Goal: Task Accomplishment & Management: Manage account settings

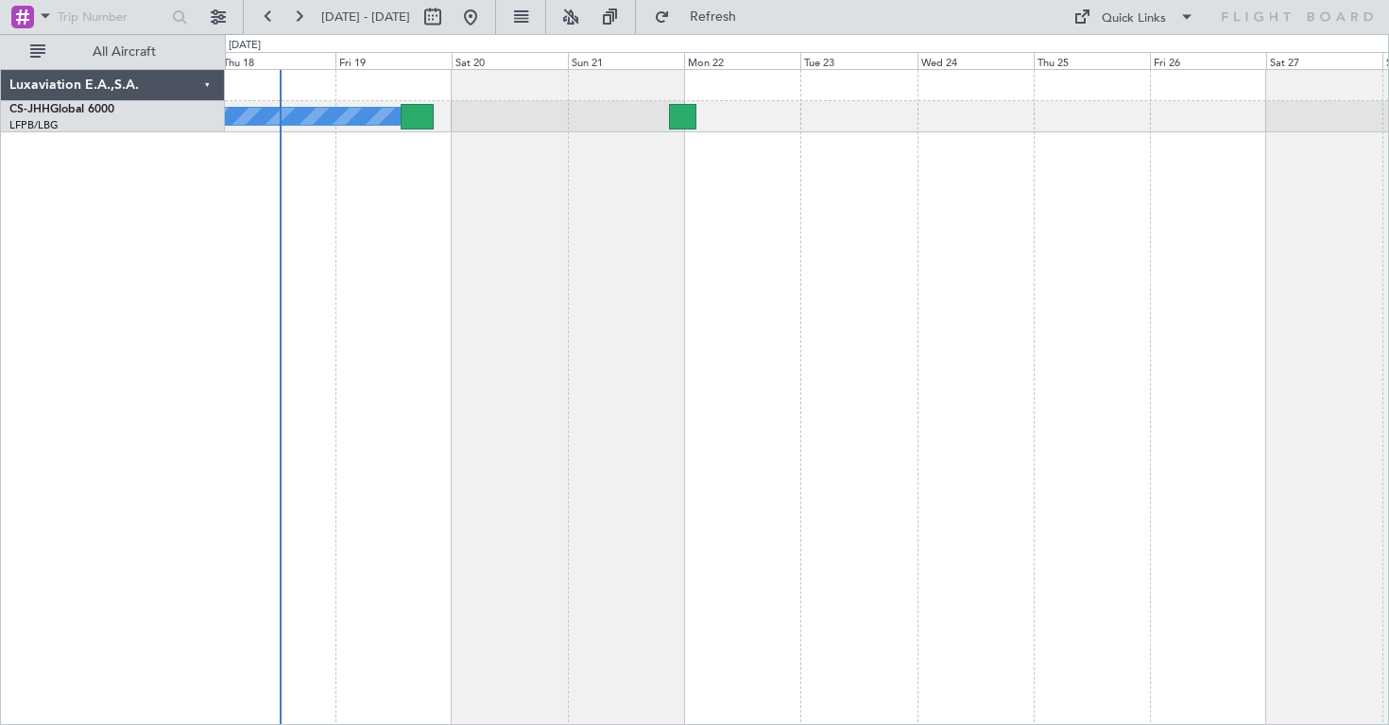
click at [601, 376] on div "Planned Maint [GEOGRAPHIC_DATA] ([GEOGRAPHIC_DATA]) Owner" at bounding box center [807, 397] width 1164 height 656
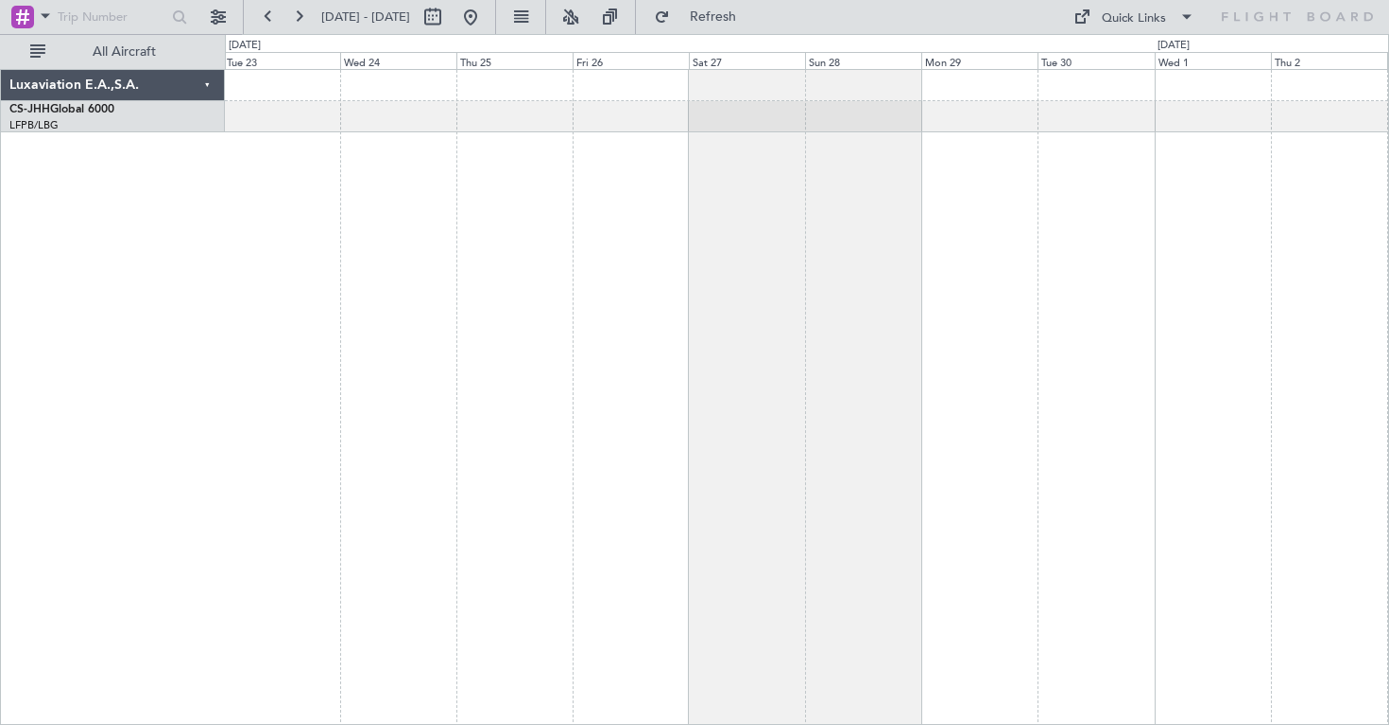
click at [348, 298] on div at bounding box center [807, 397] width 1164 height 656
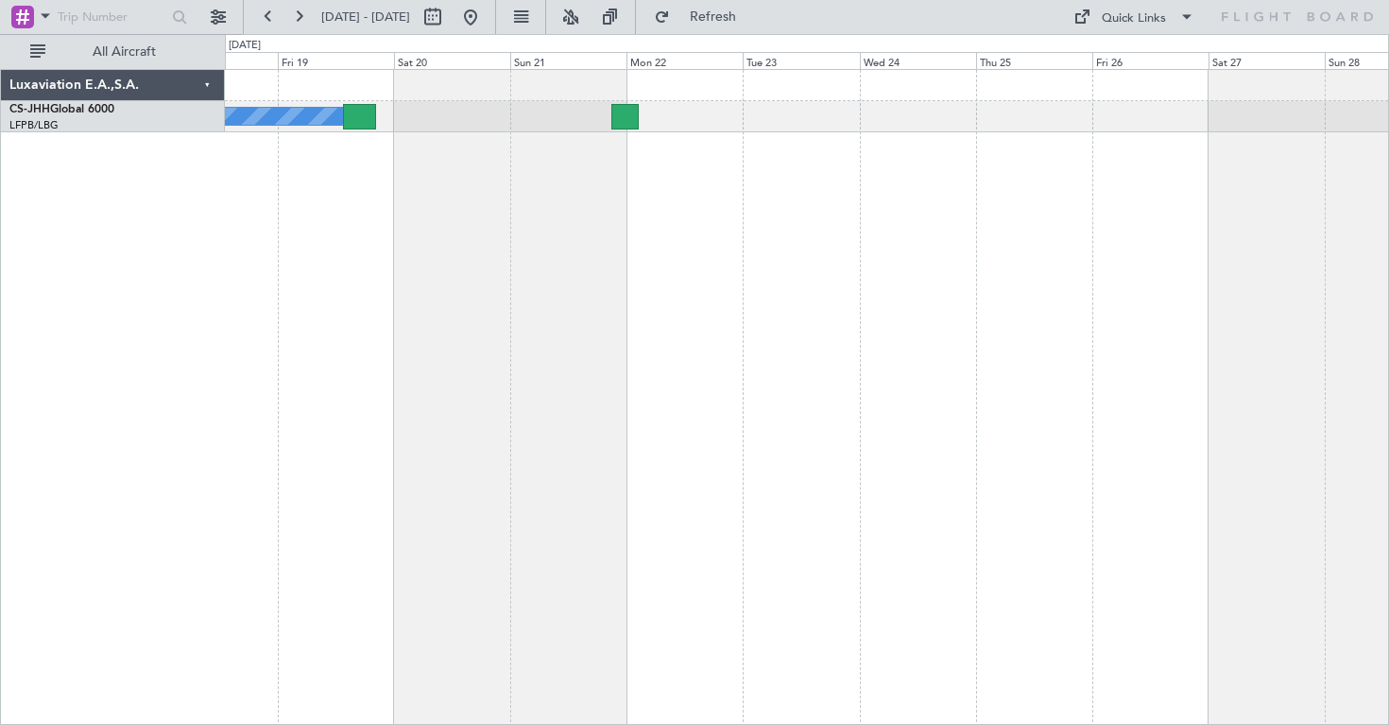
click at [1385, 319] on div "Owner Planned Maint [GEOGRAPHIC_DATA] ([GEOGRAPHIC_DATA])" at bounding box center [807, 397] width 1164 height 656
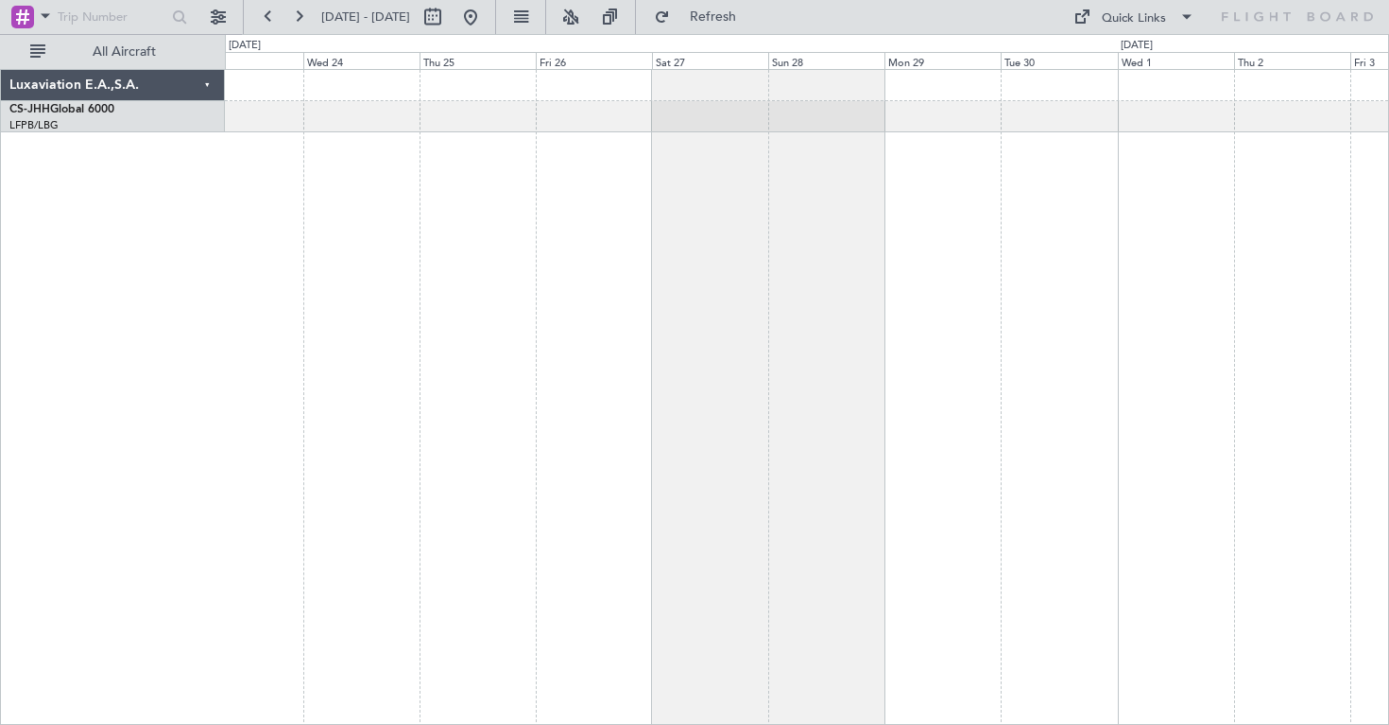
click at [402, 289] on div at bounding box center [807, 397] width 1164 height 656
click at [417, 163] on div at bounding box center [807, 397] width 1164 height 656
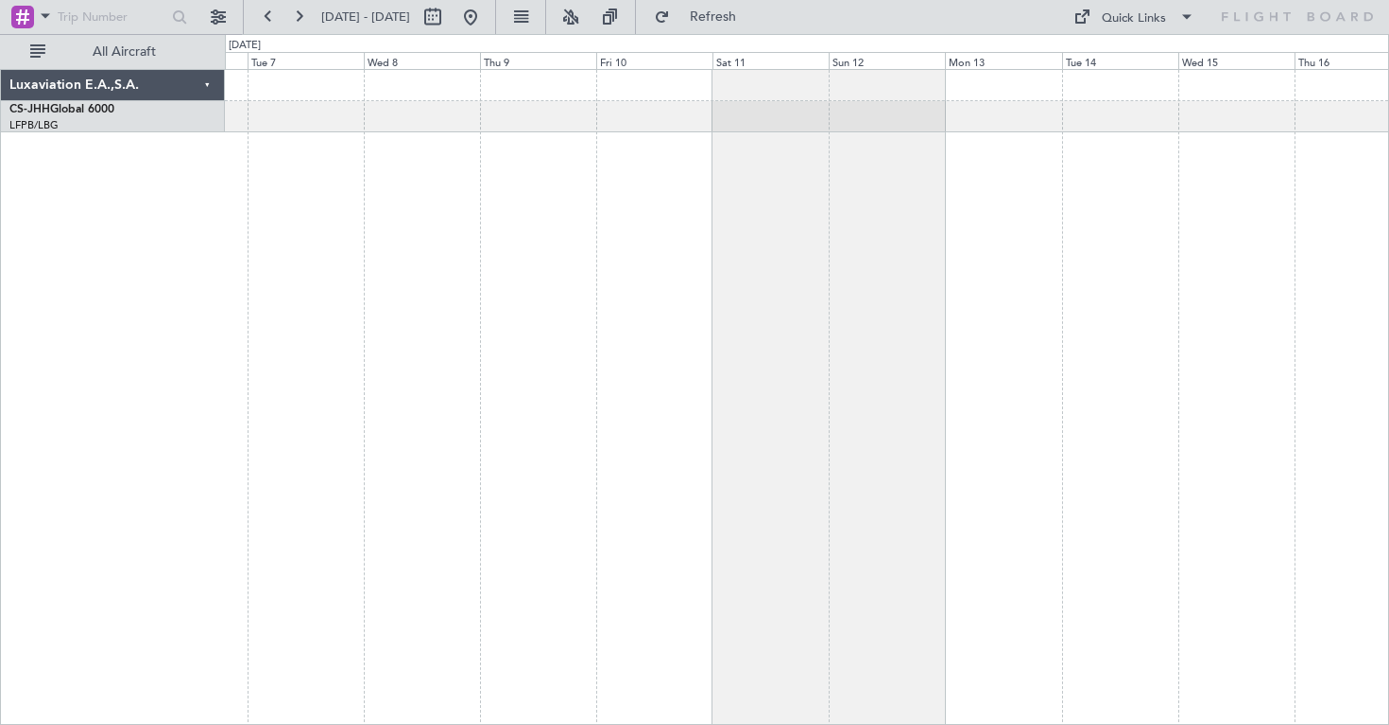
click at [531, 231] on div at bounding box center [807, 397] width 1164 height 656
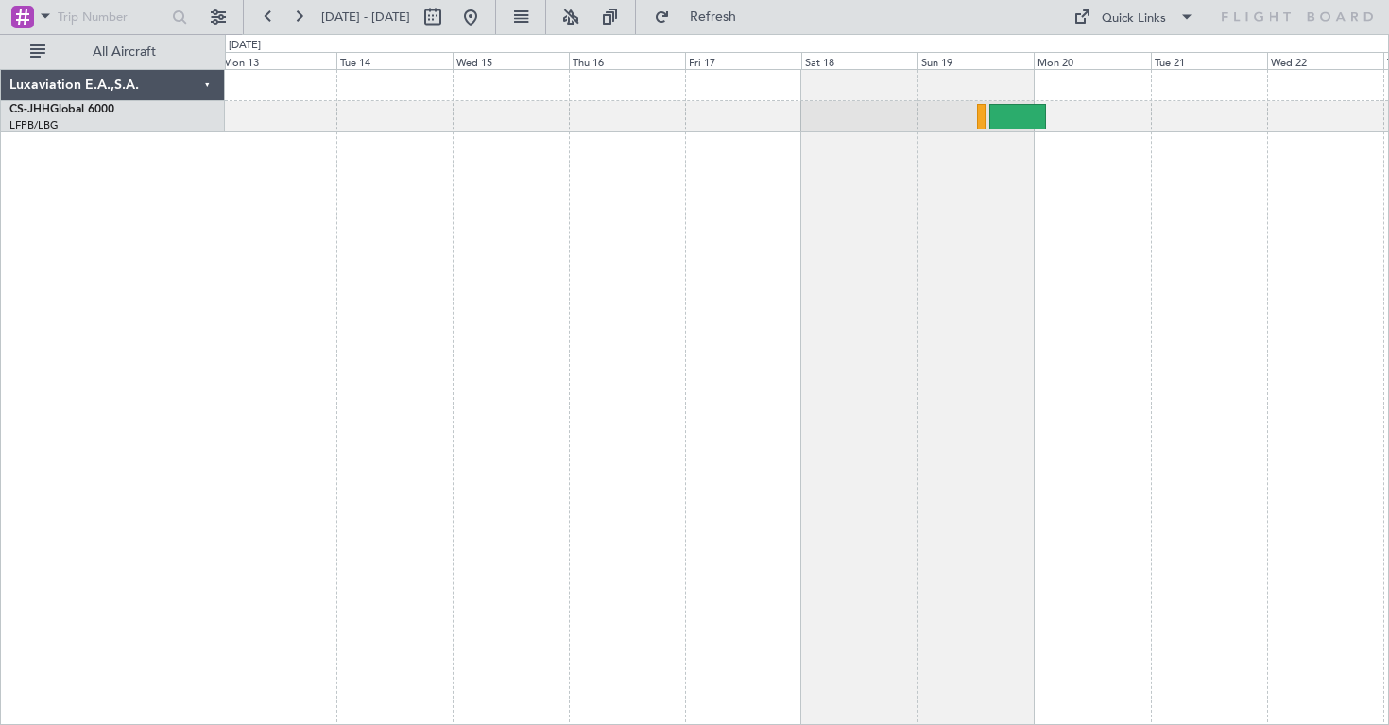
click at [368, 178] on div at bounding box center [807, 397] width 1164 height 656
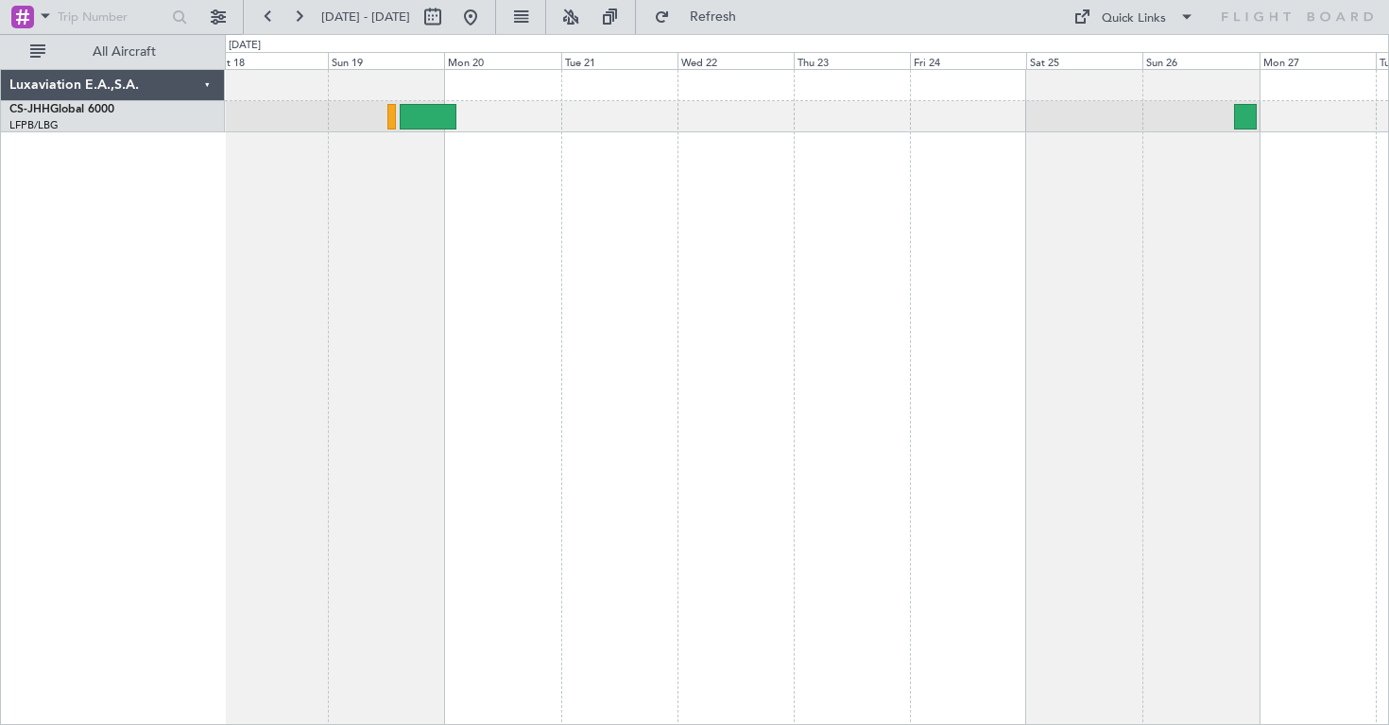
click at [531, 209] on div at bounding box center [807, 397] width 1164 height 656
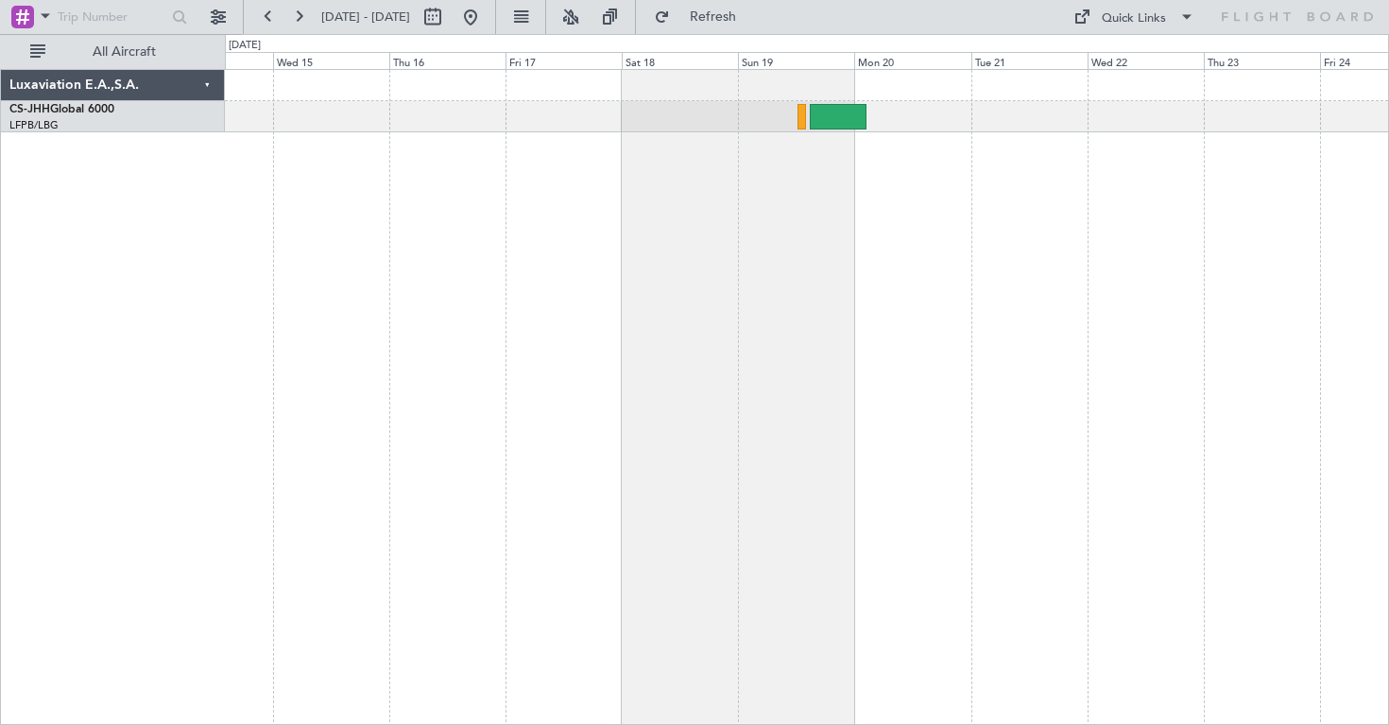
click at [1016, 272] on div at bounding box center [807, 397] width 1164 height 656
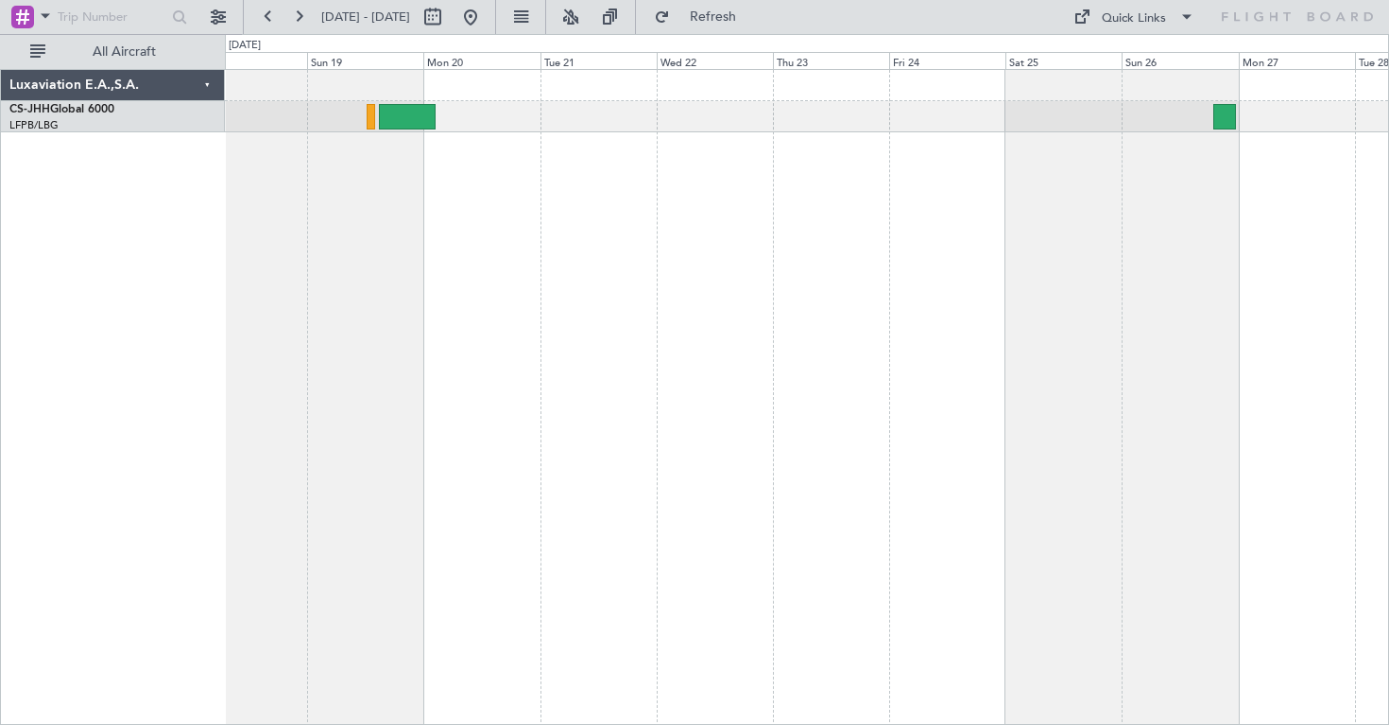
click at [551, 254] on div at bounding box center [807, 397] width 1164 height 656
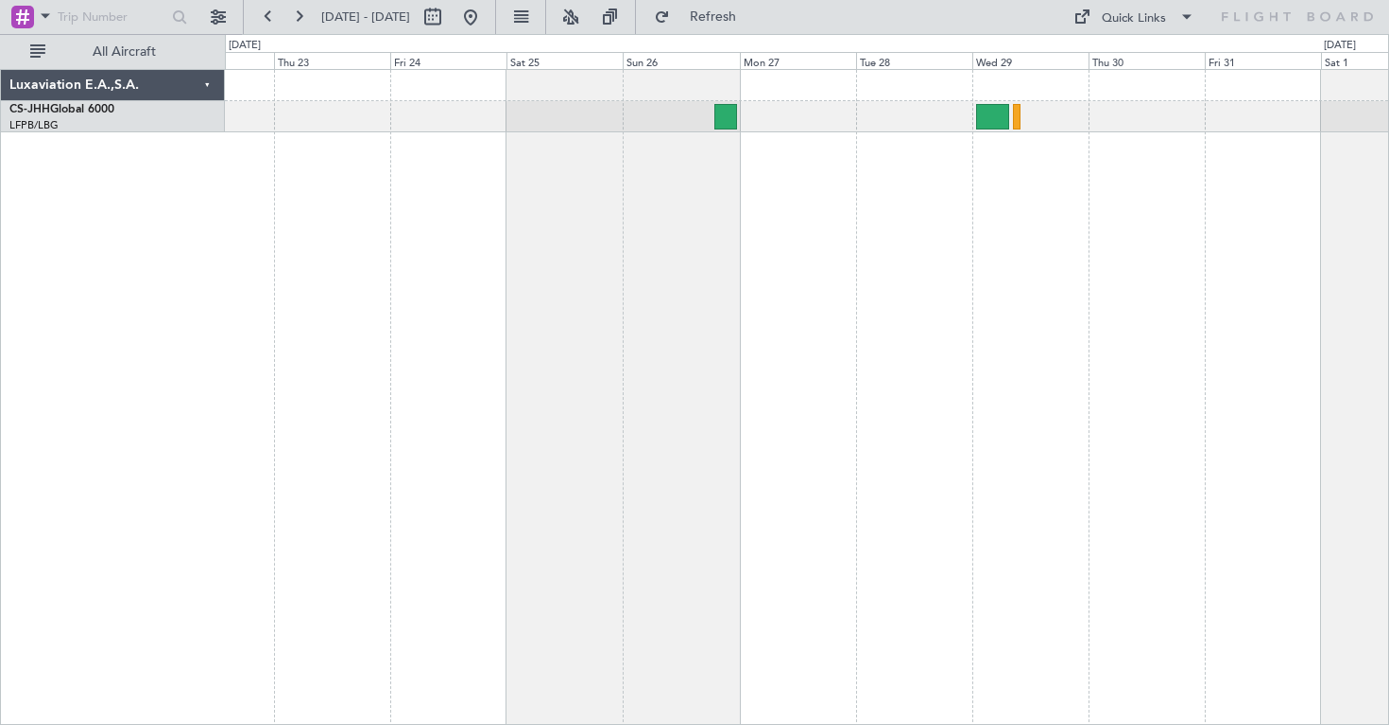
click at [402, 266] on div at bounding box center [807, 397] width 1164 height 656
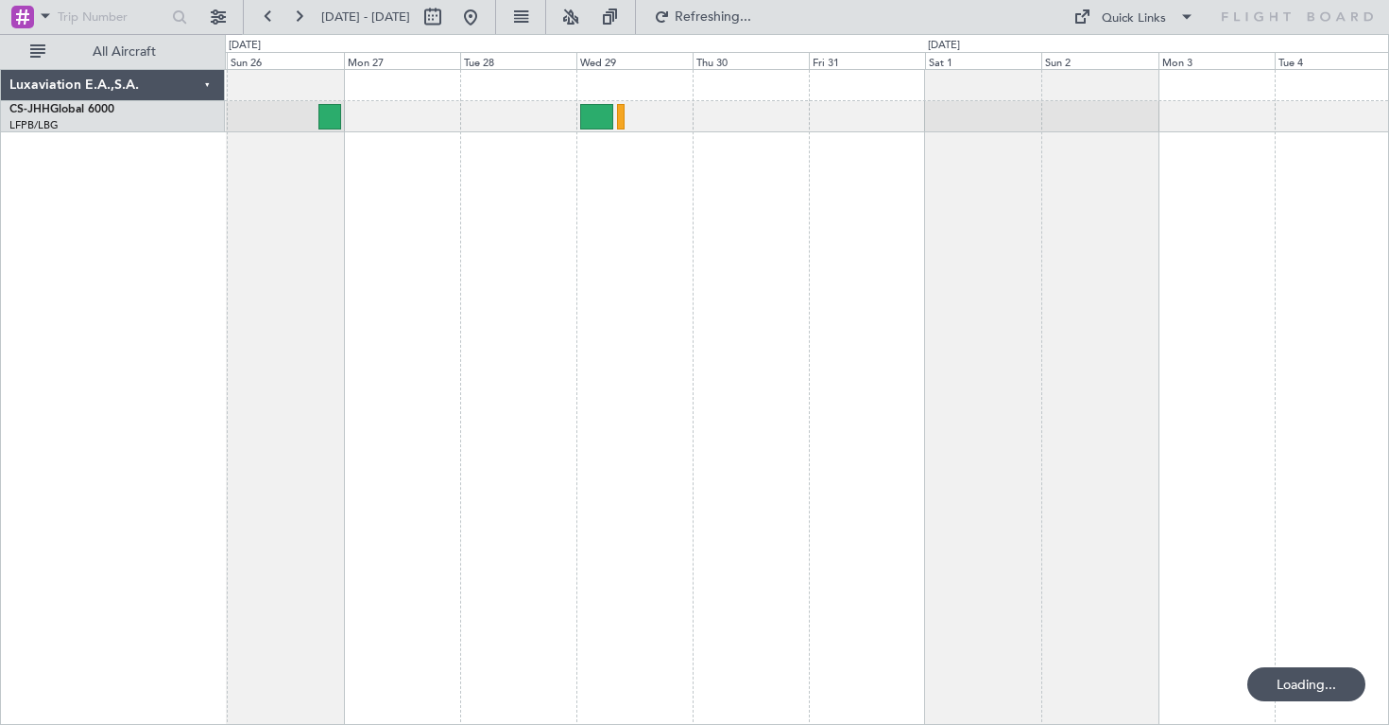
click at [584, 228] on div at bounding box center [807, 397] width 1164 height 656
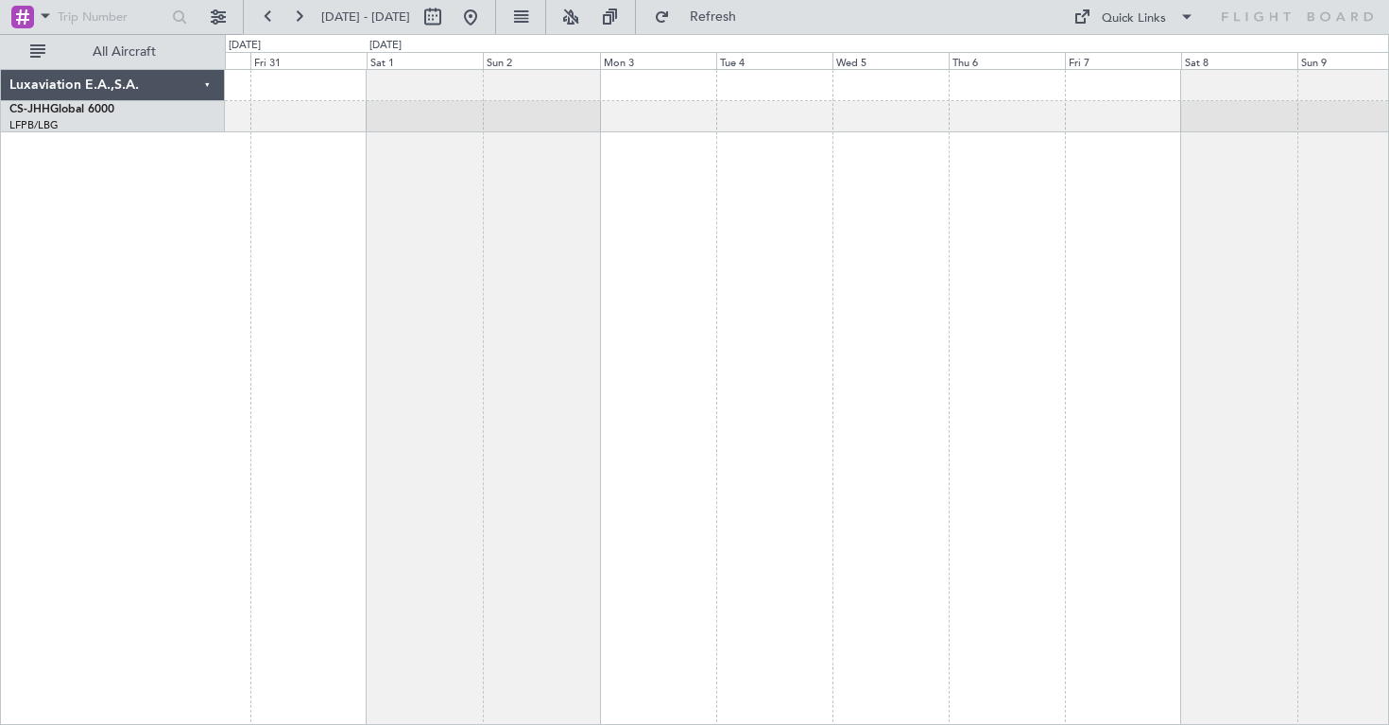
click at [380, 190] on div at bounding box center [807, 397] width 1164 height 656
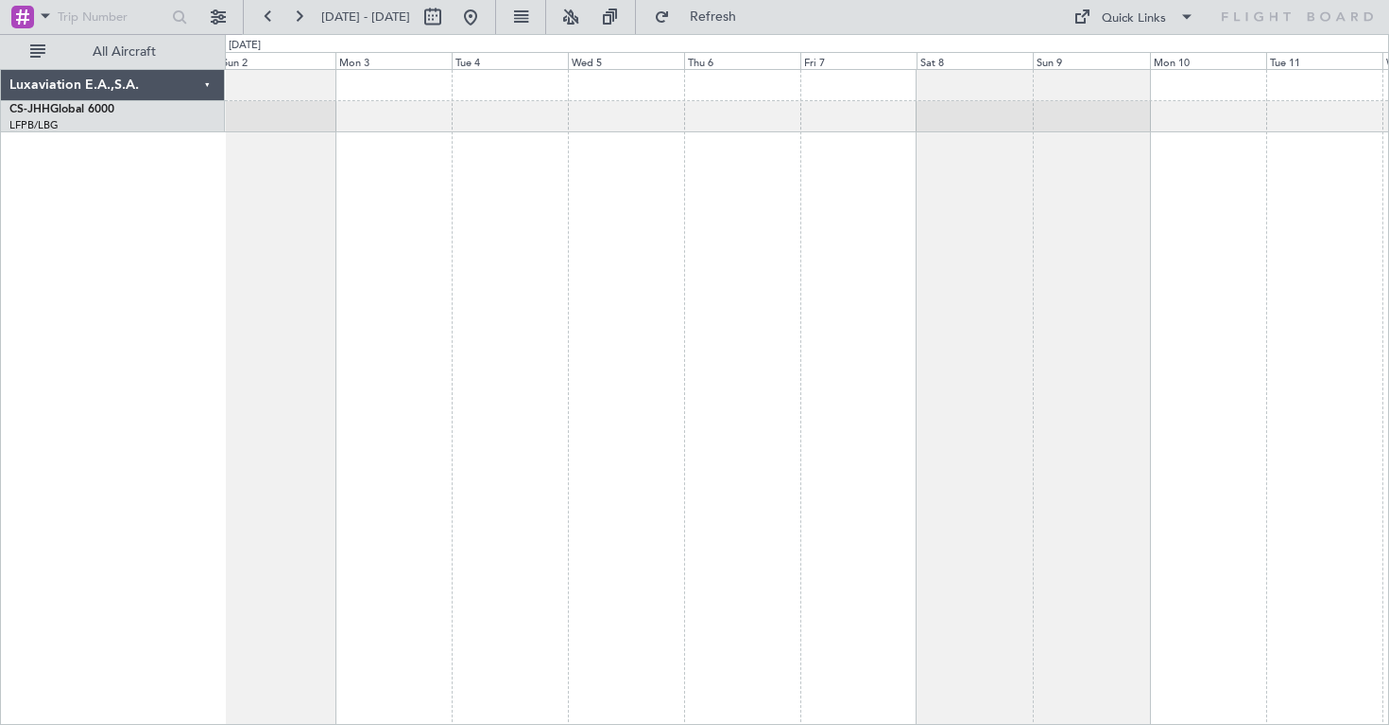
click at [1339, 191] on div at bounding box center [807, 397] width 1164 height 656
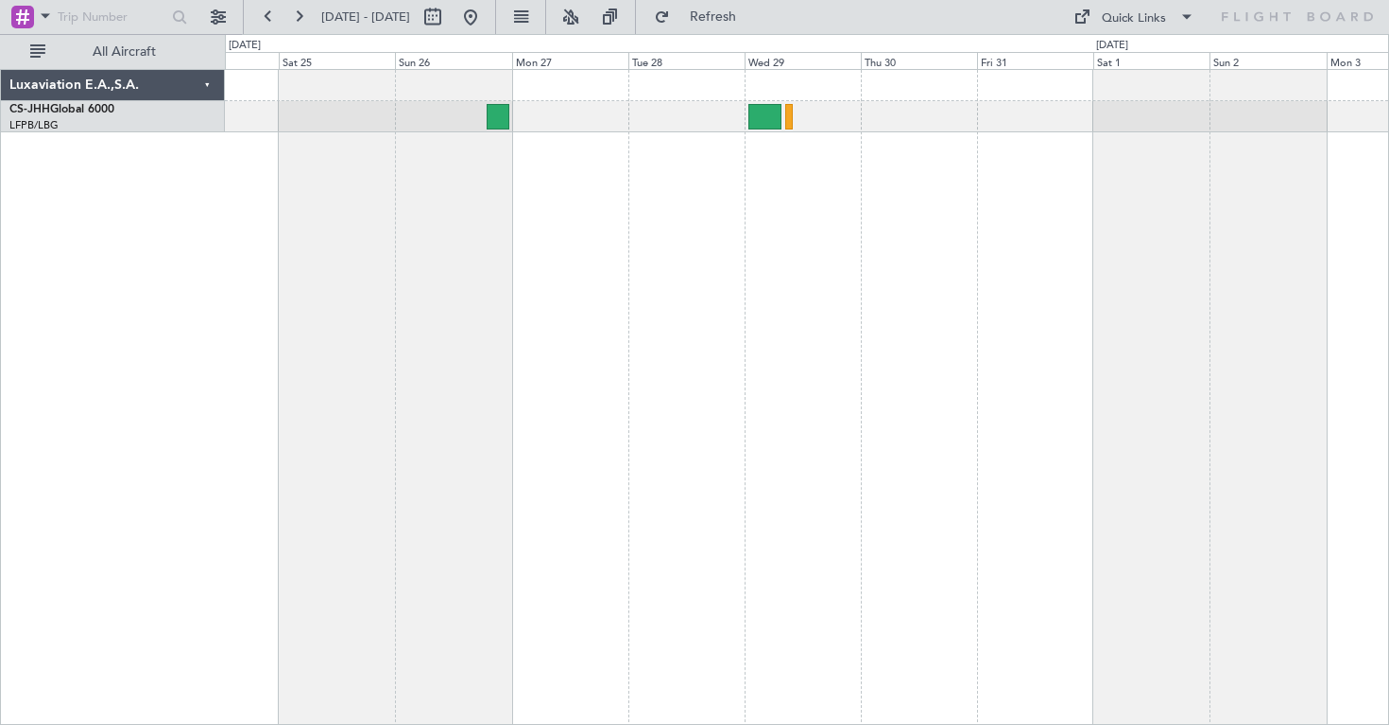
click at [1035, 250] on div at bounding box center [807, 397] width 1164 height 656
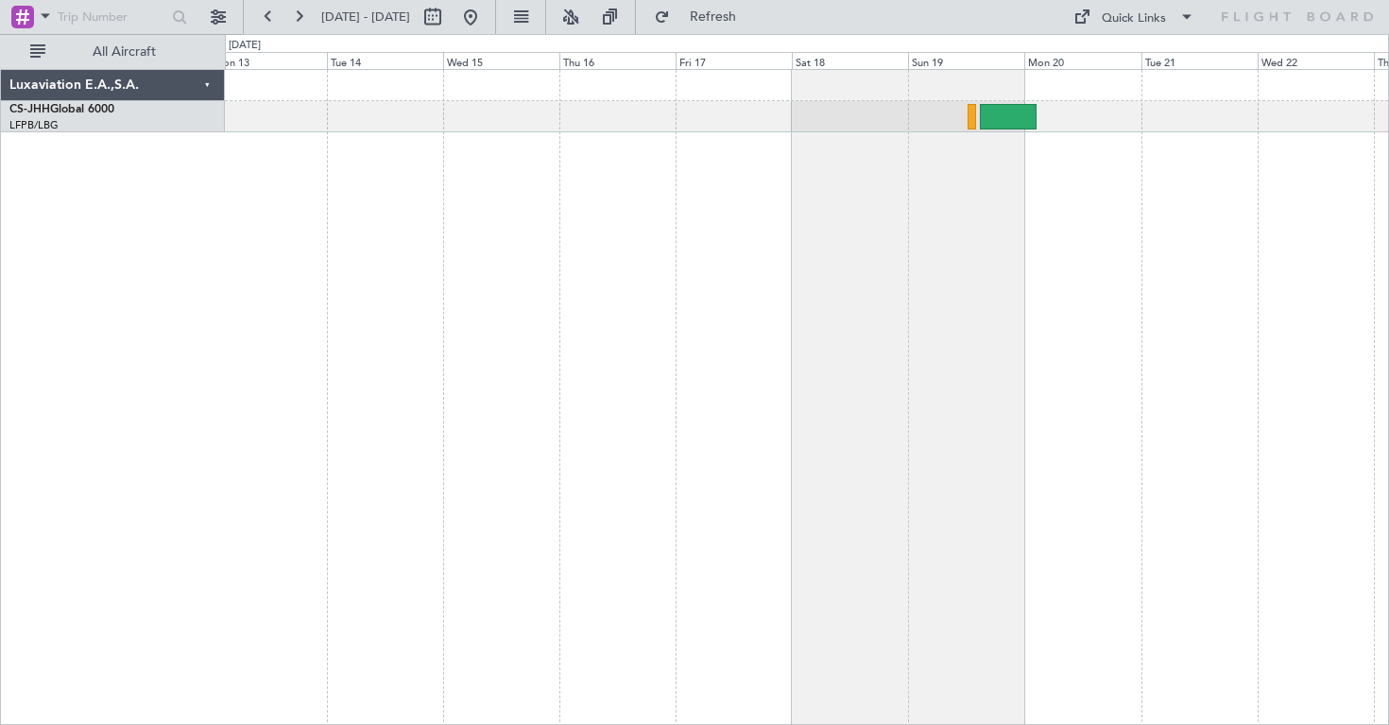
click at [1263, 174] on div at bounding box center [807, 397] width 1164 height 656
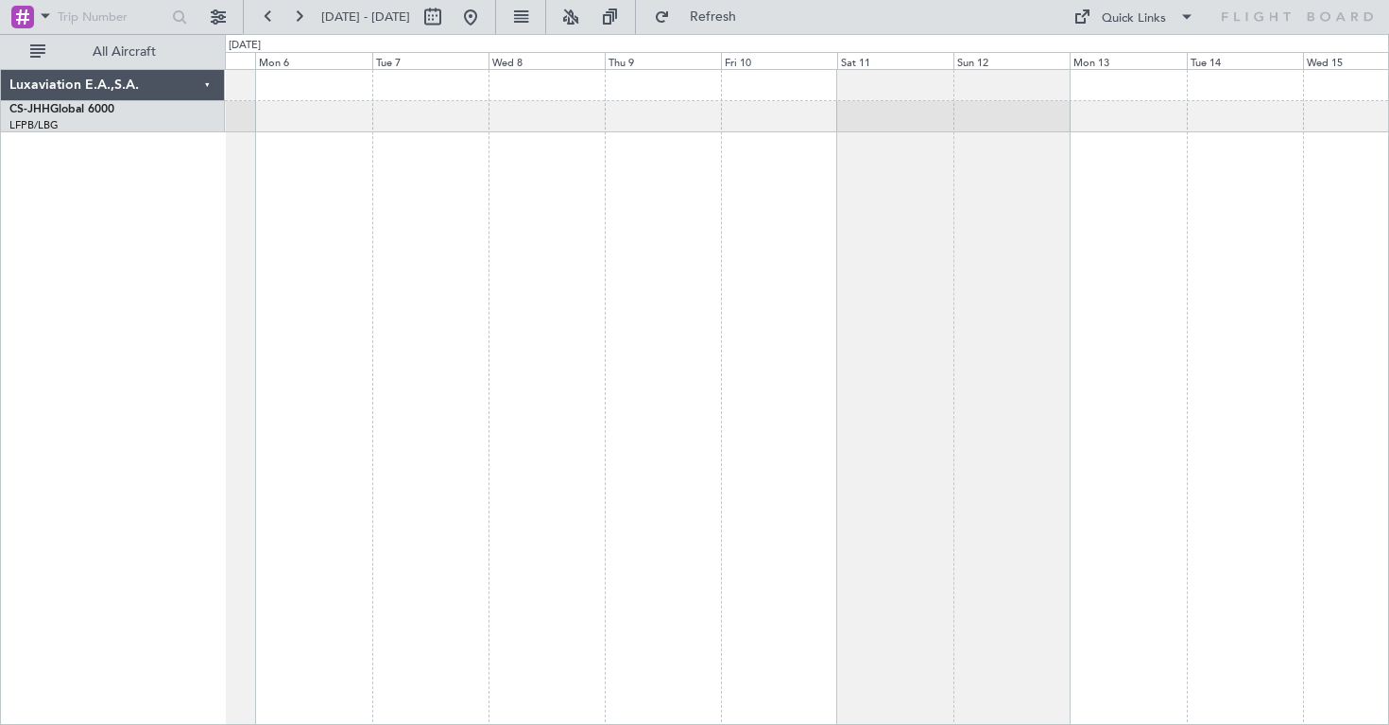
click at [1276, 203] on div at bounding box center [807, 397] width 1164 height 656
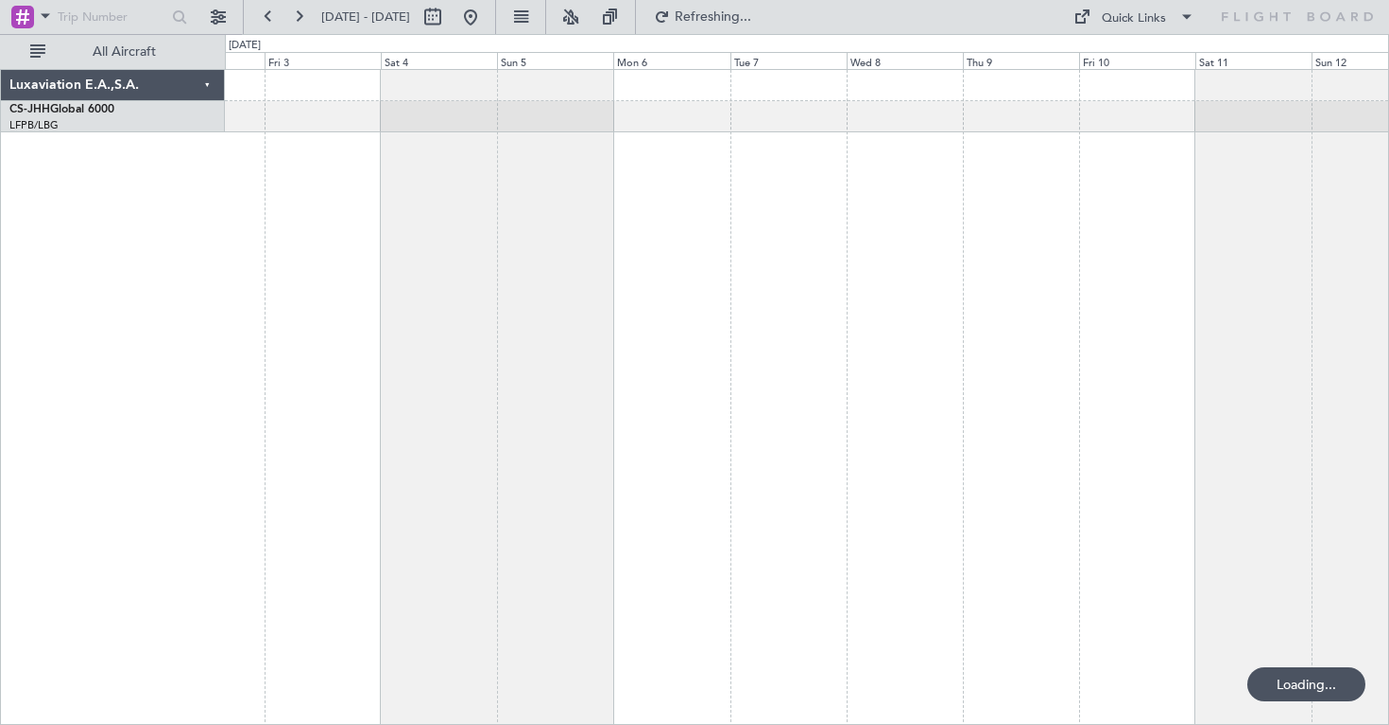
click at [1283, 175] on div at bounding box center [807, 397] width 1164 height 656
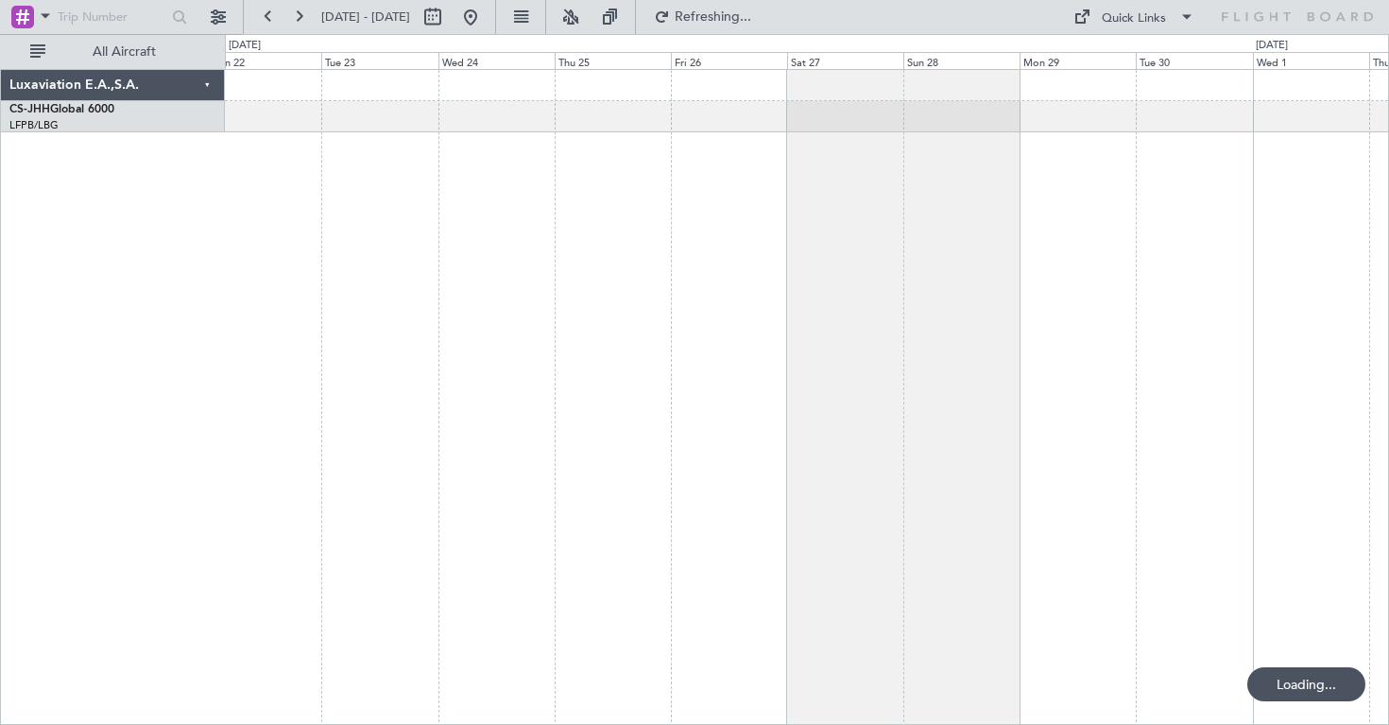
click at [1275, 180] on div at bounding box center [807, 397] width 1164 height 656
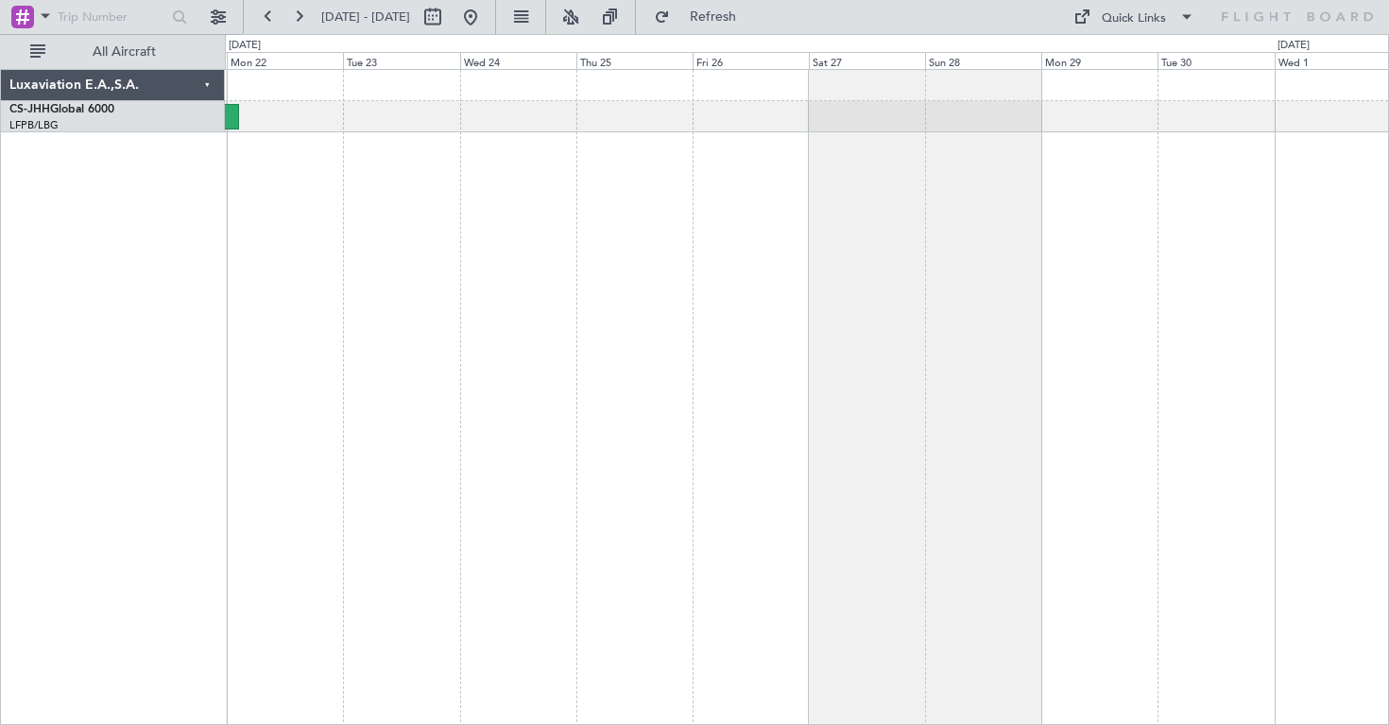
click at [946, 198] on div "Owner" at bounding box center [807, 397] width 1164 height 656
click at [207, 21] on button at bounding box center [218, 17] width 30 height 30
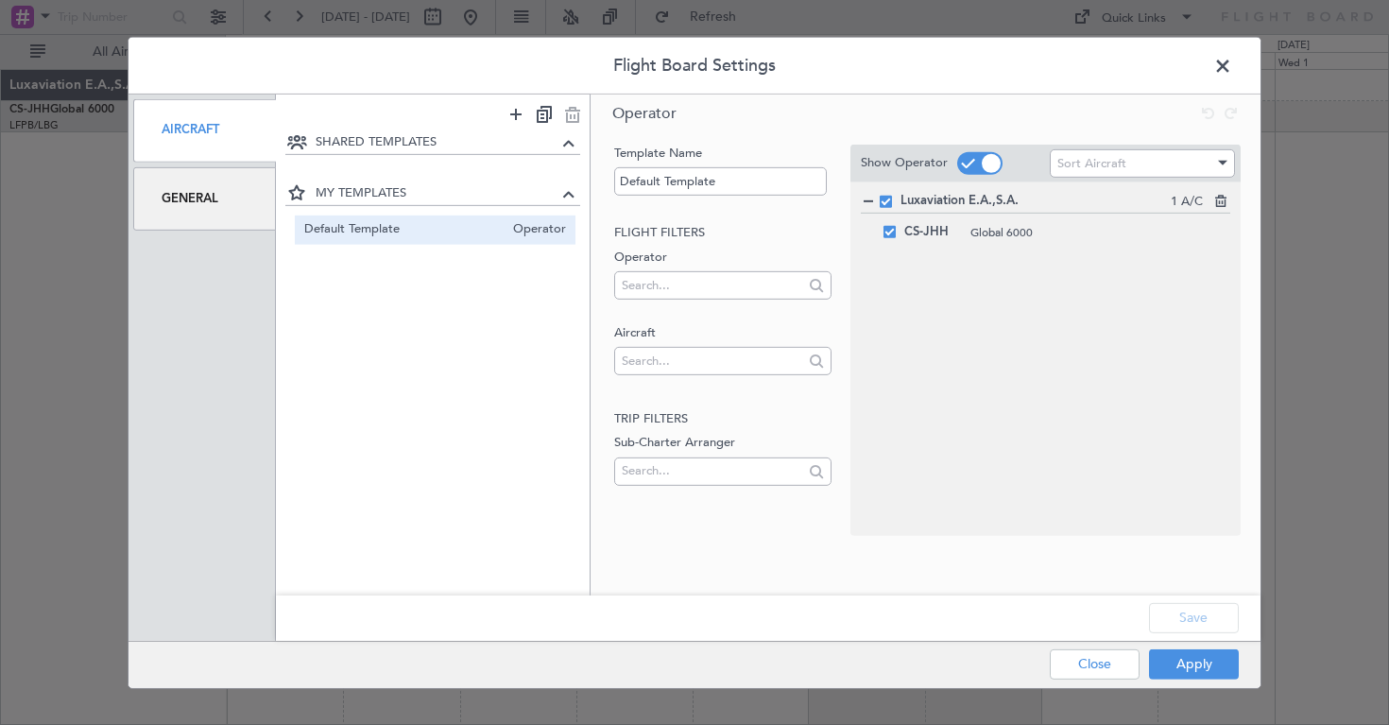
click at [197, 186] on div "General" at bounding box center [204, 198] width 143 height 63
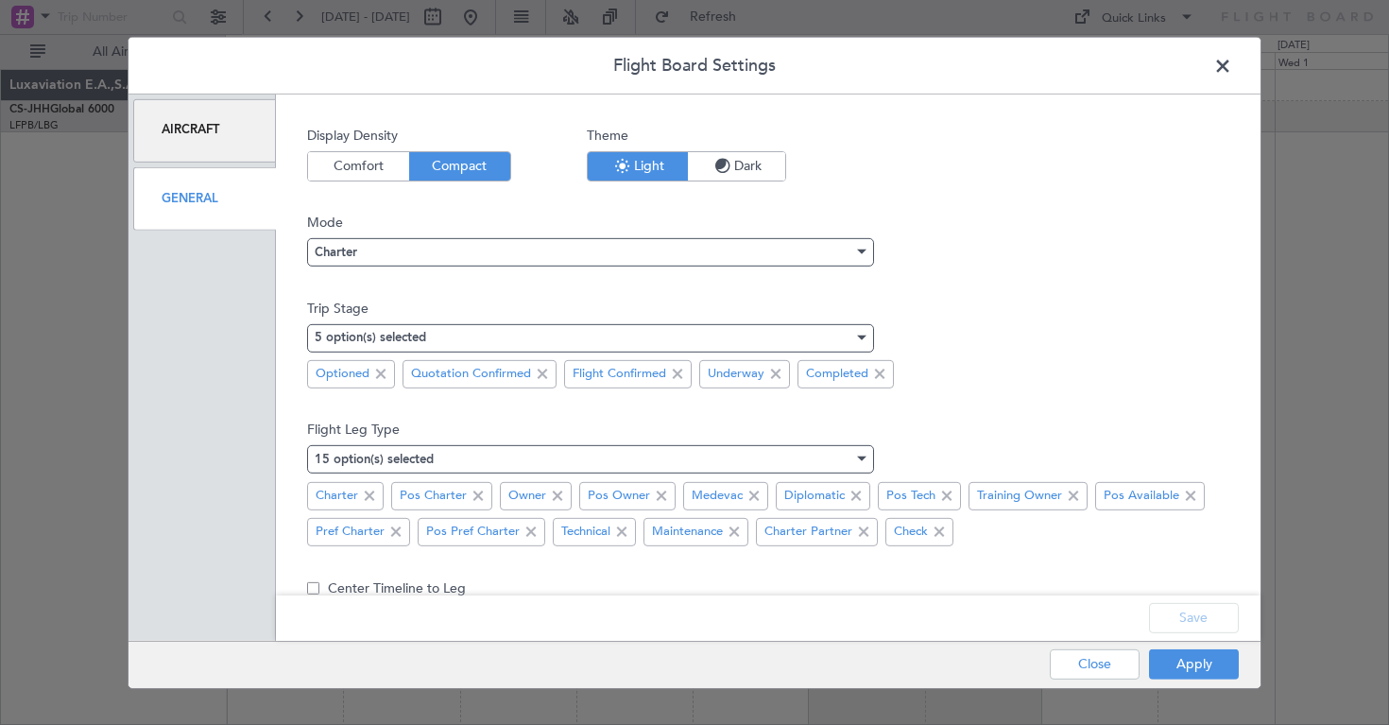
scroll to position [20, 0]
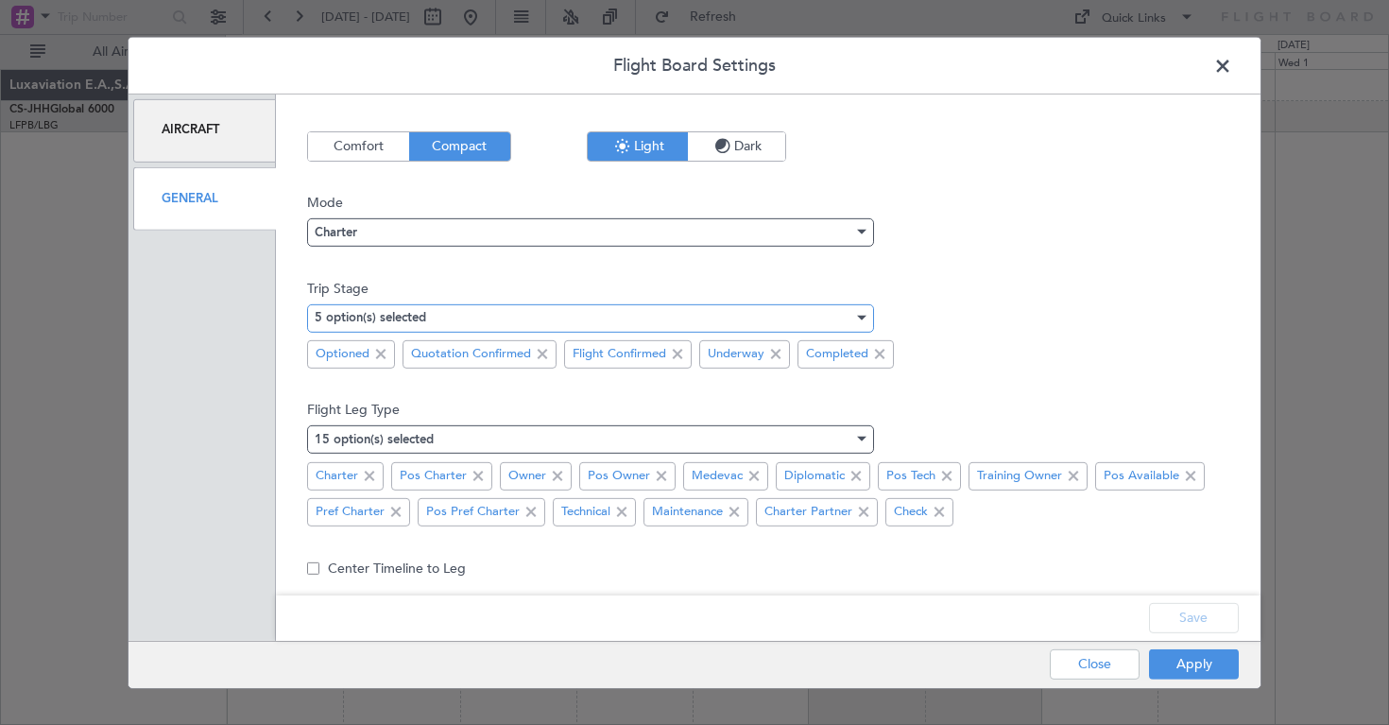
click at [460, 308] on div "5 option(s) selected" at bounding box center [584, 317] width 539 height 28
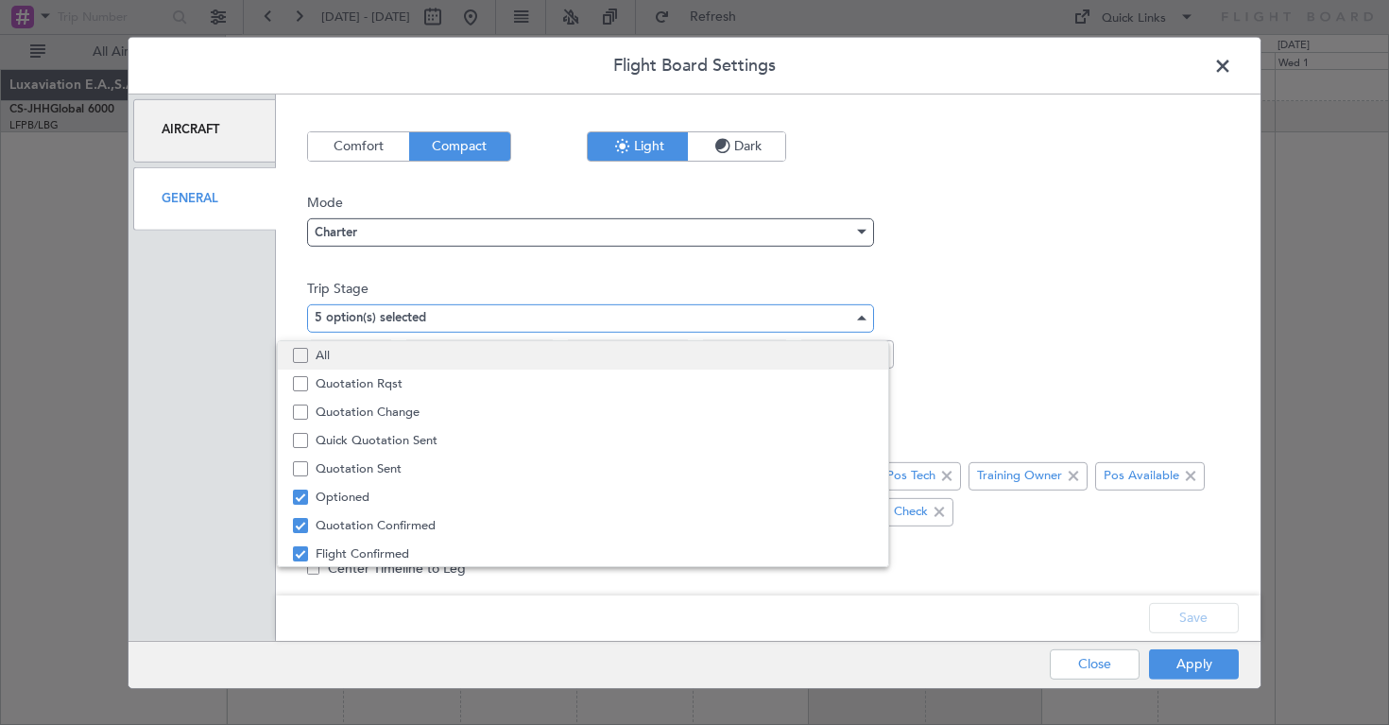
scroll to position [0, 0]
click at [297, 352] on mat-pseudo-checkbox at bounding box center [300, 355] width 15 height 15
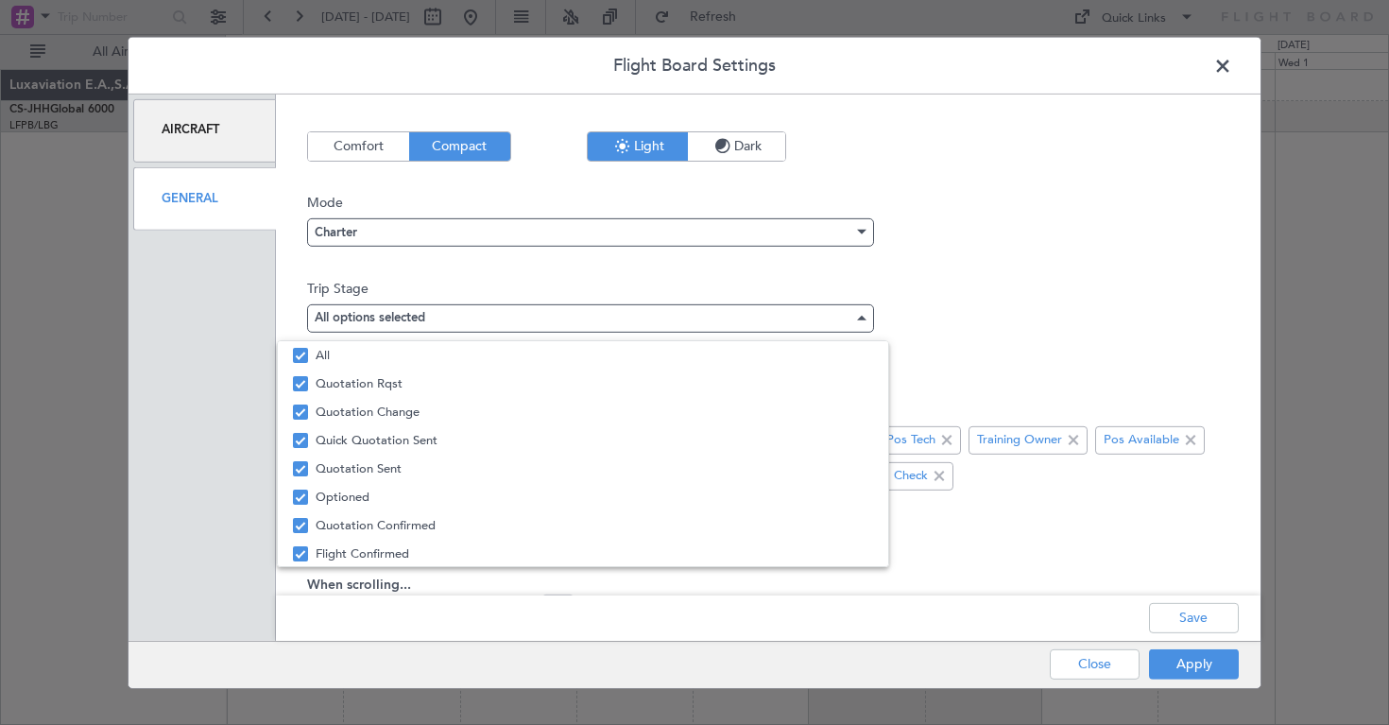
click at [1184, 670] on div at bounding box center [694, 362] width 1389 height 725
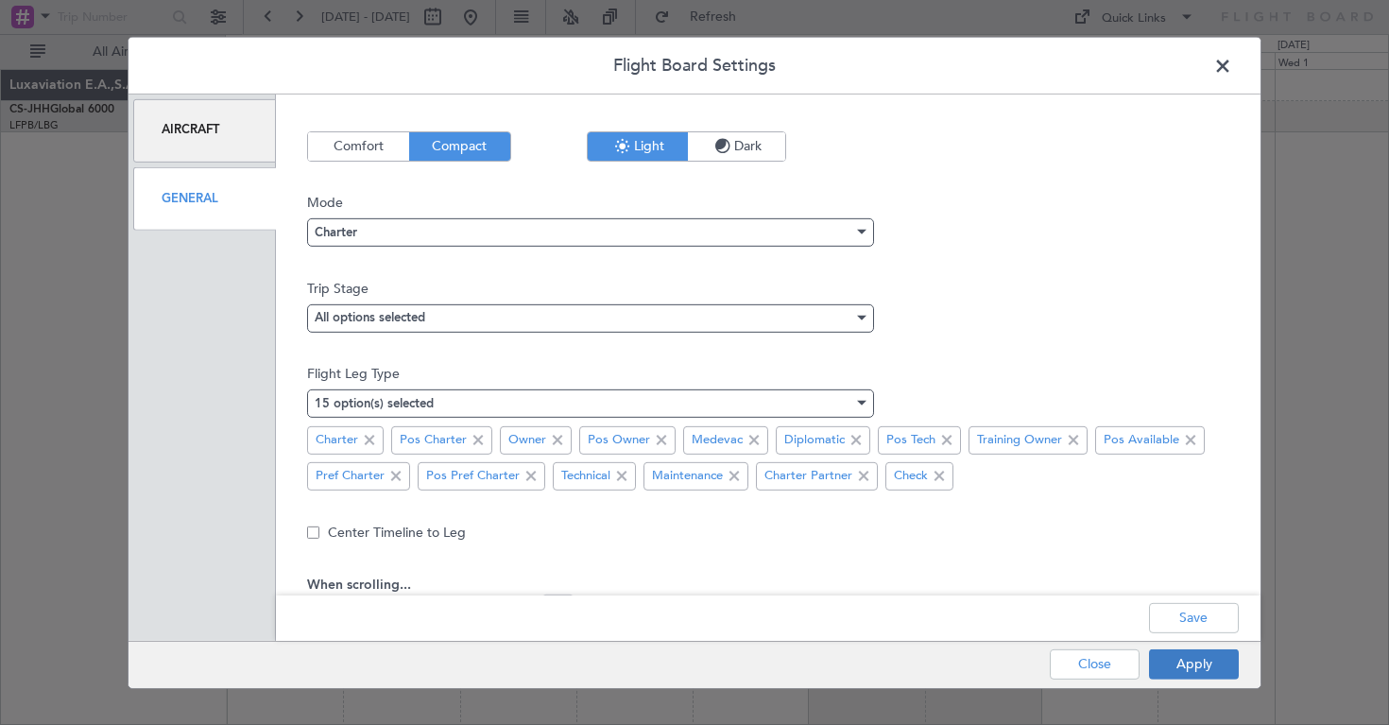
click at [1193, 666] on button "Apply" at bounding box center [1194, 664] width 90 height 30
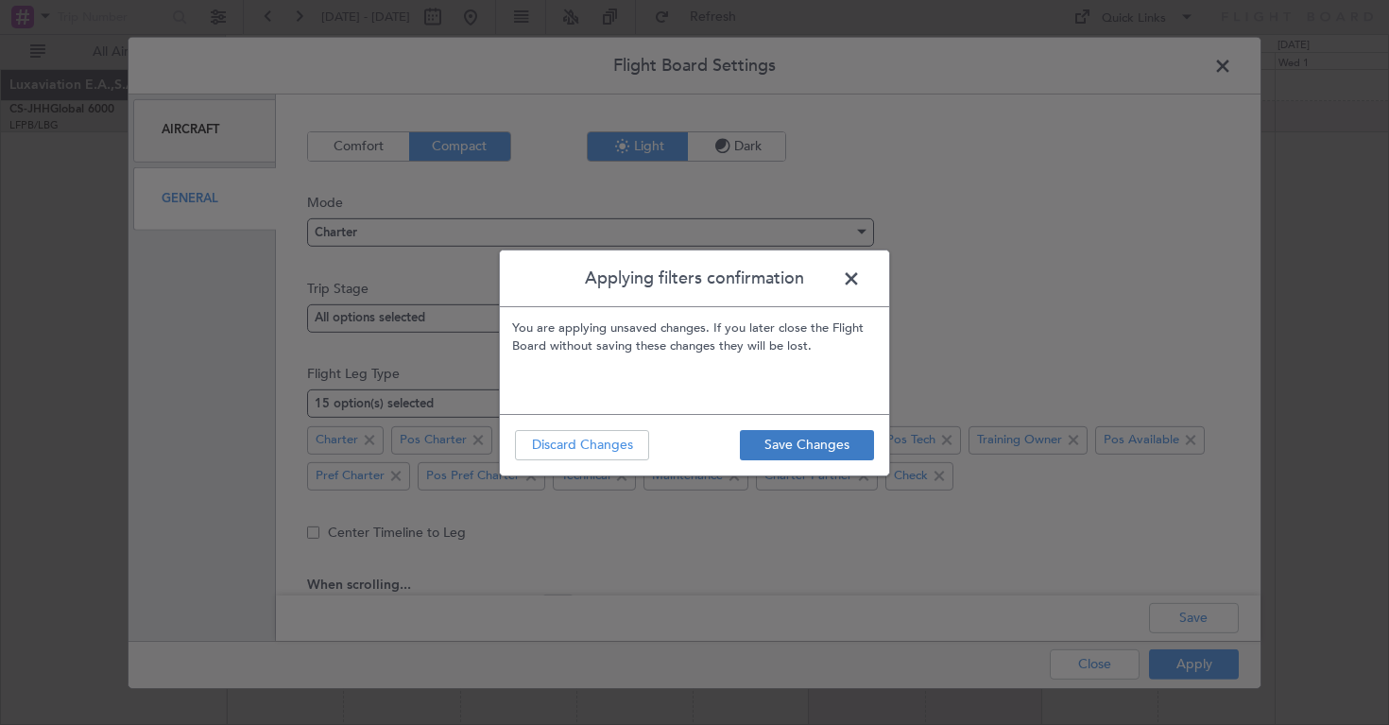
click at [808, 443] on button "Save Changes" at bounding box center [807, 445] width 134 height 30
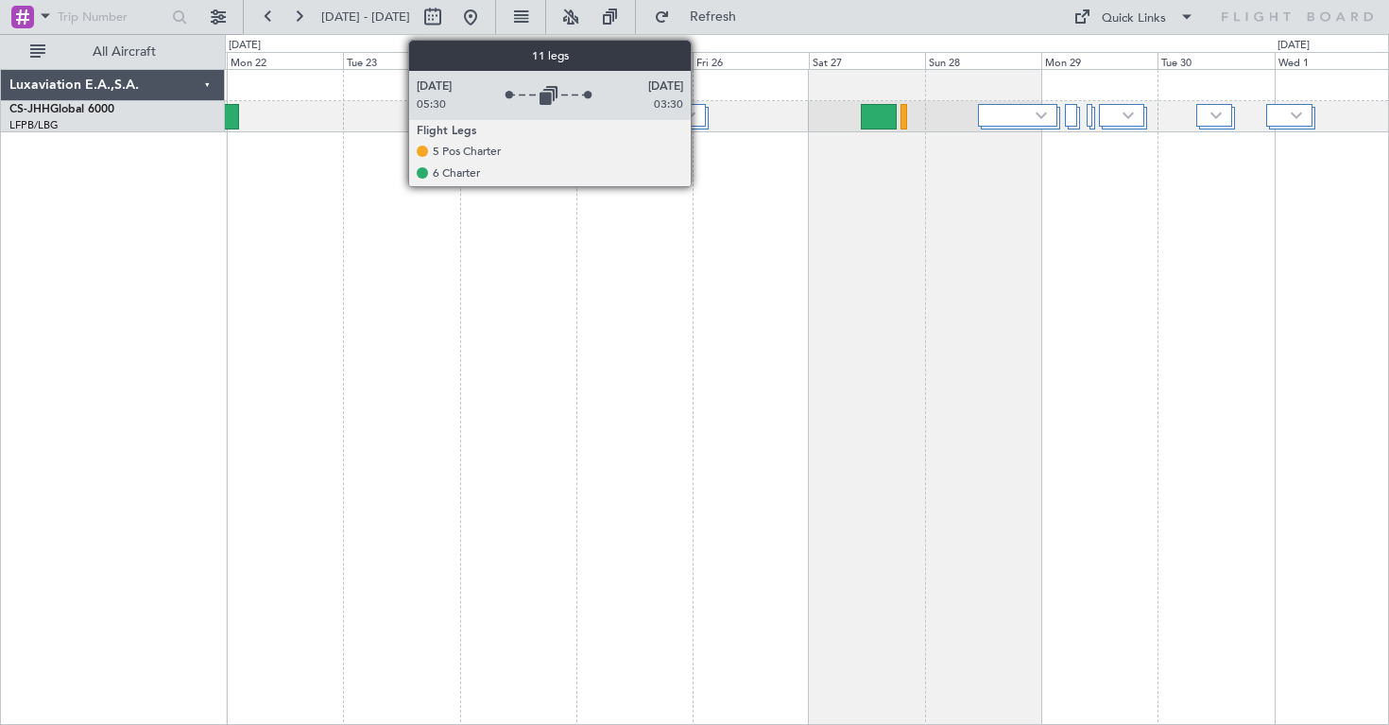
click at [699, 117] on div "11 Flight Legs" at bounding box center [654, 115] width 104 height 23
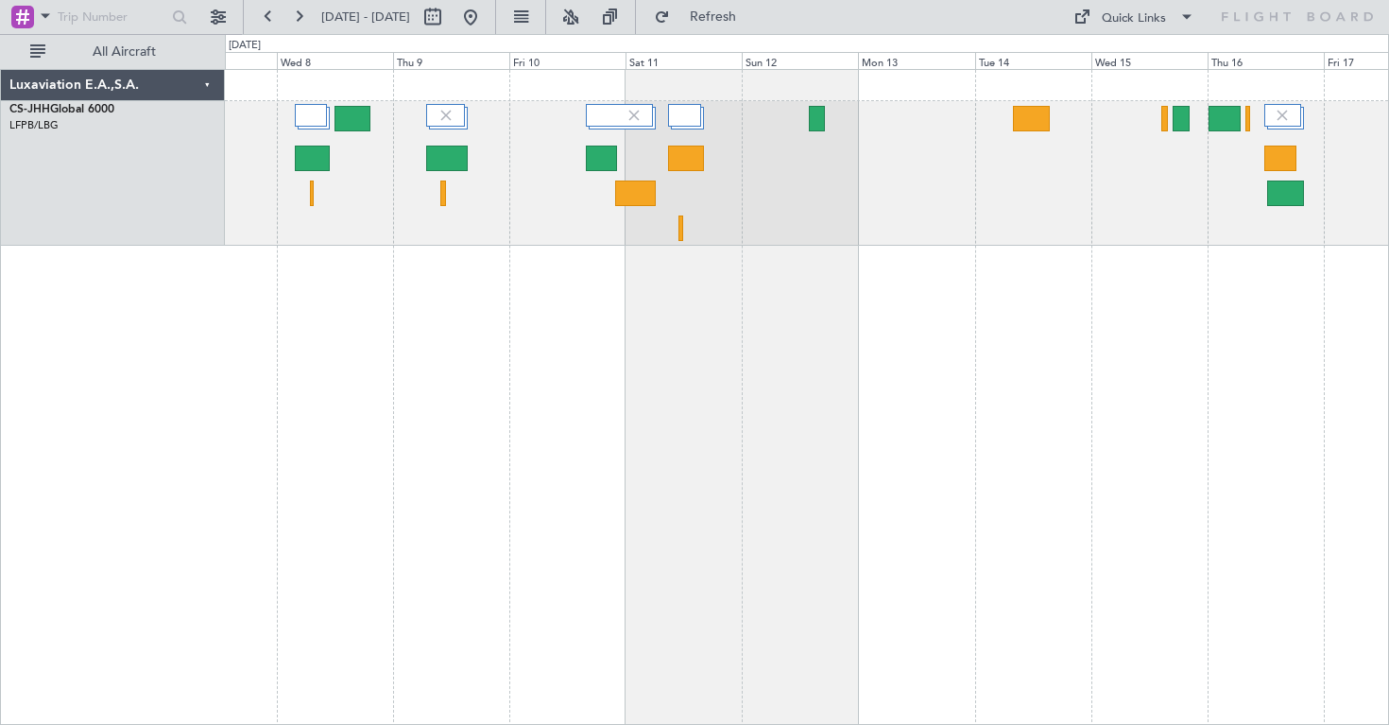
click at [586, 341] on div at bounding box center [807, 397] width 1164 height 656
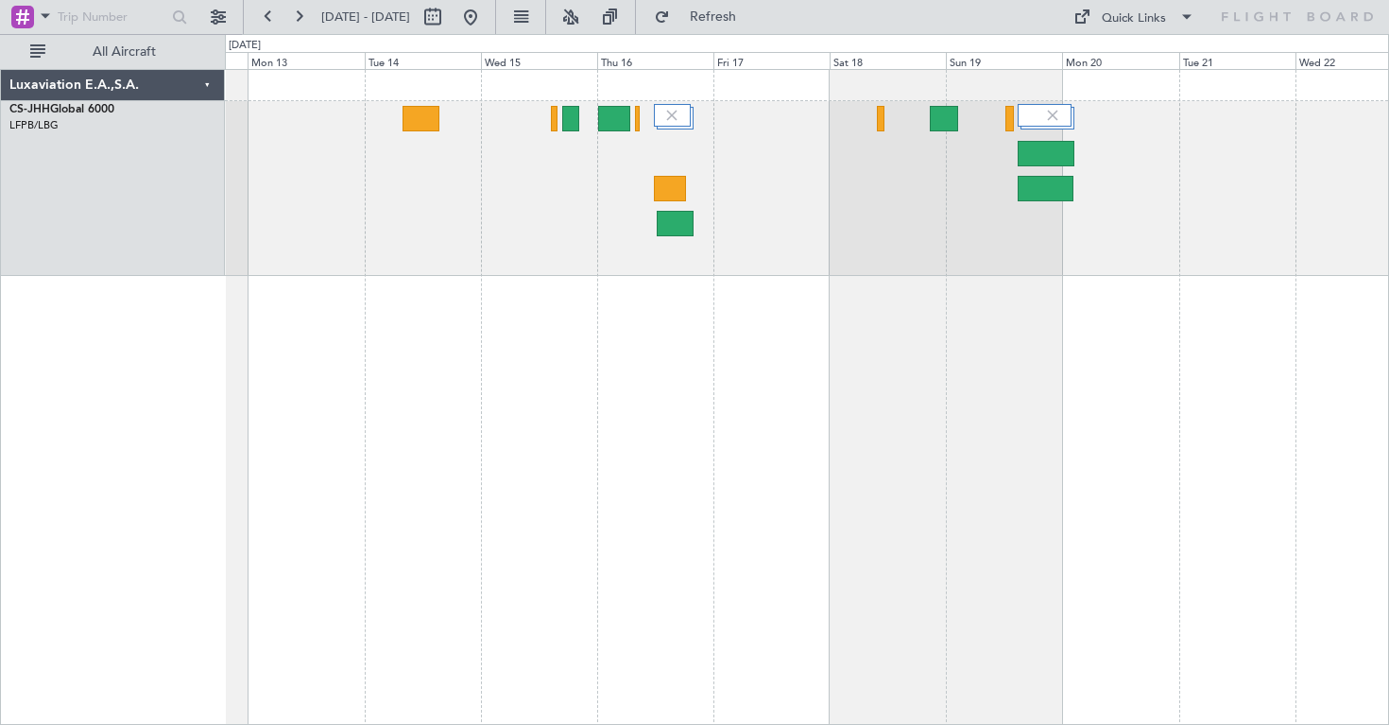
click at [600, 267] on div at bounding box center [807, 397] width 1164 height 656
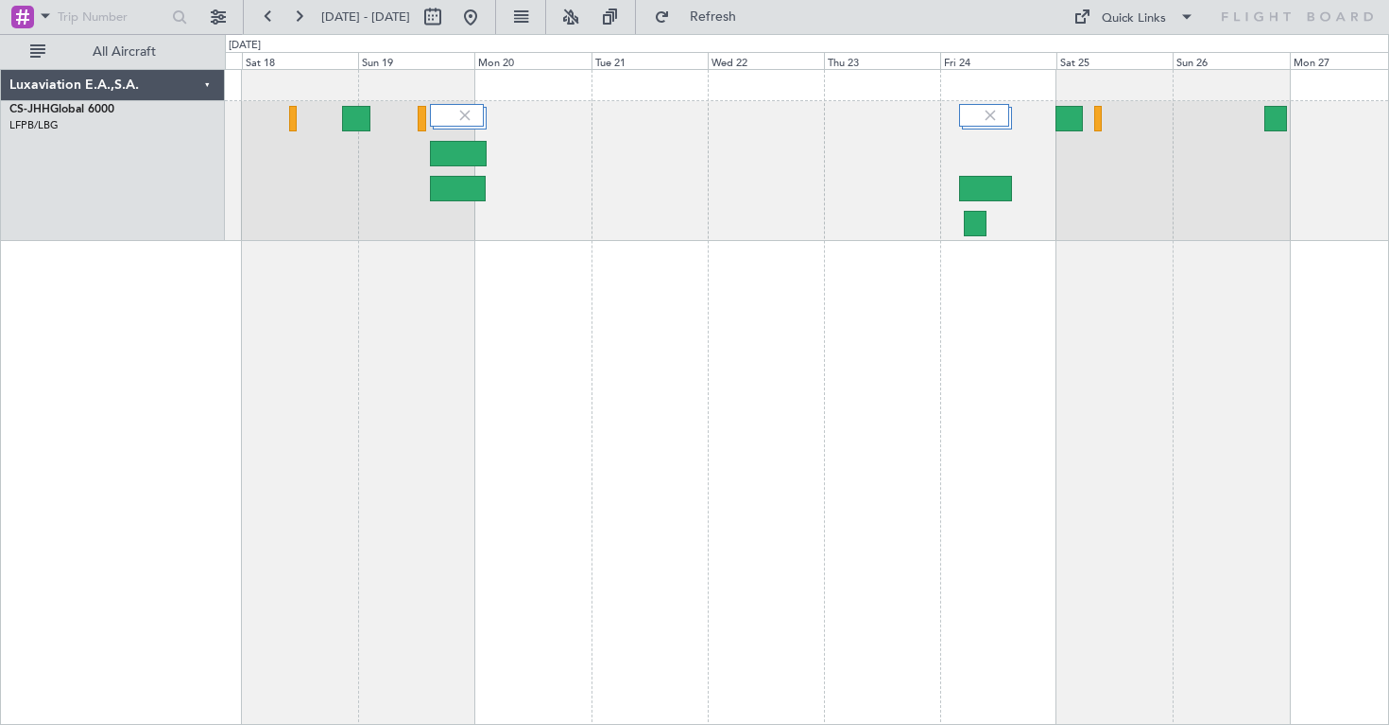
click at [458, 258] on div at bounding box center [807, 397] width 1164 height 656
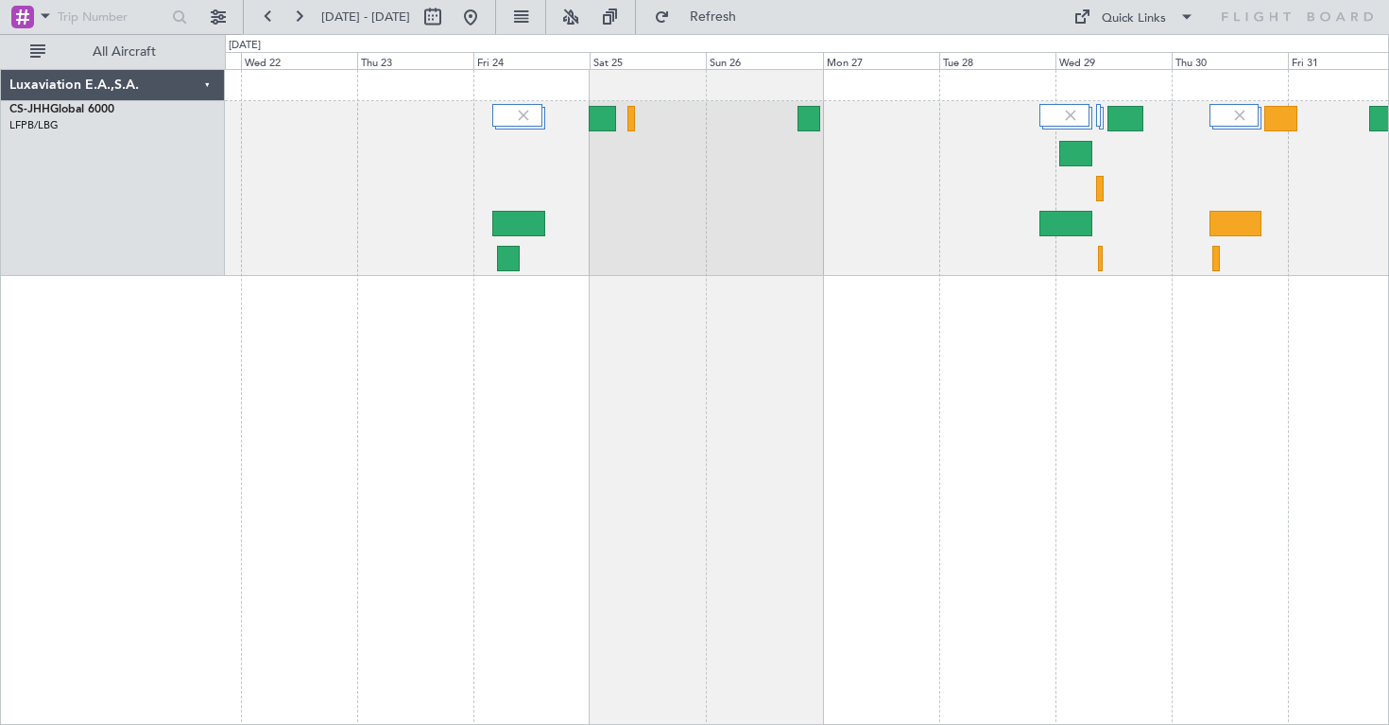
click at [394, 210] on div at bounding box center [807, 397] width 1164 height 656
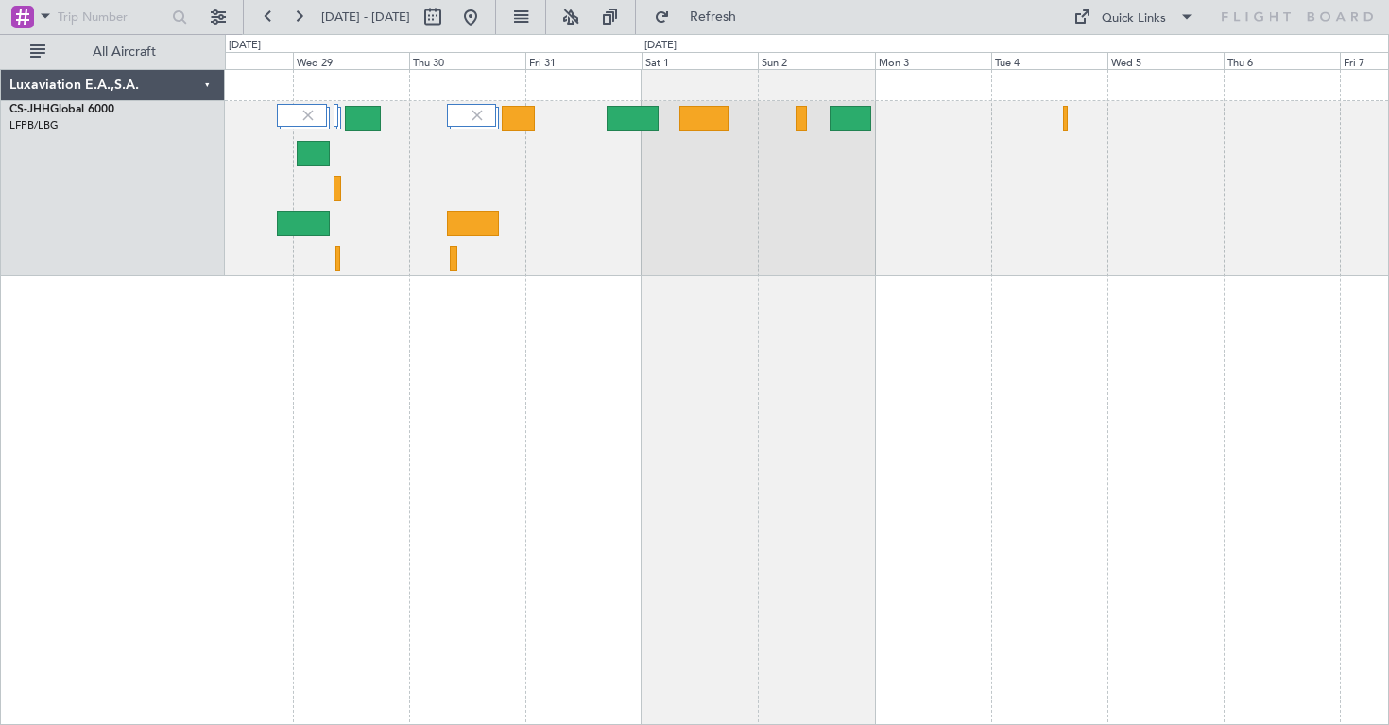
click at [614, 226] on div at bounding box center [806, 188] width 1163 height 175
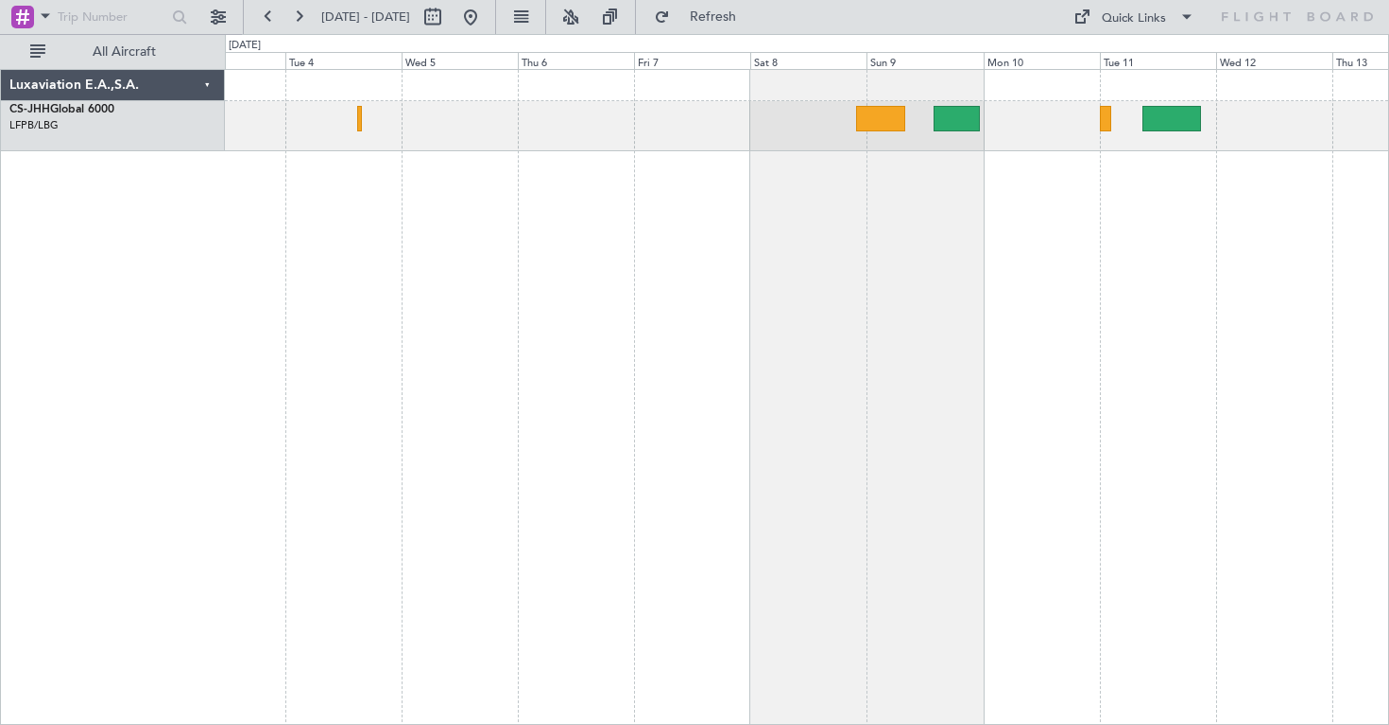
click at [814, 224] on div at bounding box center [807, 397] width 1164 height 656
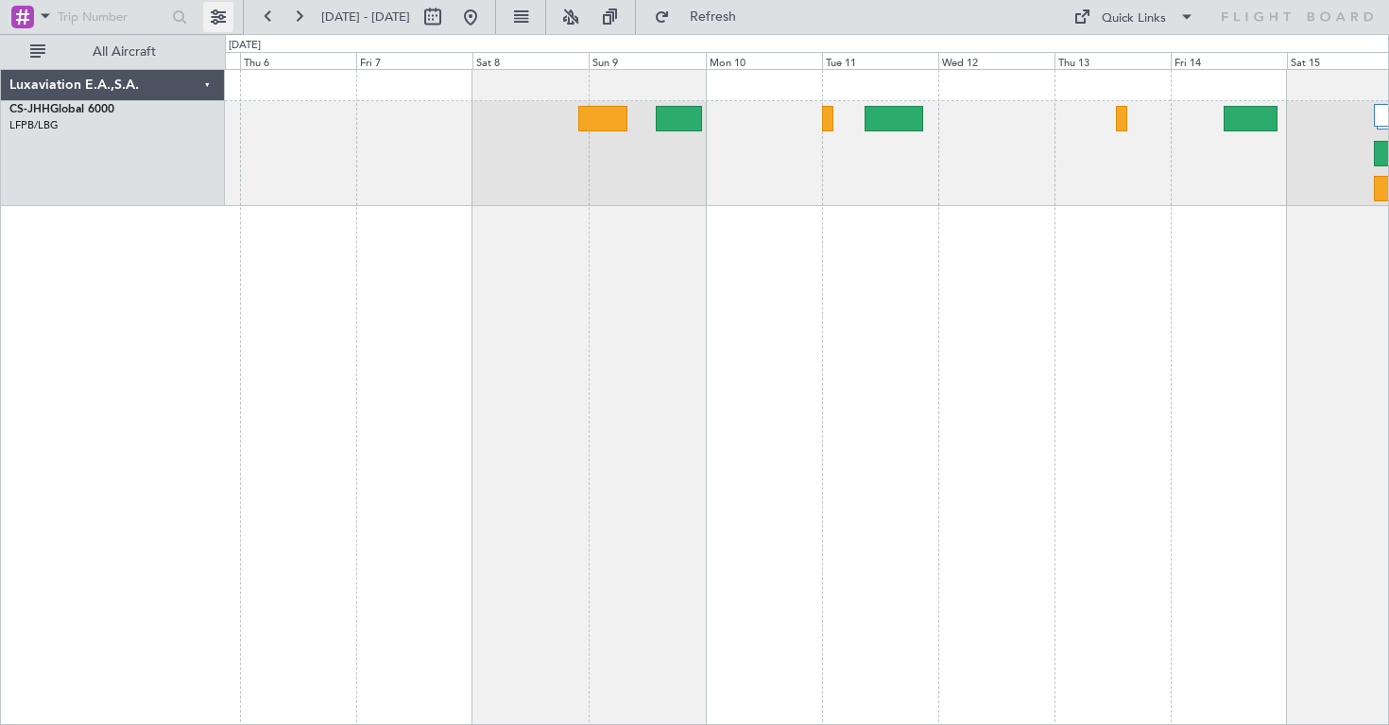
click at [213, 20] on button at bounding box center [218, 17] width 30 height 30
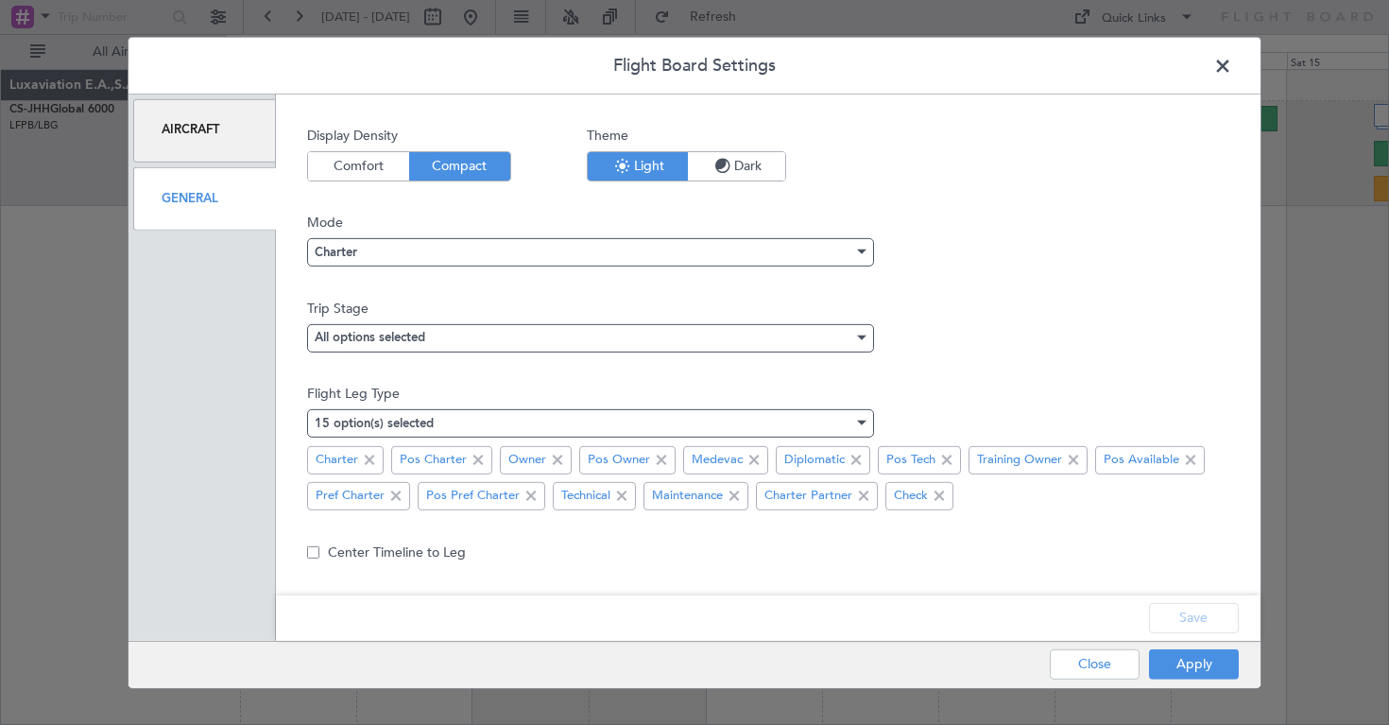
scroll to position [6, 0]
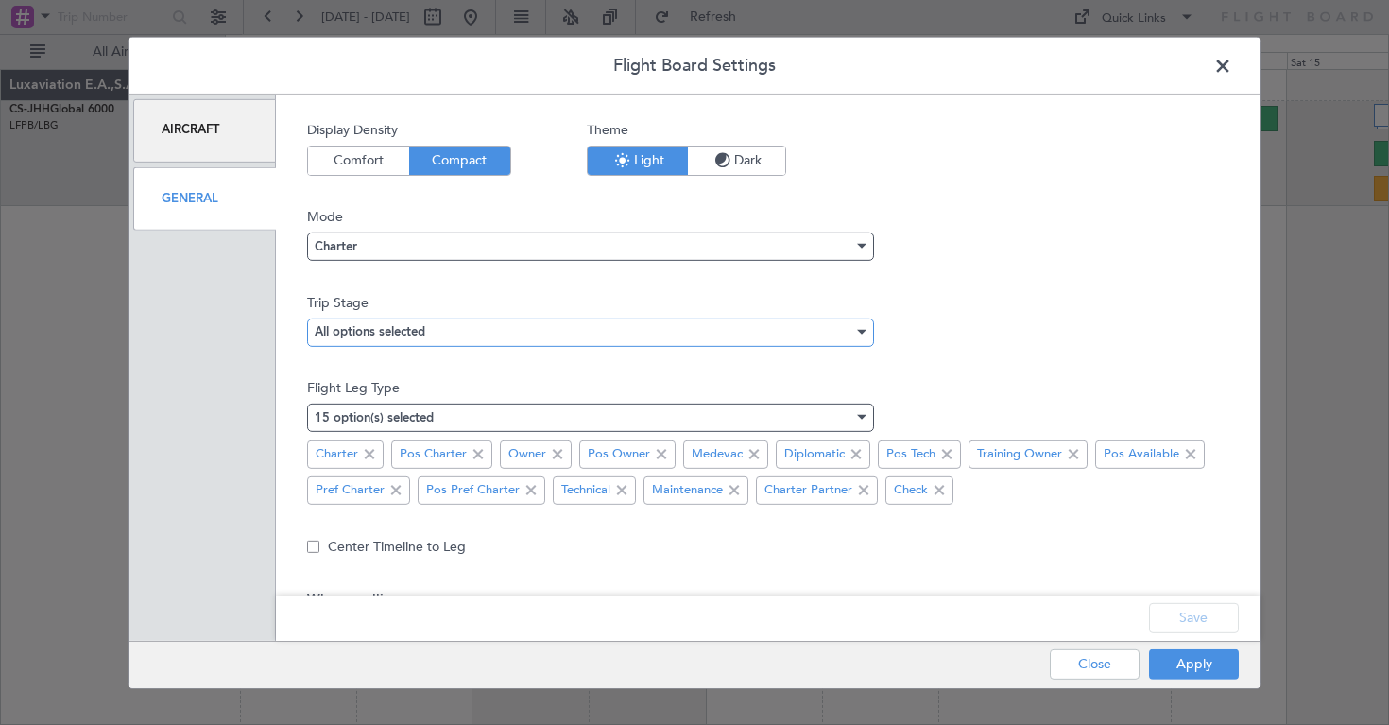
click at [414, 326] on mat-select-trigger "All options selected" at bounding box center [370, 332] width 111 height 12
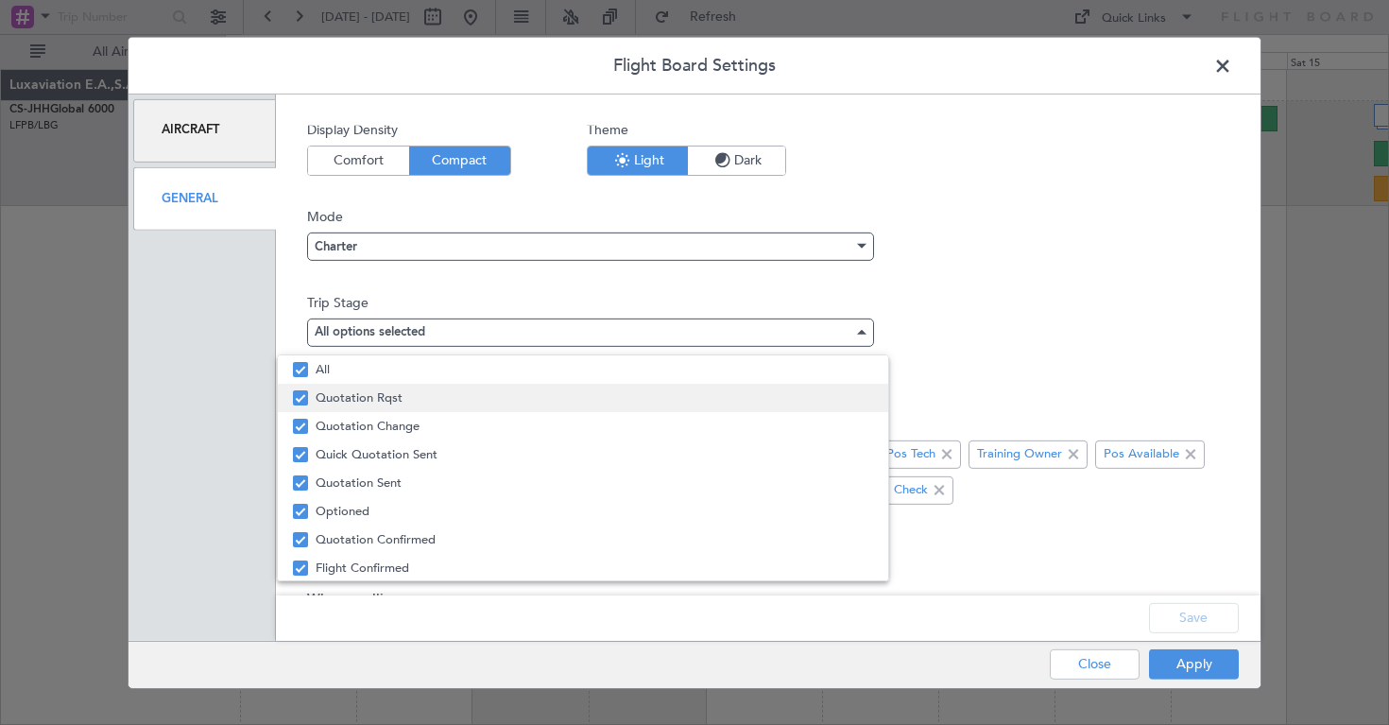
click at [302, 394] on mat-pseudo-checkbox at bounding box center [300, 397] width 15 height 15
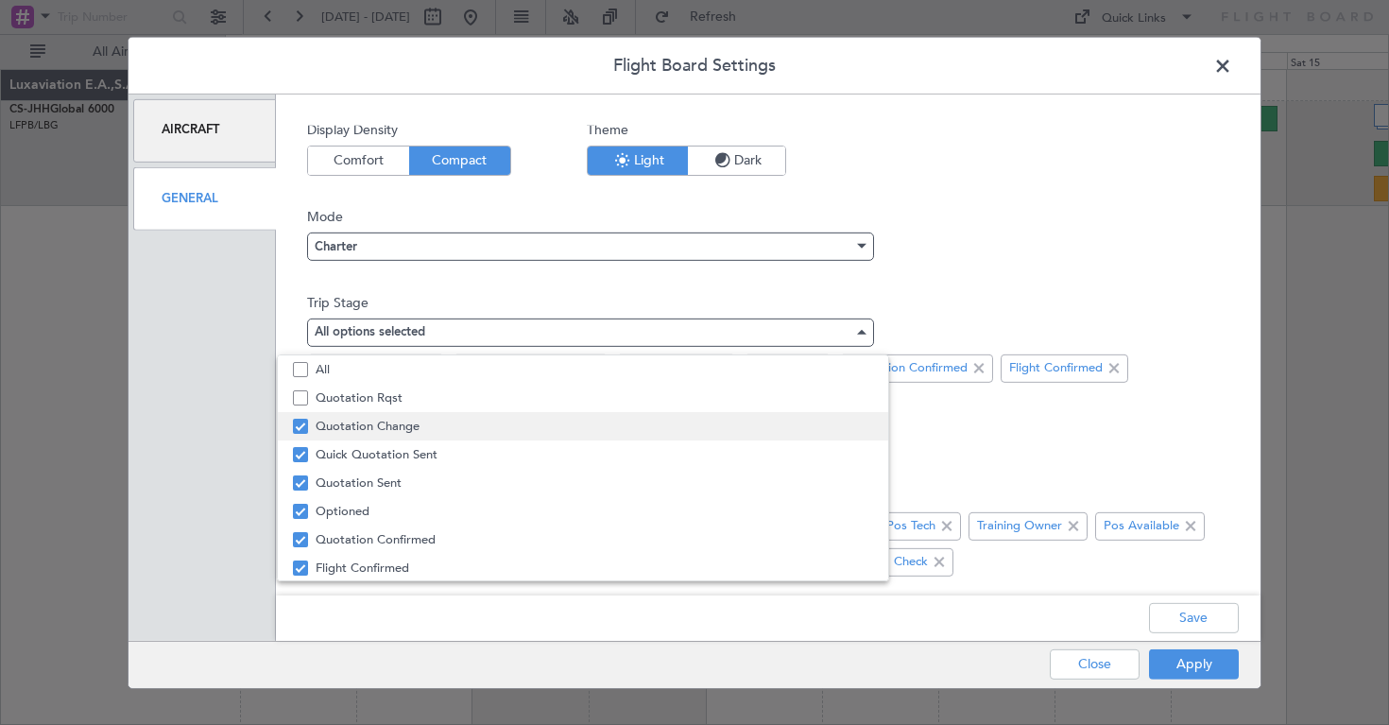
click at [300, 423] on mat-pseudo-checkbox at bounding box center [300, 426] width 15 height 15
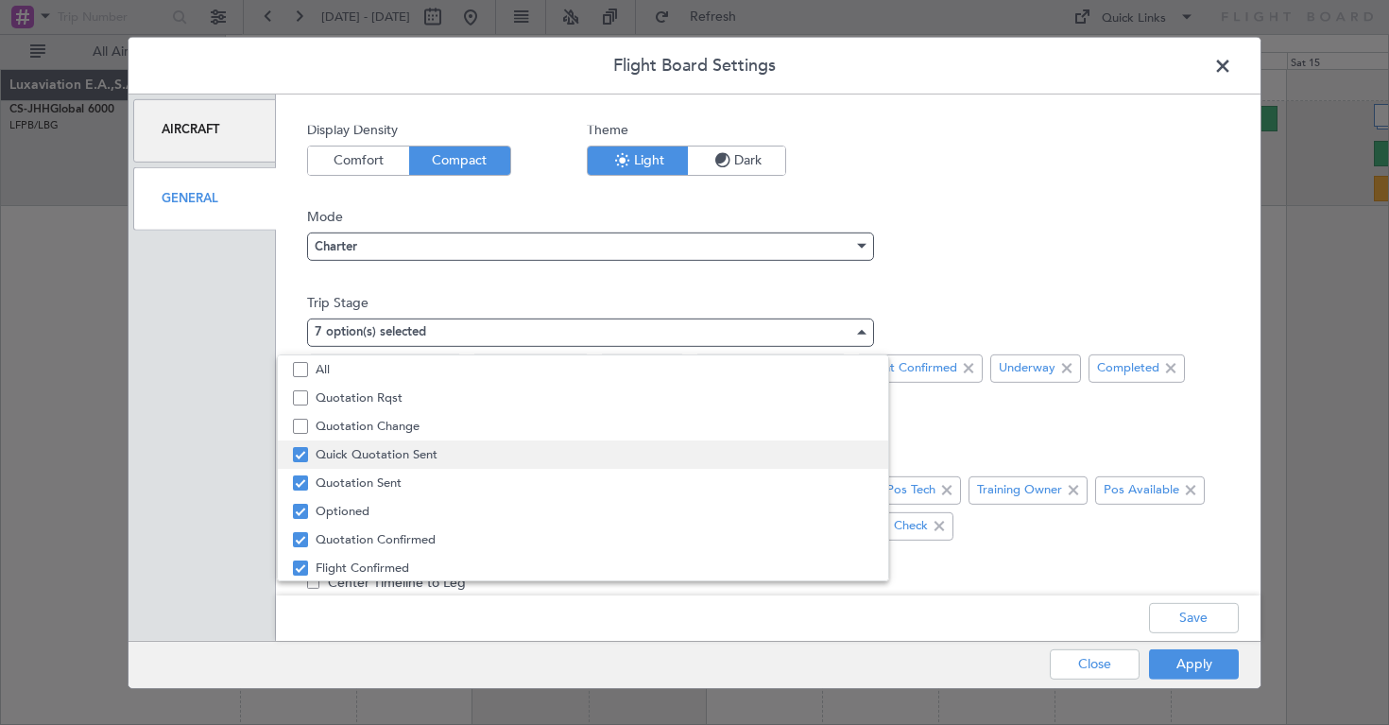
click at [297, 455] on mat-pseudo-checkbox at bounding box center [300, 454] width 15 height 15
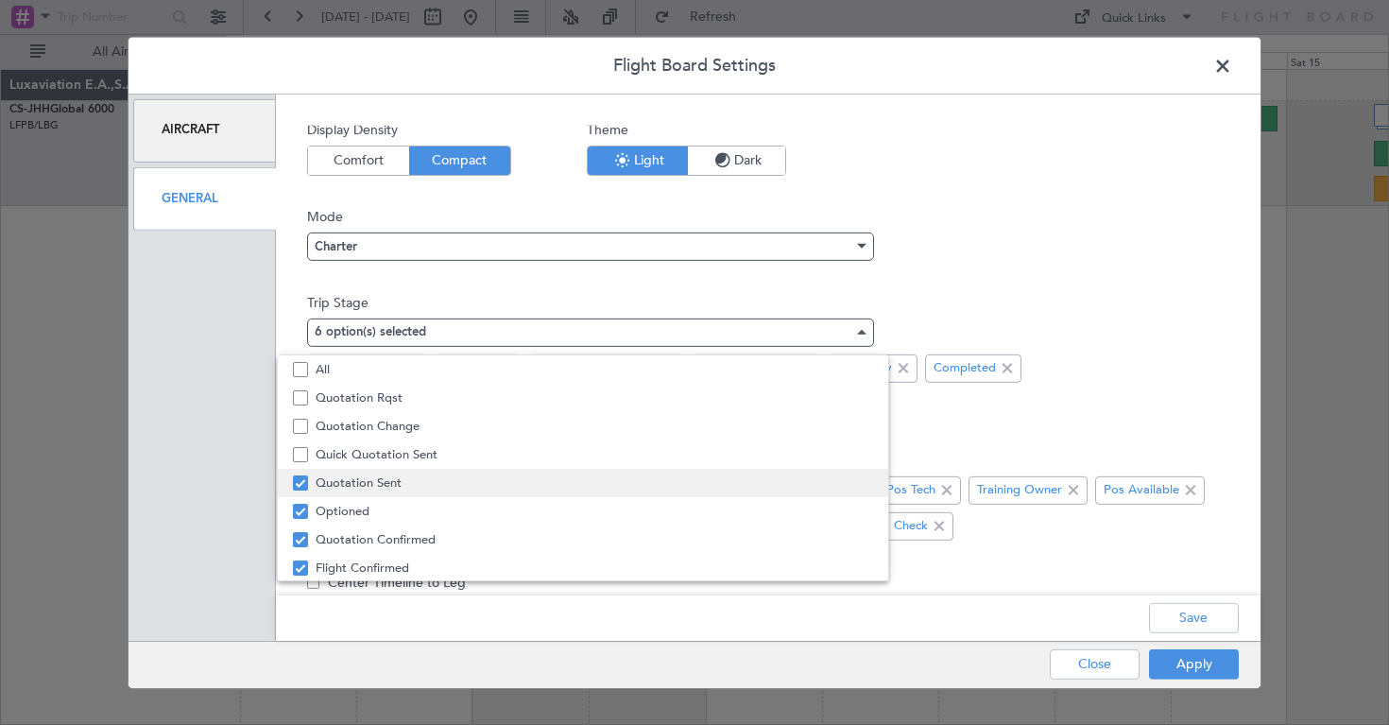
click at [297, 484] on mat-pseudo-checkbox at bounding box center [300, 482] width 15 height 15
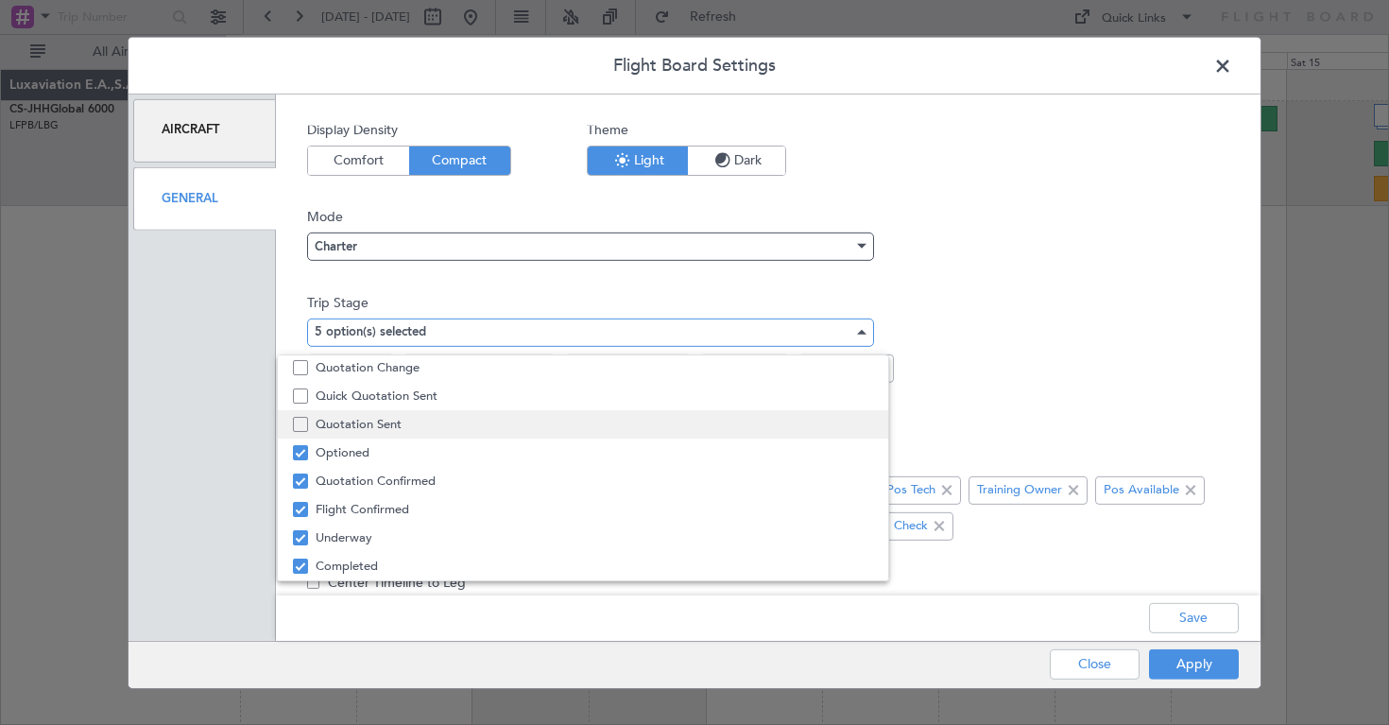
scroll to position [59, 0]
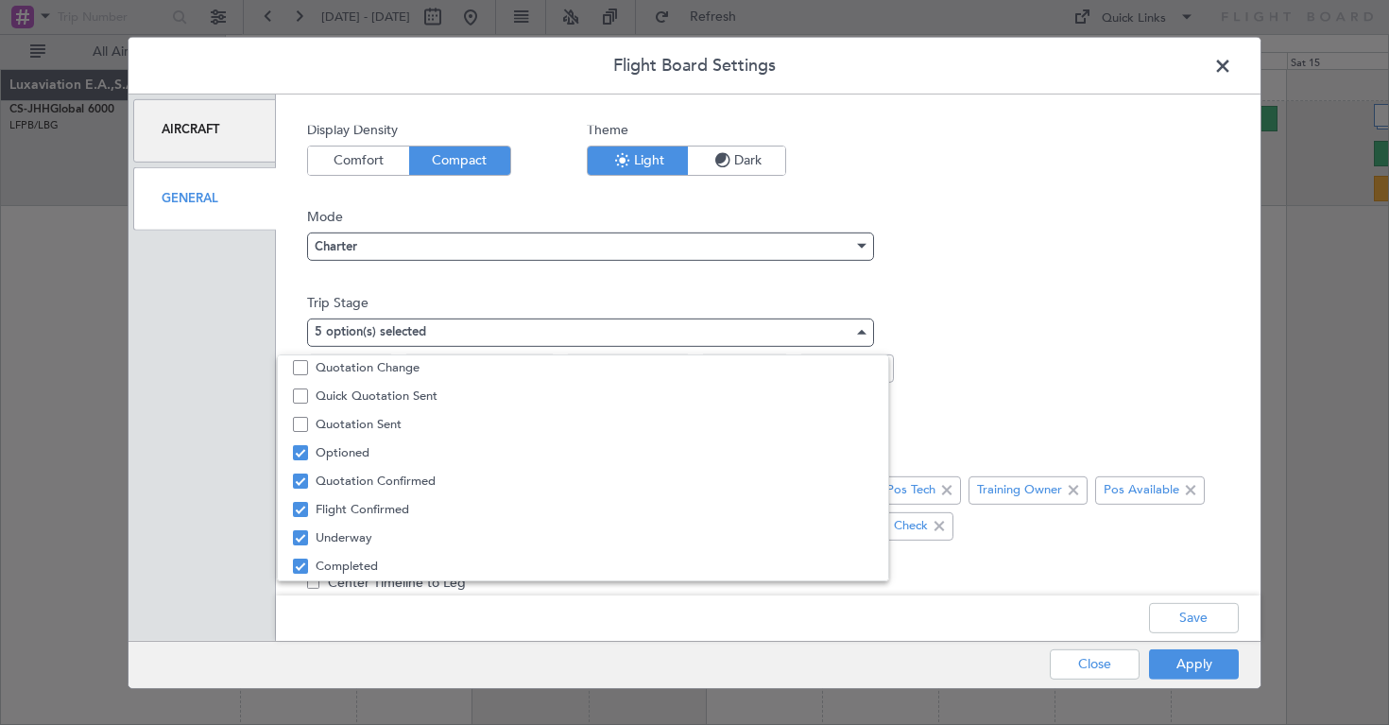
click at [1087, 401] on div at bounding box center [694, 362] width 1389 height 725
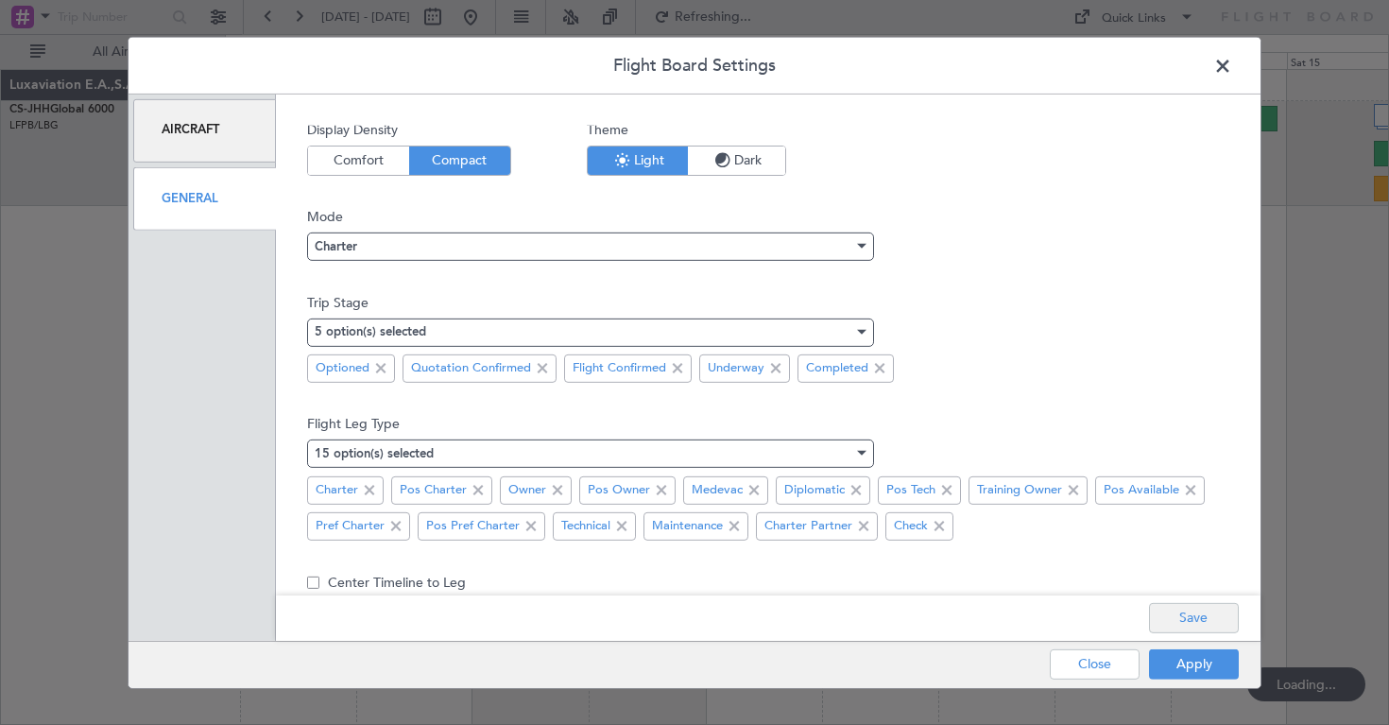
click at [1186, 621] on button "Save" at bounding box center [1194, 618] width 90 height 30
click at [1186, 662] on button "Apply" at bounding box center [1194, 664] width 90 height 30
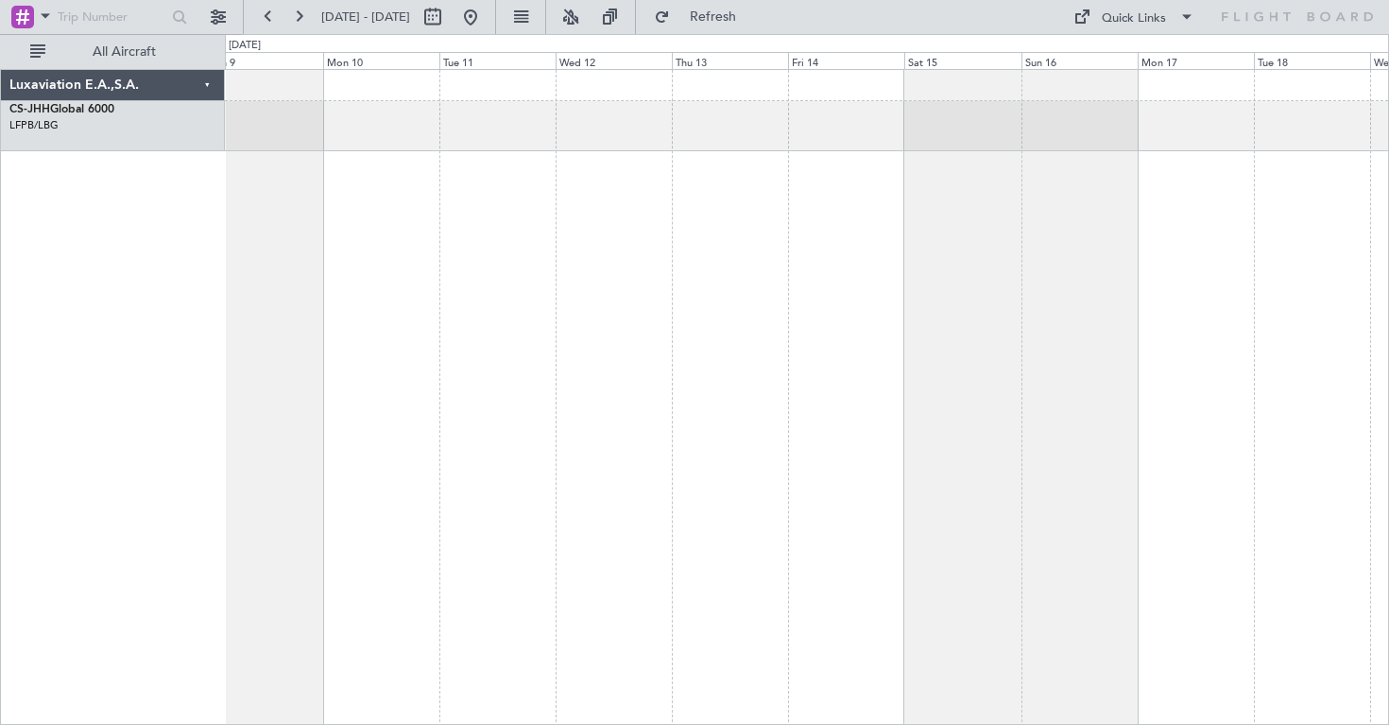
click at [415, 230] on div at bounding box center [807, 397] width 1164 height 656
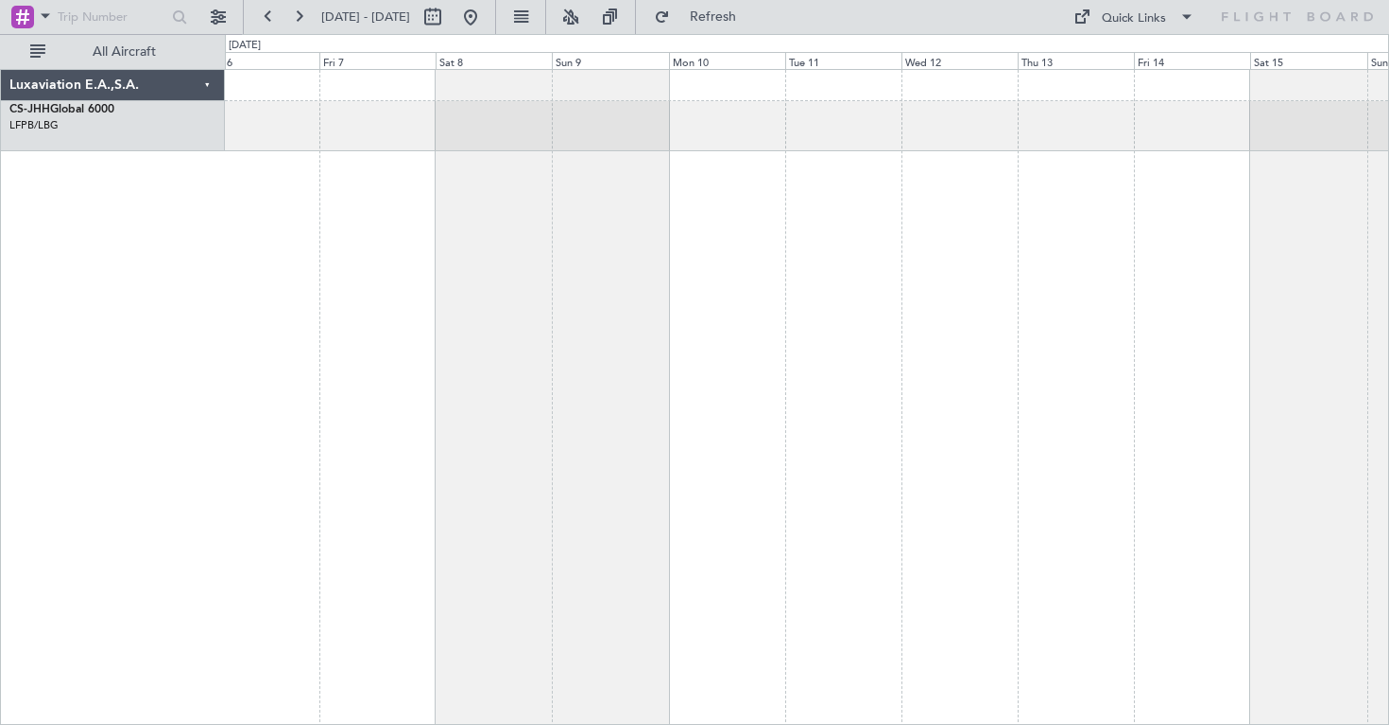
click at [1199, 221] on div at bounding box center [807, 397] width 1164 height 656
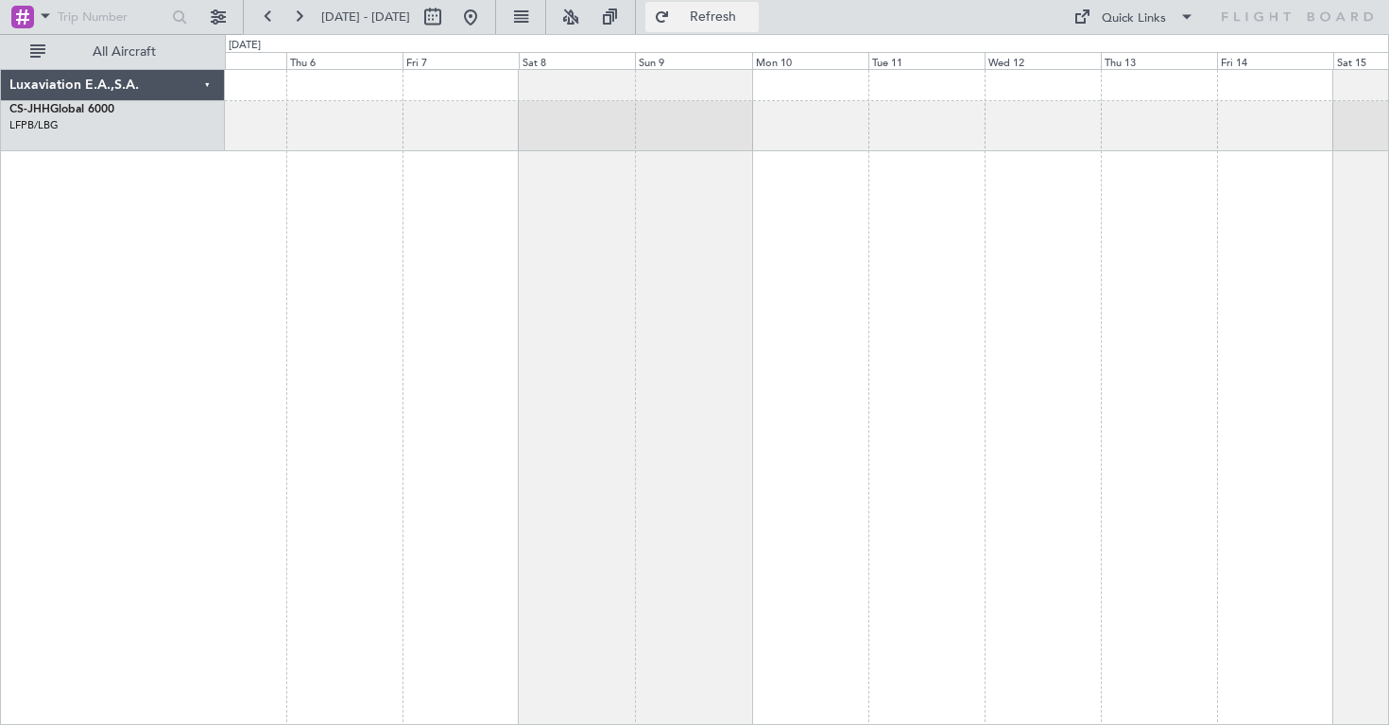
click at [728, 15] on button "Refresh" at bounding box center [701, 17] width 113 height 30
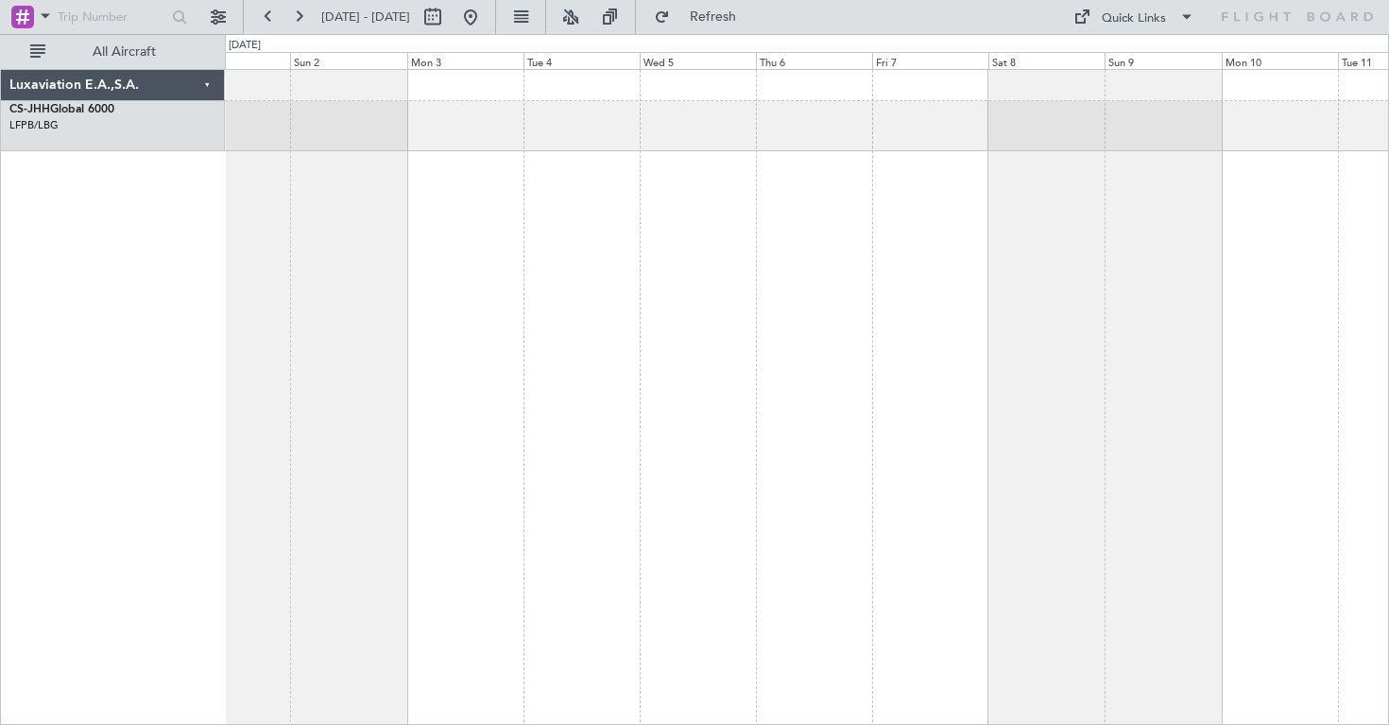
click at [1345, 215] on div at bounding box center [807, 397] width 1164 height 656
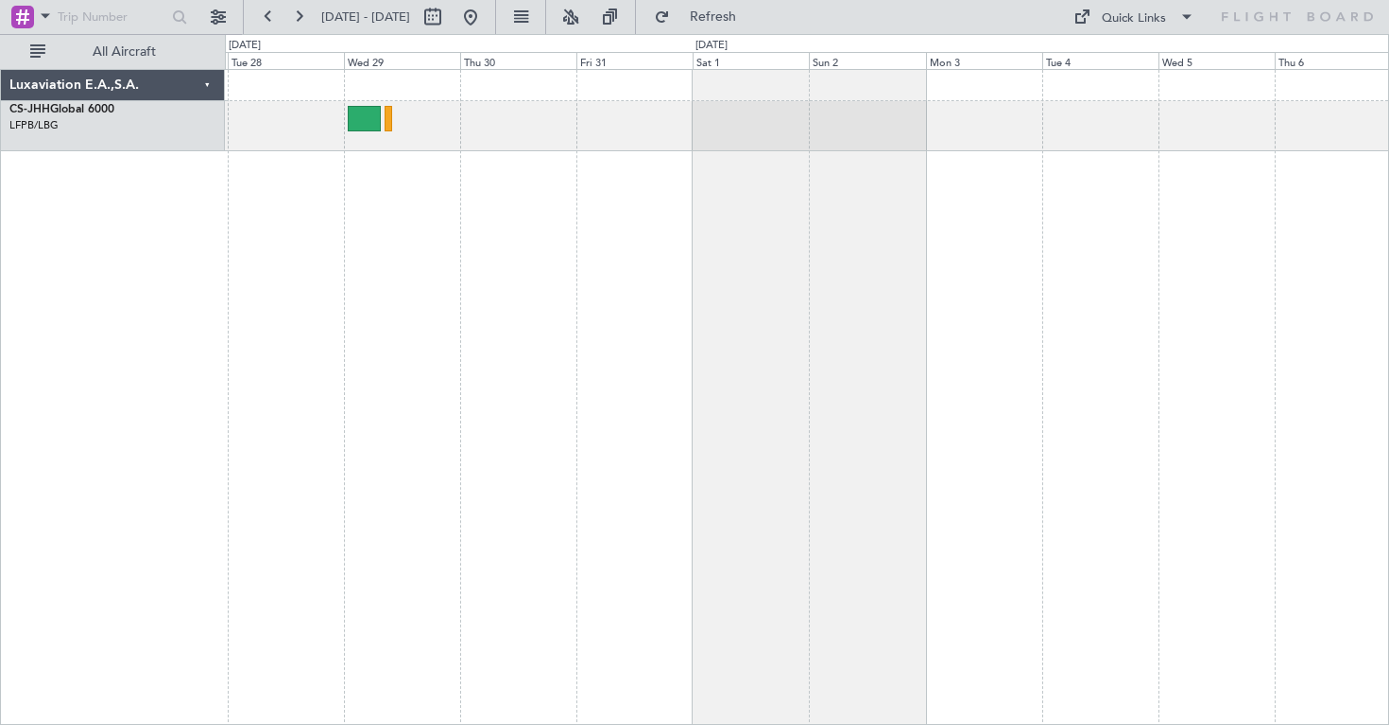
click at [1087, 217] on div at bounding box center [807, 397] width 1164 height 656
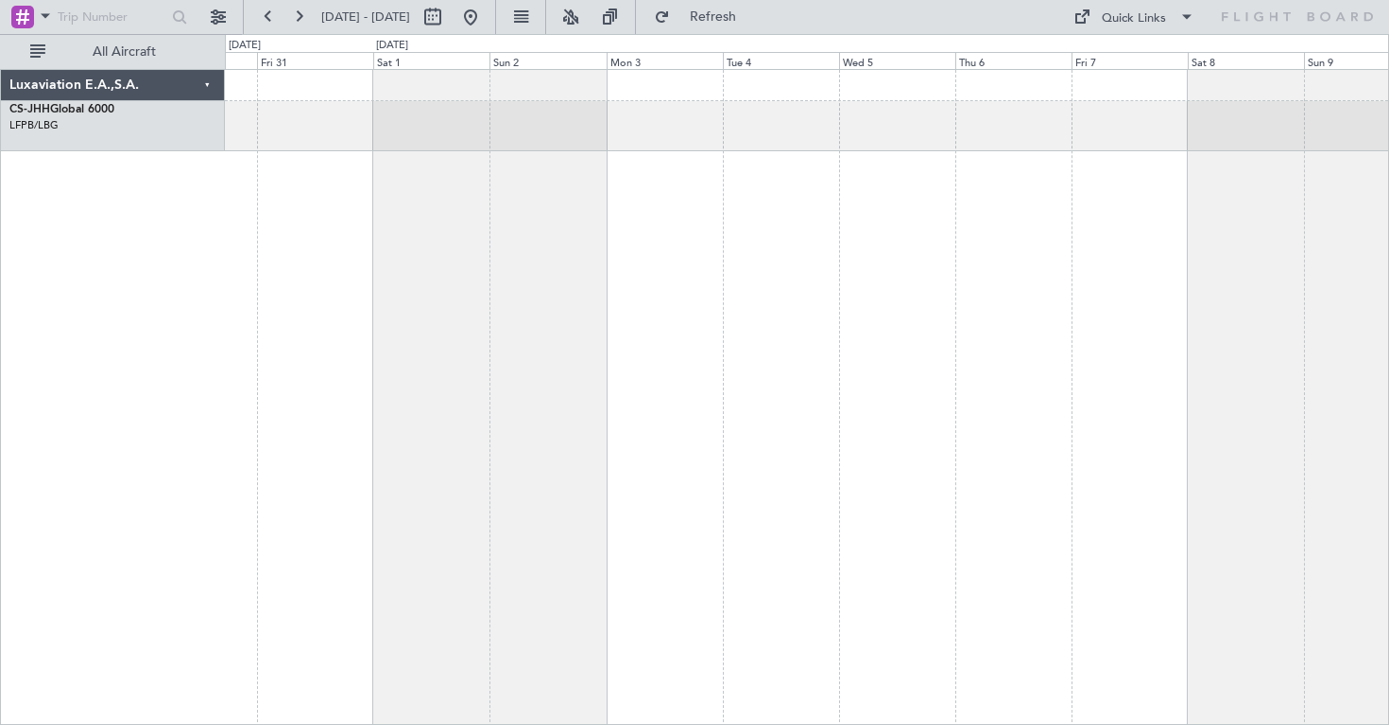
click at [1239, 246] on div at bounding box center [807, 397] width 1164 height 656
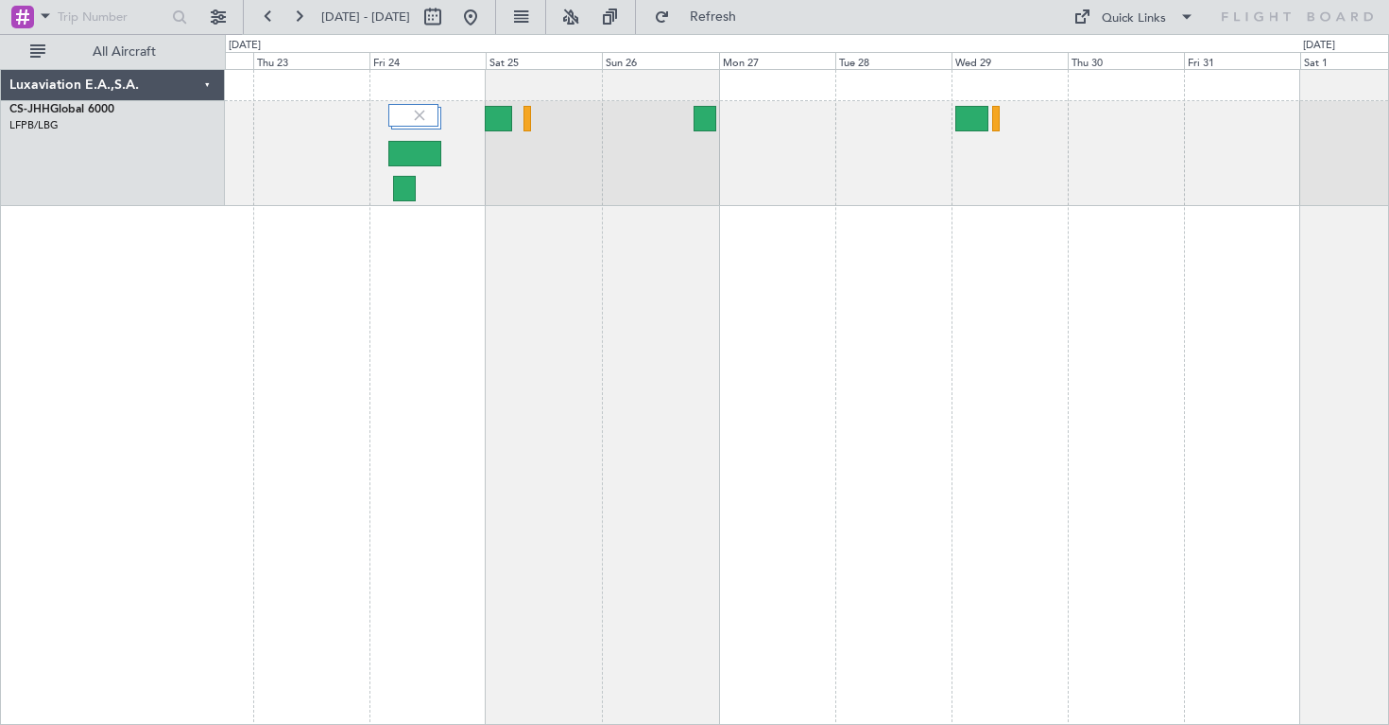
click at [1250, 212] on div at bounding box center [807, 397] width 1164 height 656
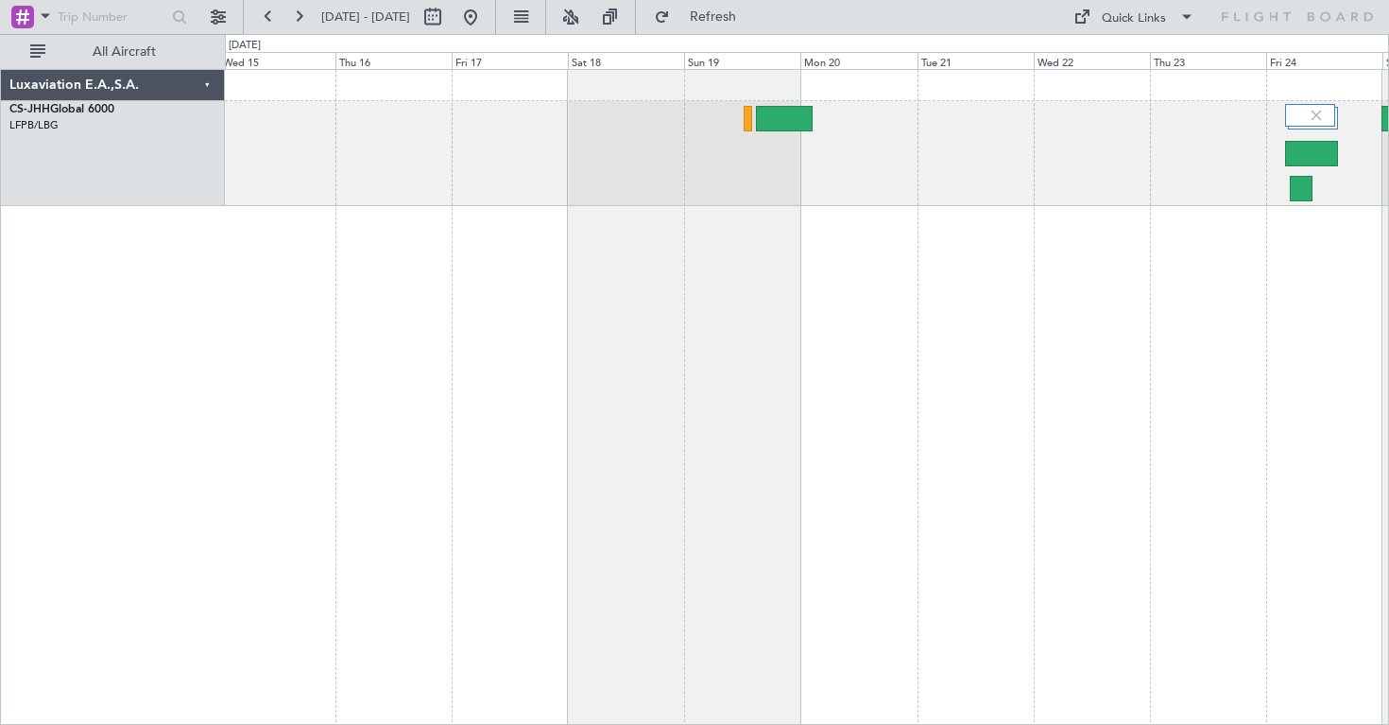
click at [1181, 255] on div at bounding box center [807, 397] width 1164 height 656
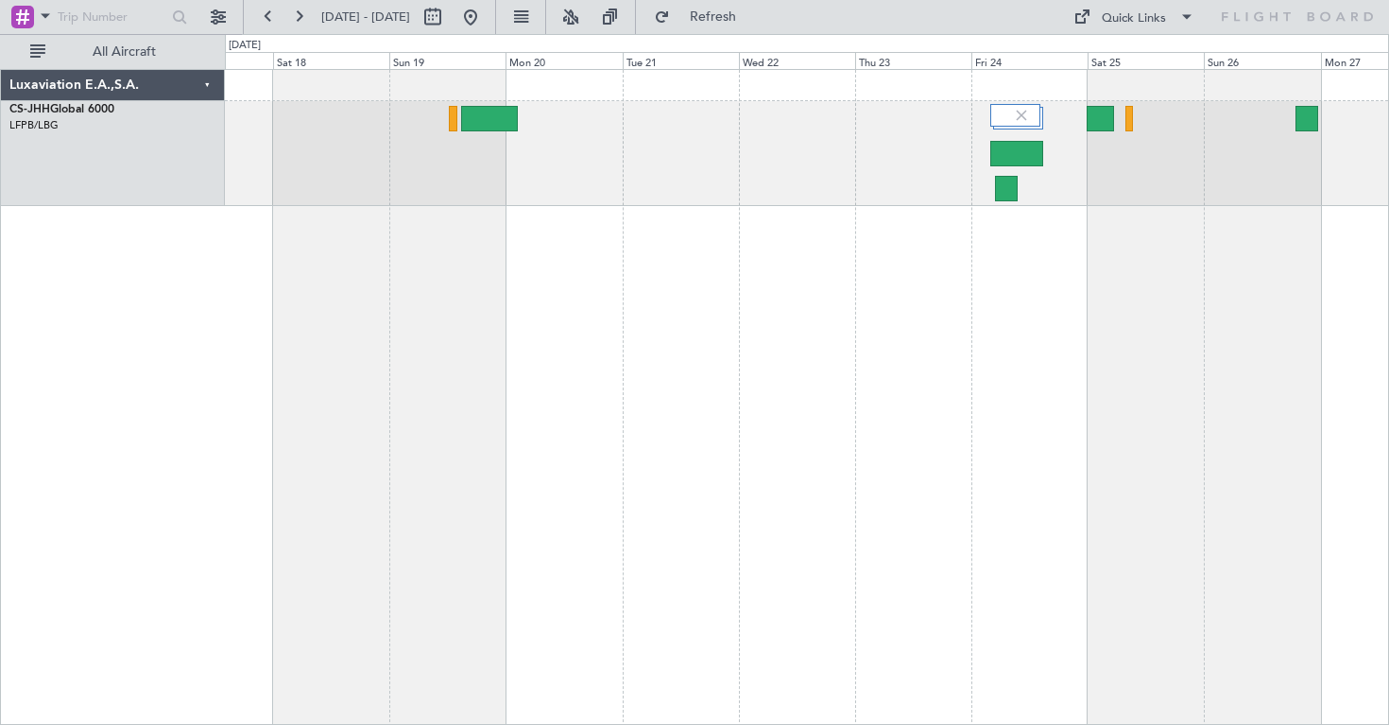
click at [540, 270] on div at bounding box center [807, 397] width 1164 height 656
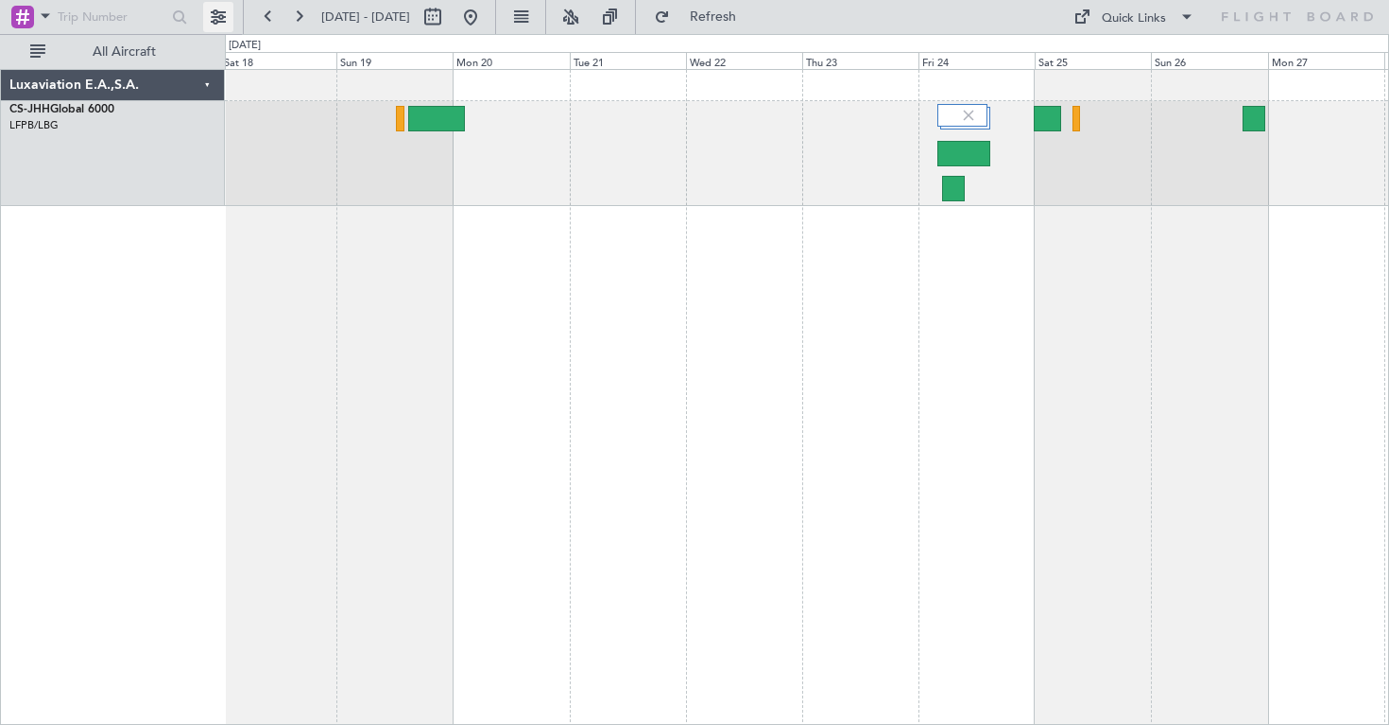
click at [214, 9] on button at bounding box center [218, 17] width 30 height 30
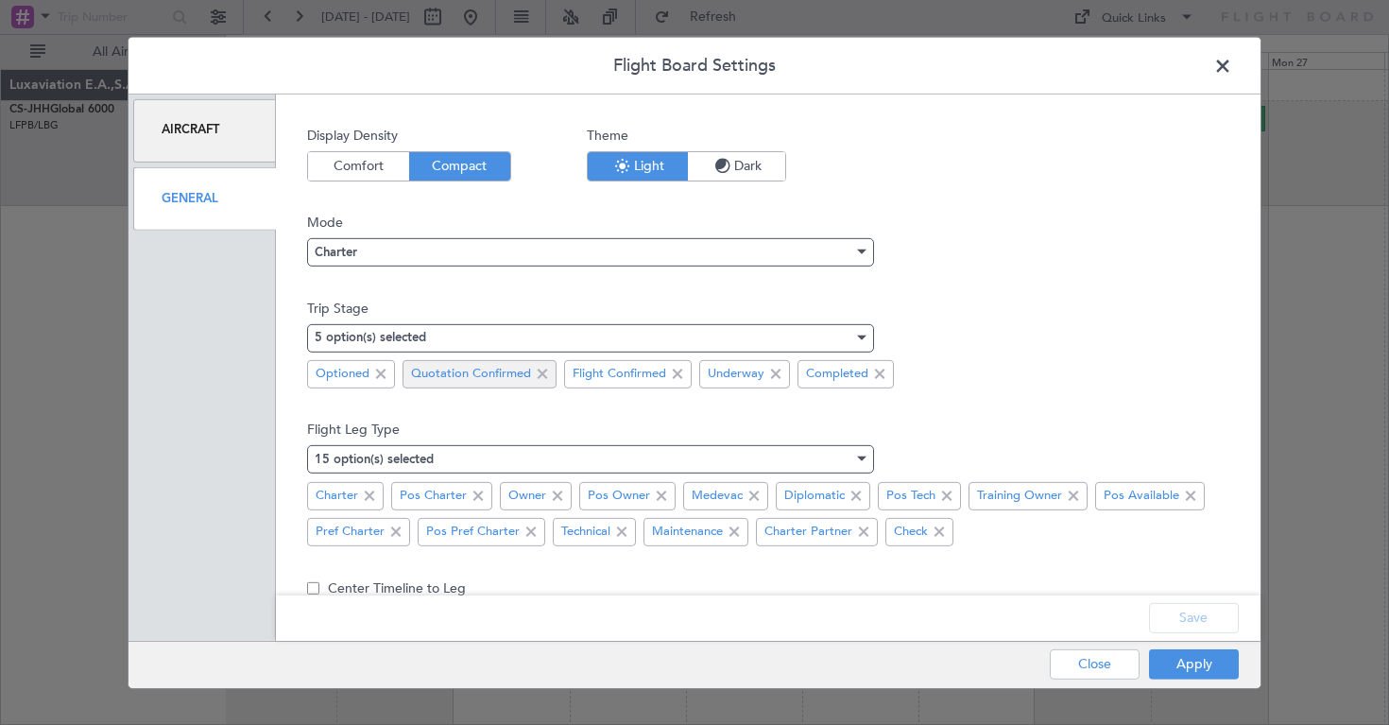
click at [541, 374] on span at bounding box center [542, 374] width 23 height 23
click at [1194, 621] on button "Save" at bounding box center [1194, 618] width 90 height 30
click at [721, 458] on div "15 option(s) selected" at bounding box center [584, 459] width 539 height 28
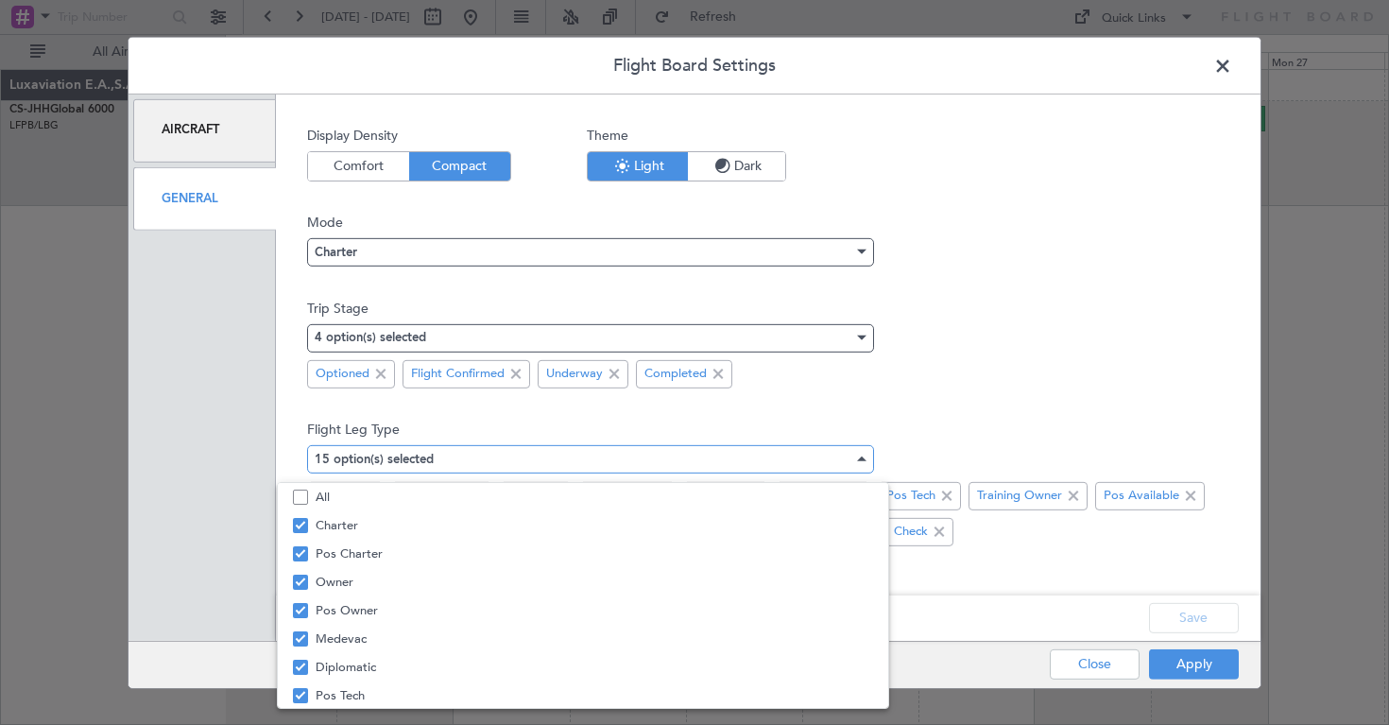
scroll to position [0, 0]
click at [934, 426] on div at bounding box center [694, 362] width 1389 height 725
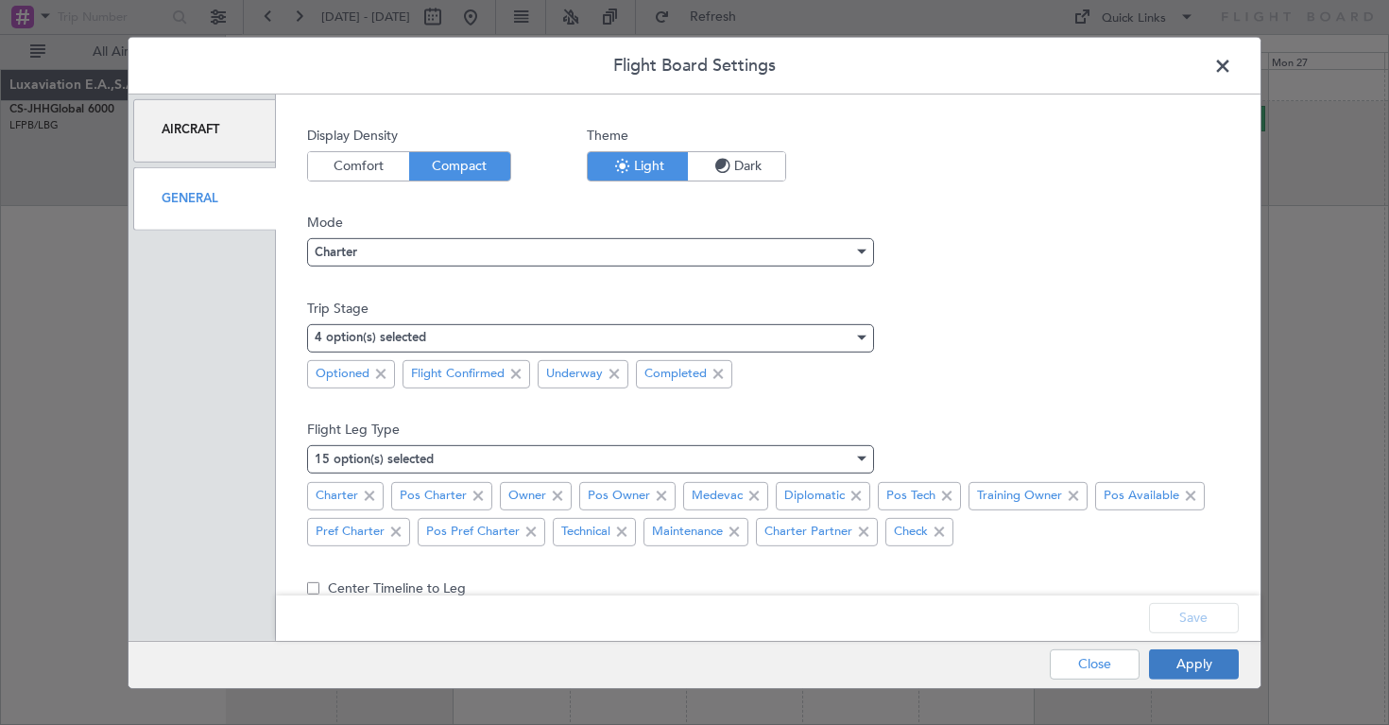
click at [1186, 659] on button "Apply" at bounding box center [1194, 664] width 90 height 30
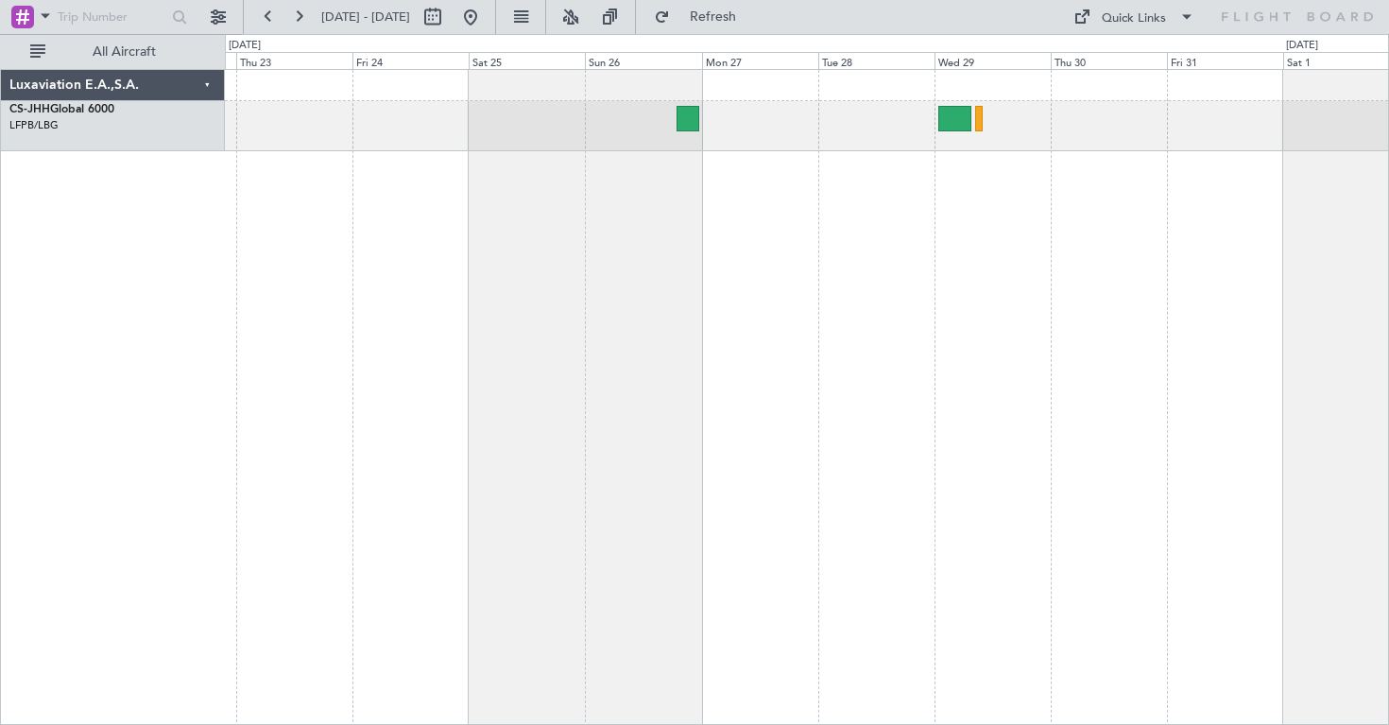
click at [415, 261] on div at bounding box center [807, 397] width 1164 height 656
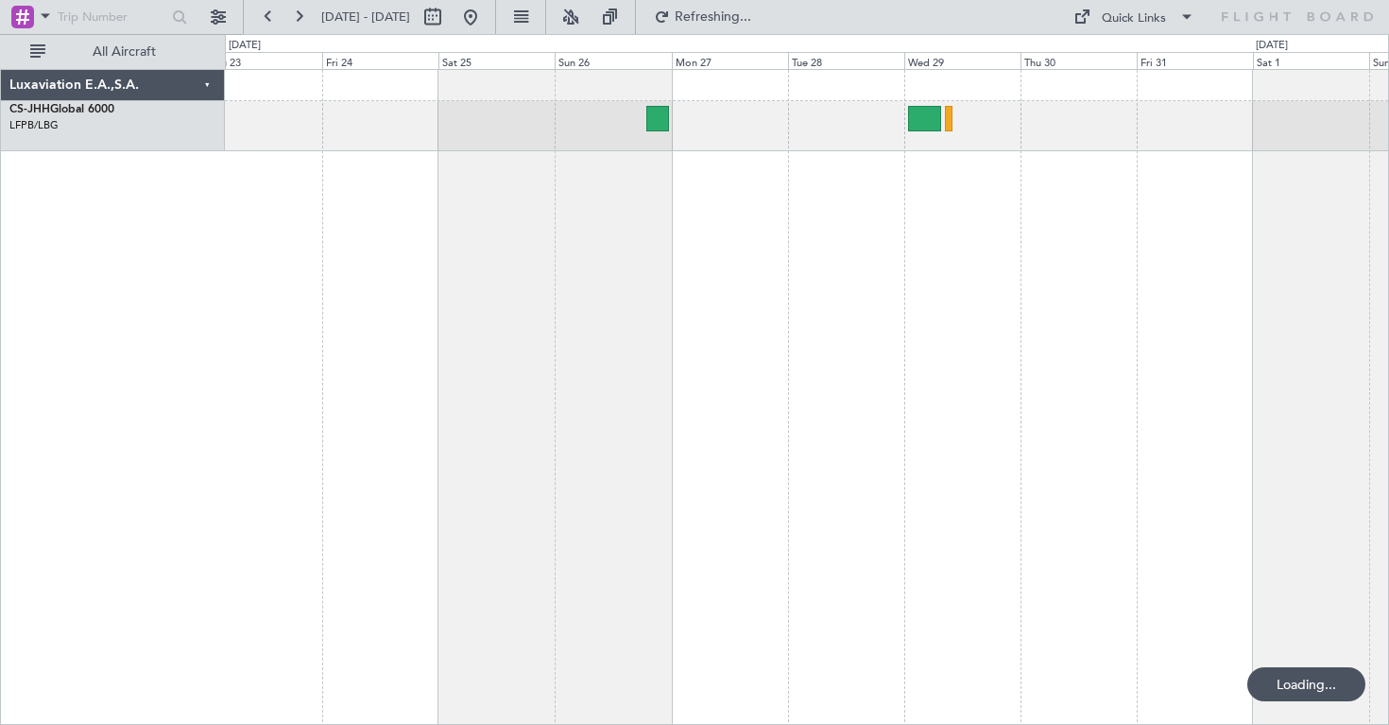
click at [392, 281] on div at bounding box center [807, 397] width 1164 height 656
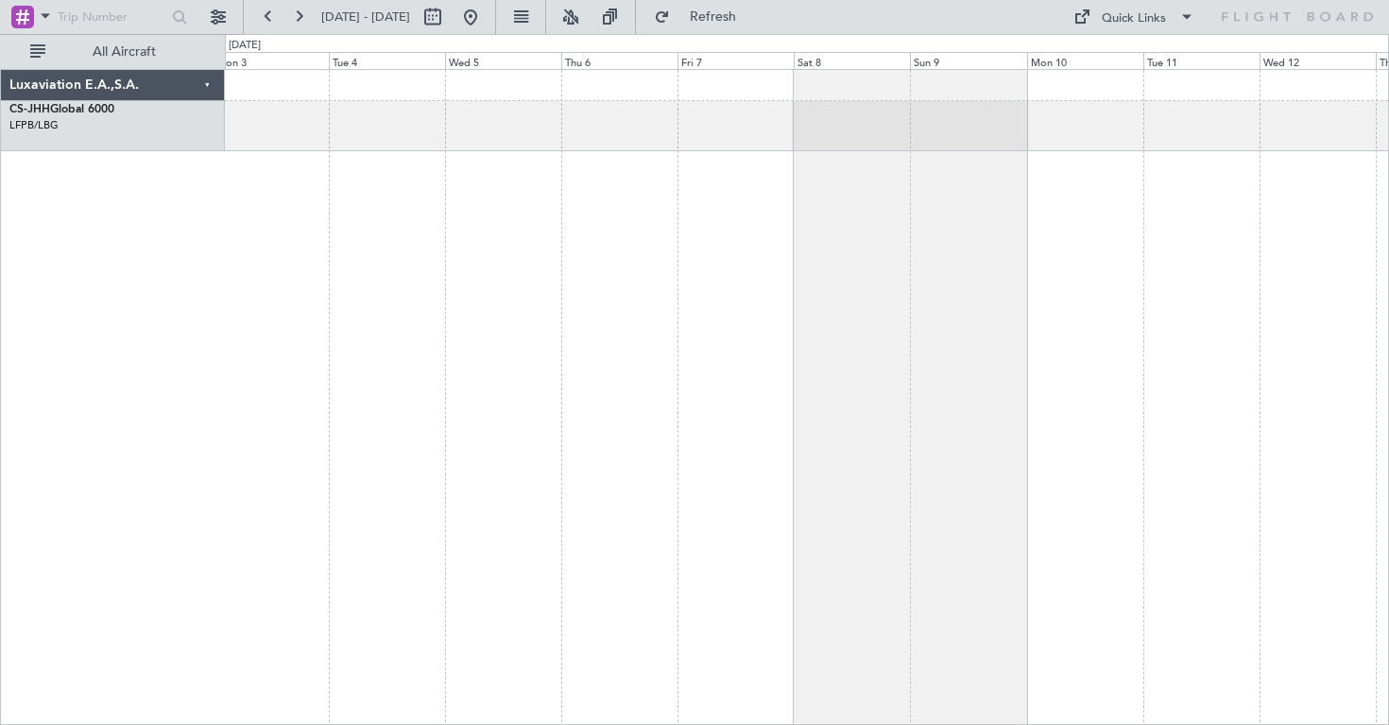
click at [435, 259] on div at bounding box center [807, 397] width 1164 height 656
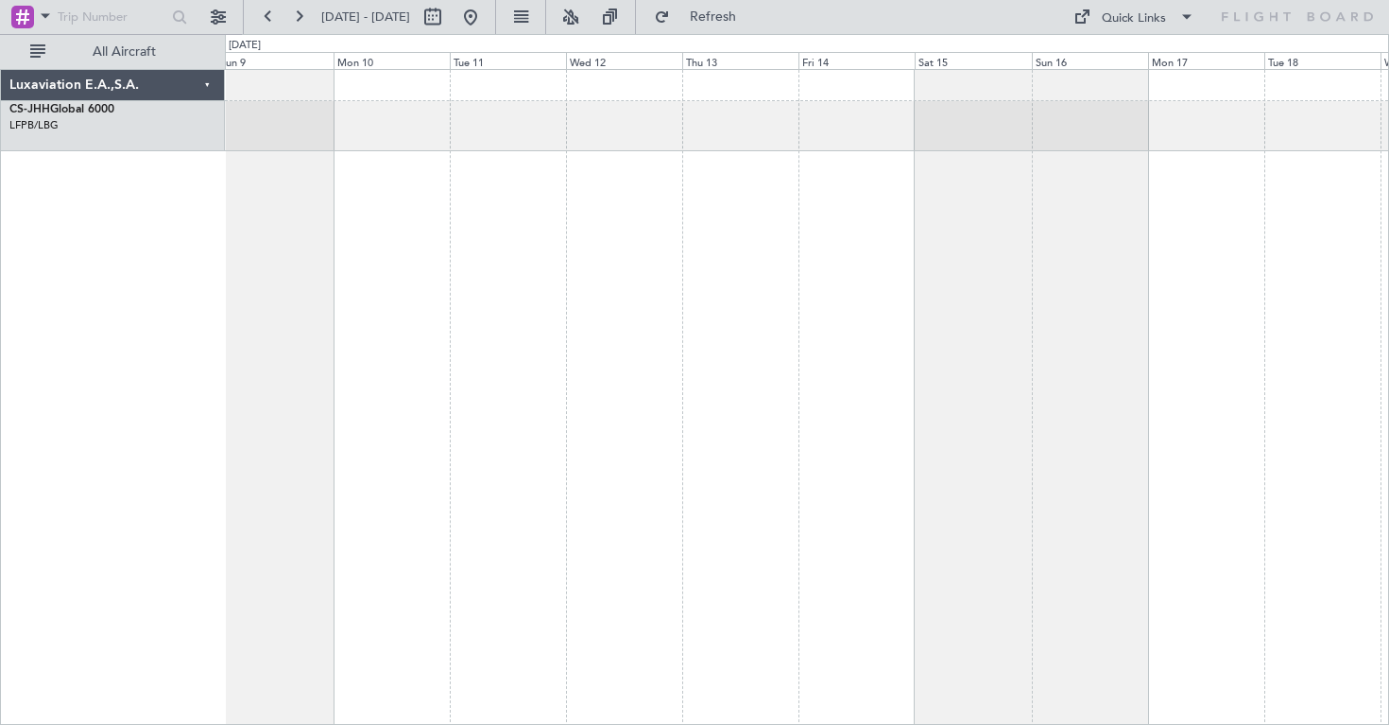
click at [260, 280] on div at bounding box center [807, 397] width 1164 height 656
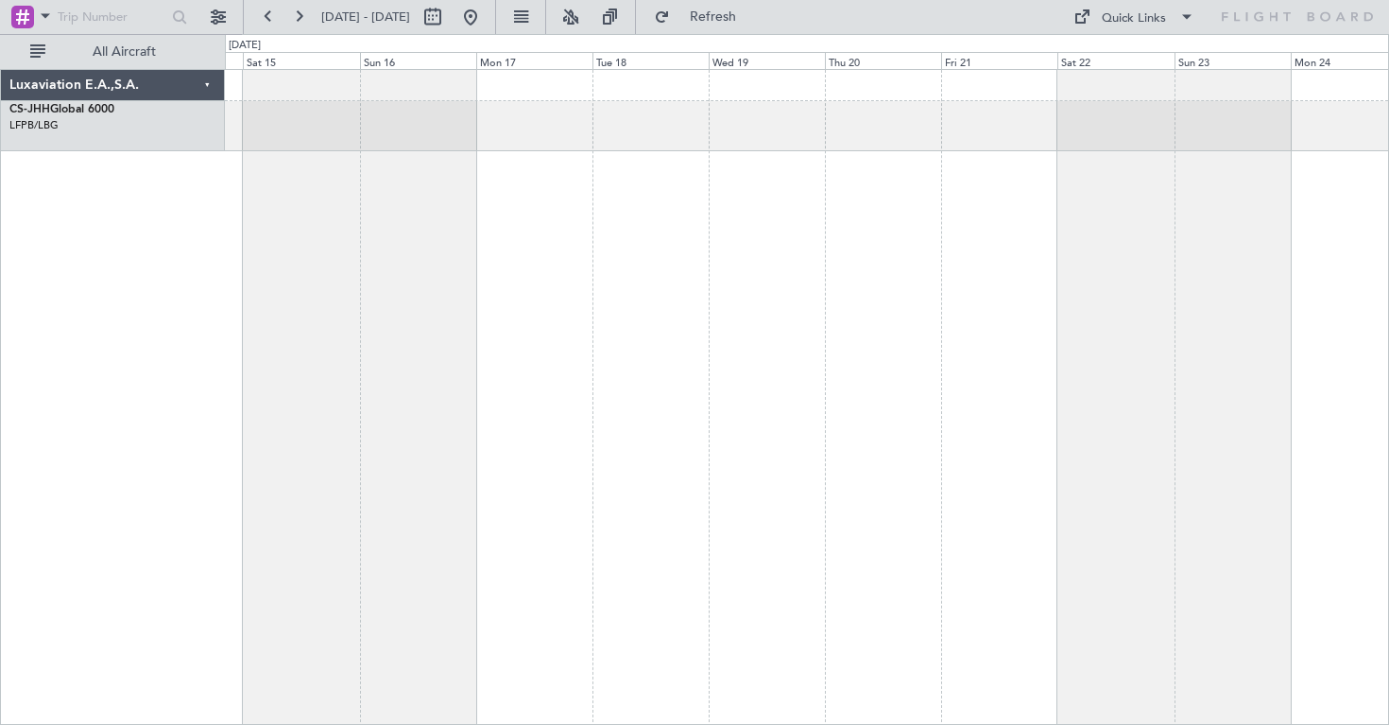
click at [360, 242] on div at bounding box center [807, 397] width 1164 height 656
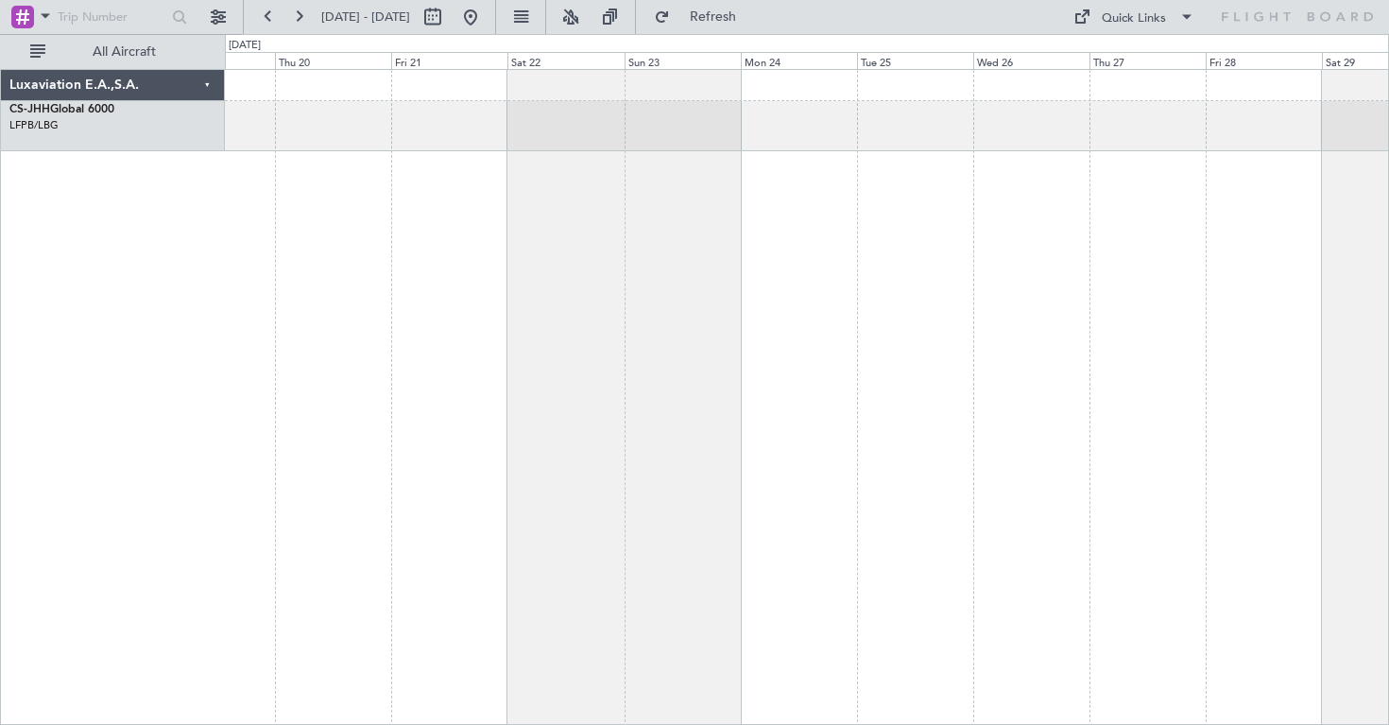
click at [352, 202] on div at bounding box center [807, 397] width 1164 height 656
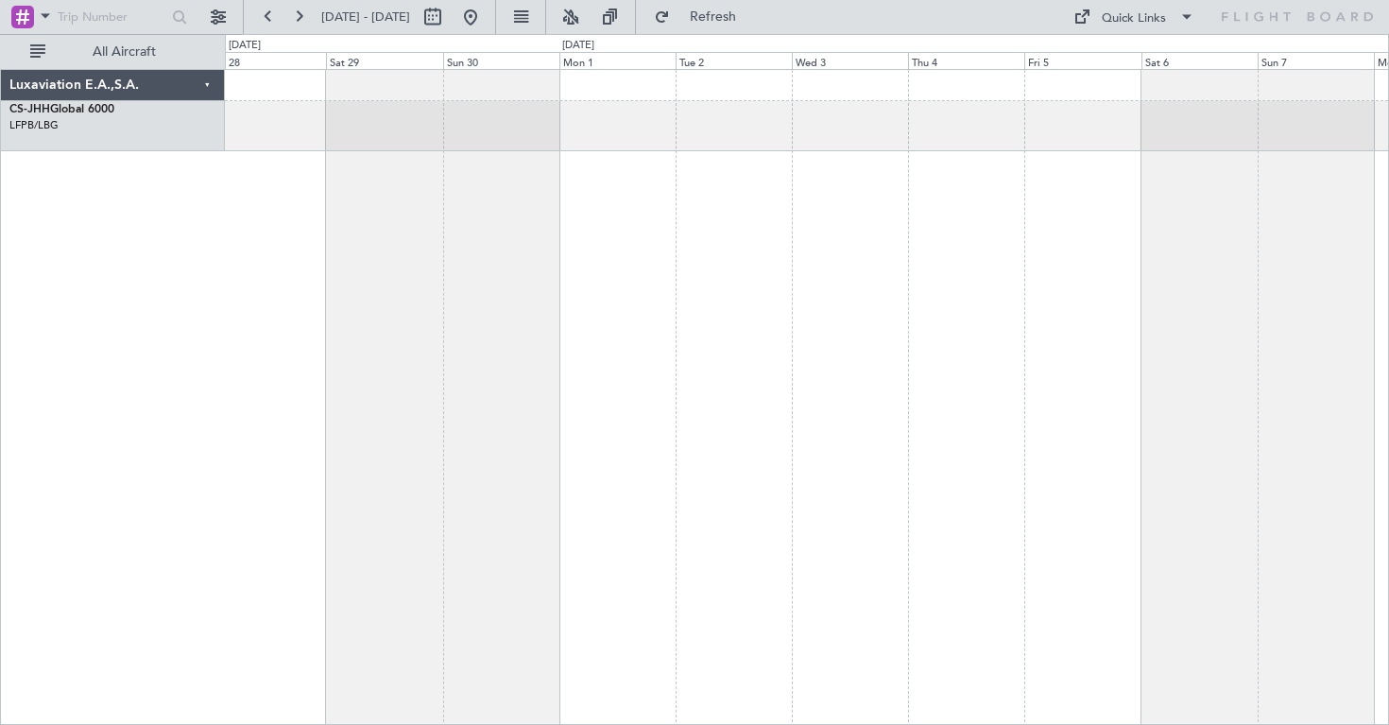
click at [411, 254] on div at bounding box center [807, 397] width 1164 height 656
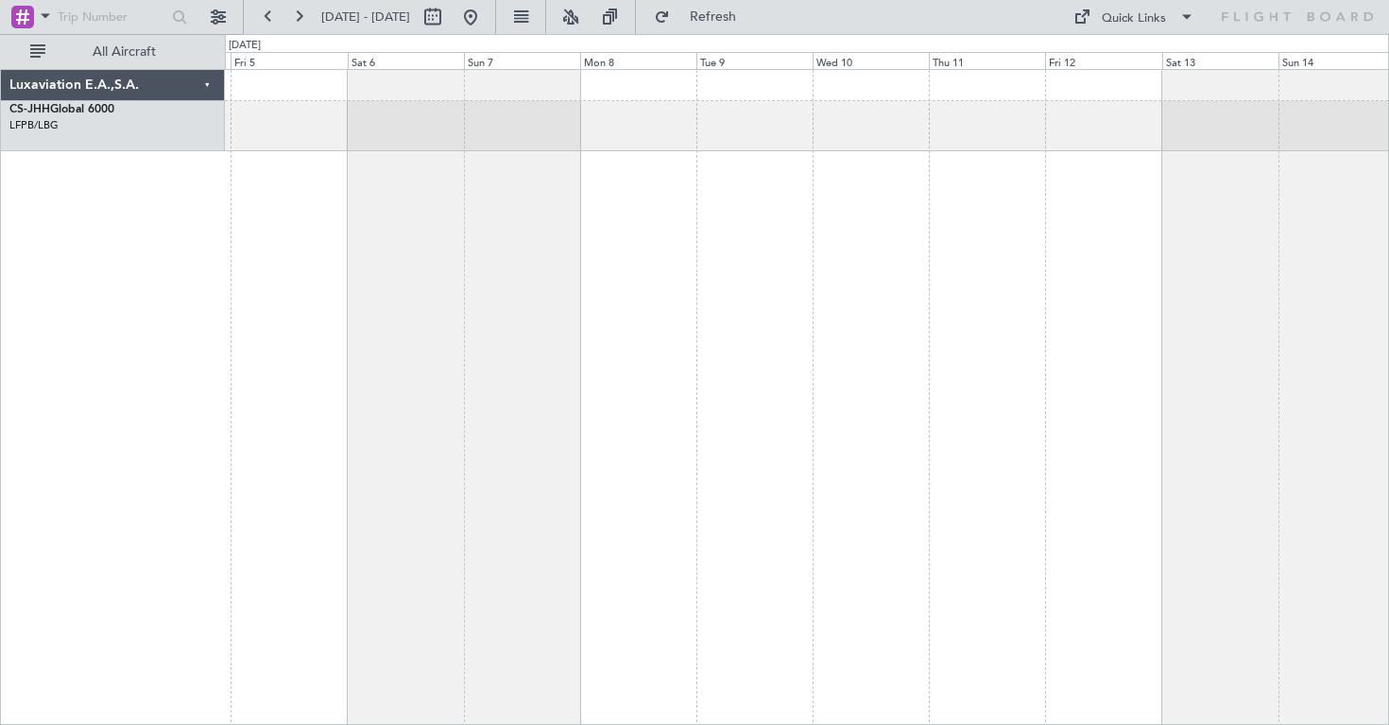
click at [440, 229] on div at bounding box center [807, 397] width 1164 height 656
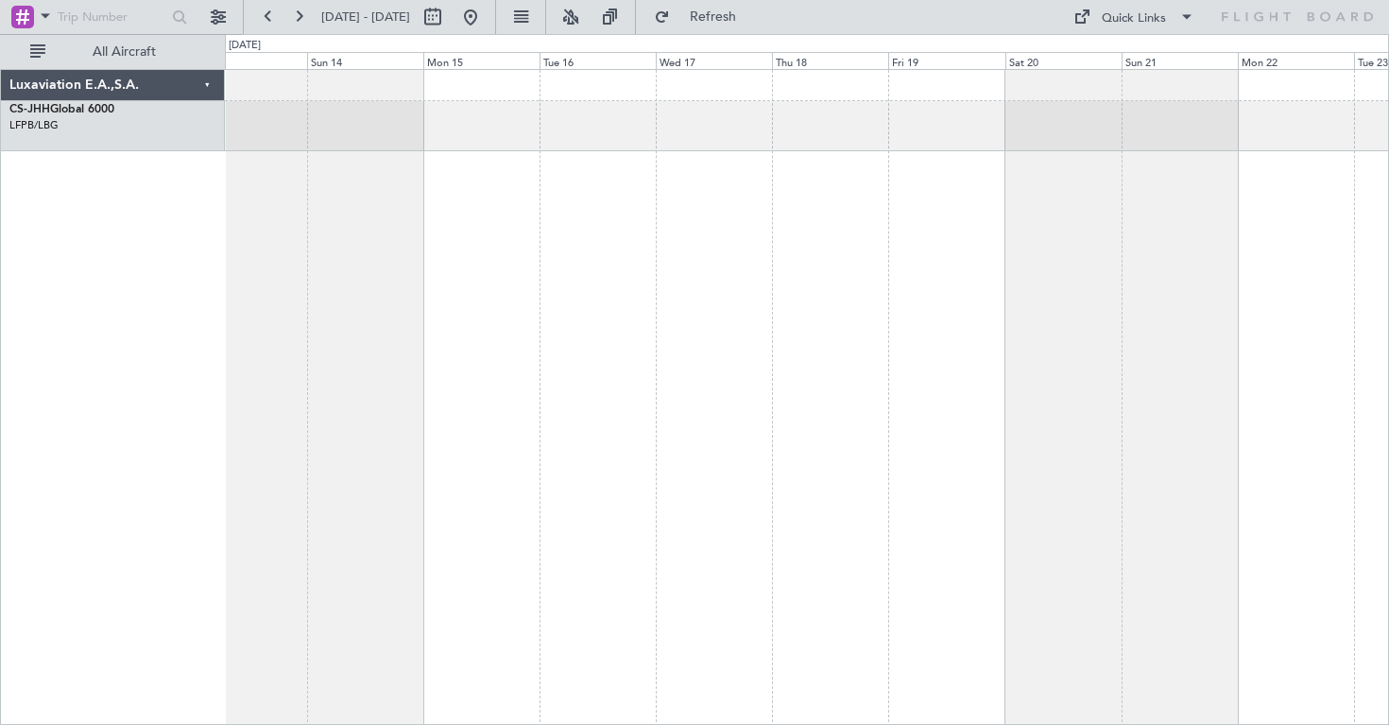
click at [370, 291] on div at bounding box center [807, 397] width 1164 height 656
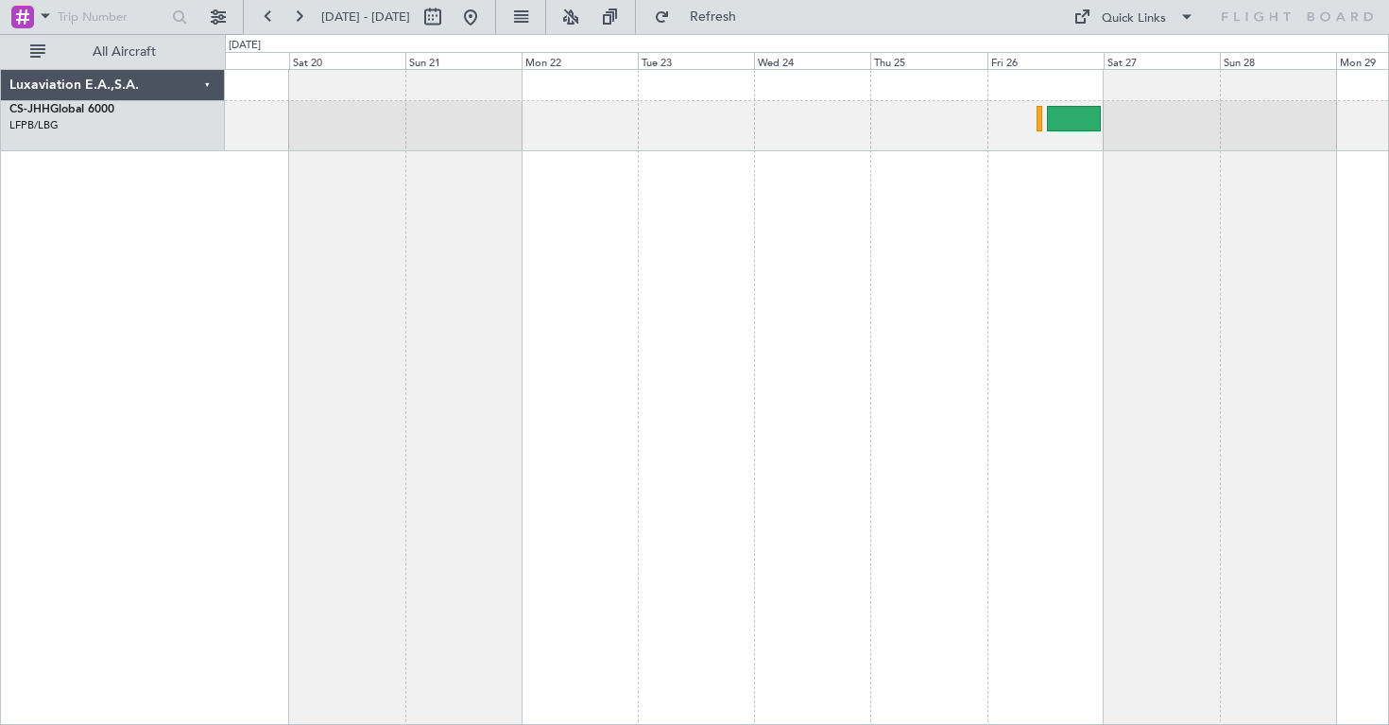
click at [316, 256] on div at bounding box center [807, 397] width 1164 height 656
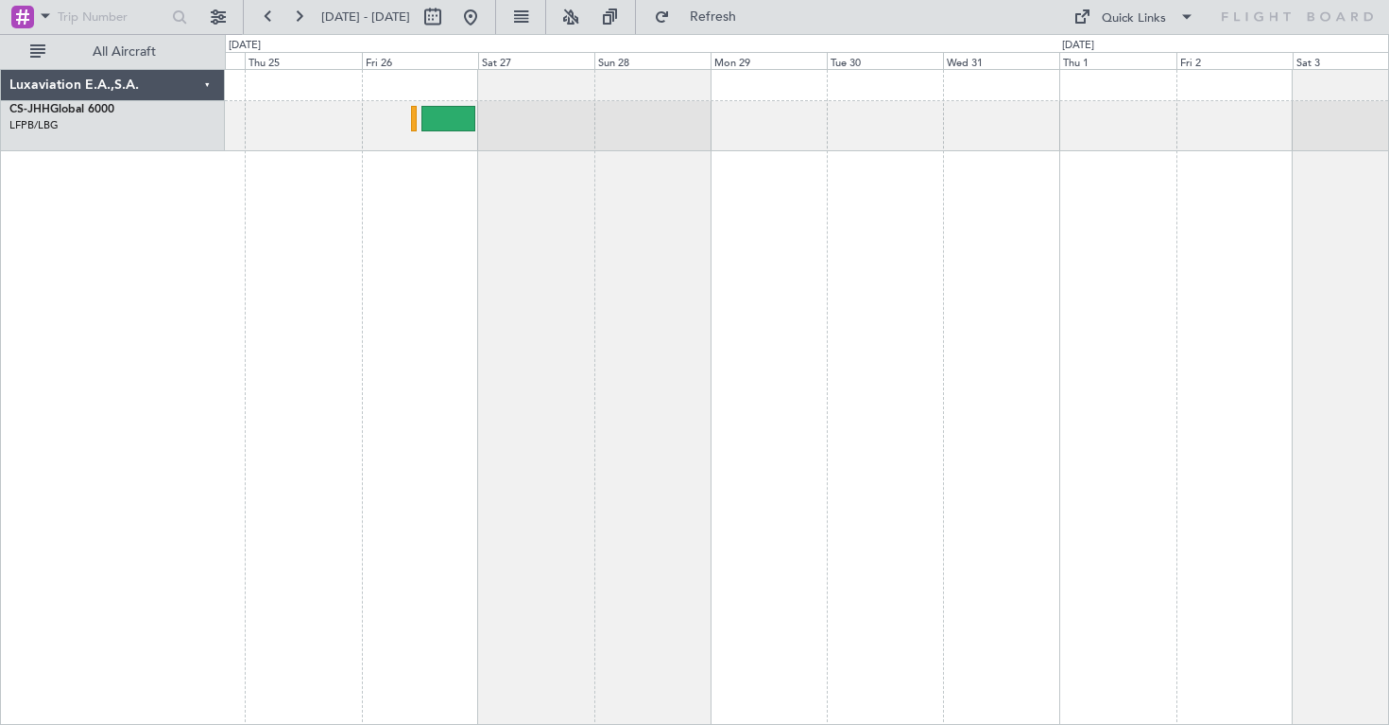
click at [471, 199] on div at bounding box center [807, 397] width 1164 height 656
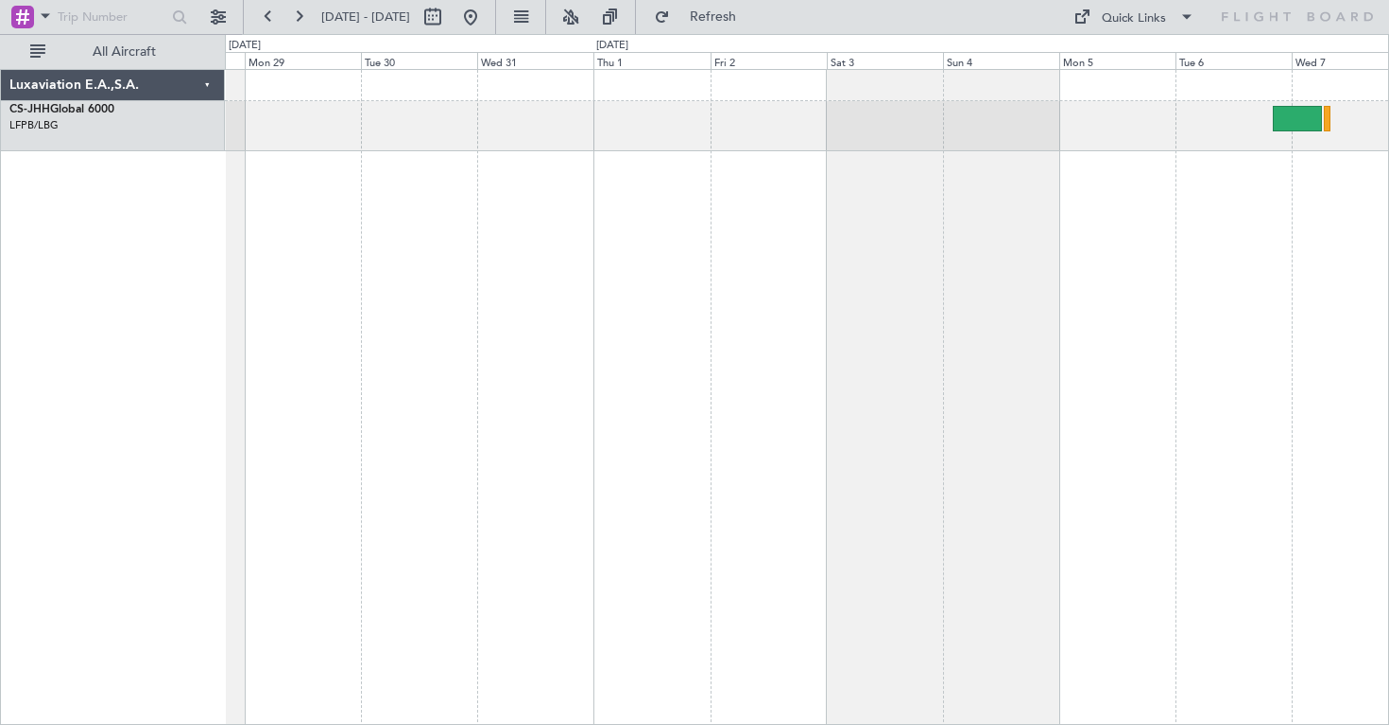
click at [300, 159] on div at bounding box center [807, 397] width 1164 height 656
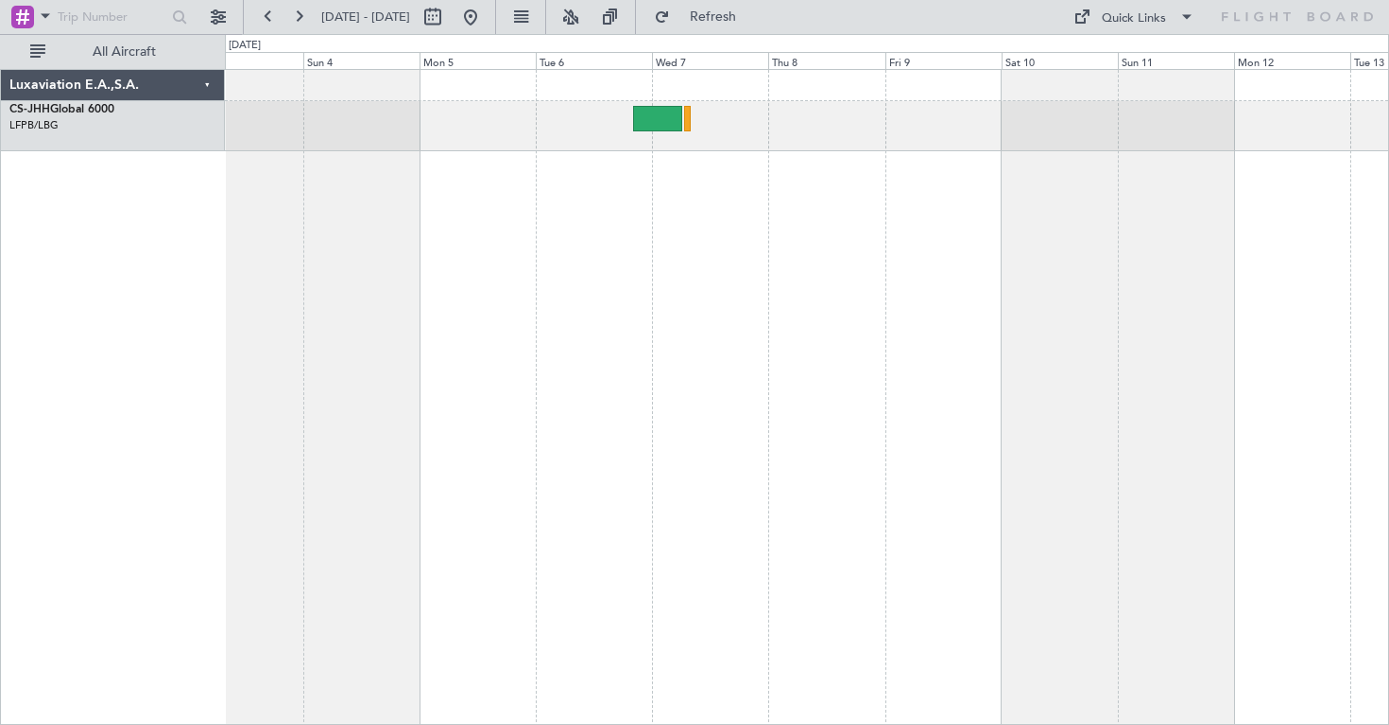
click at [488, 236] on div at bounding box center [807, 397] width 1164 height 656
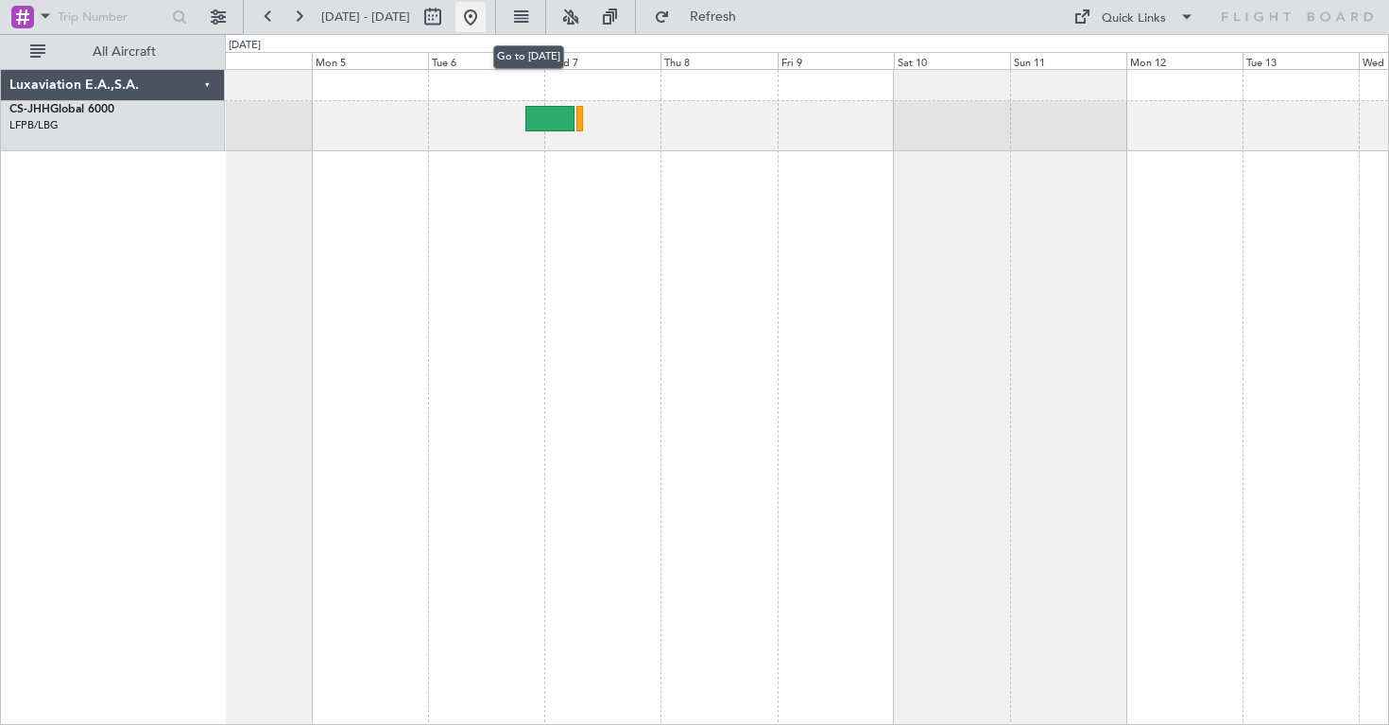
click at [486, 16] on button at bounding box center [470, 17] width 30 height 30
